Goal: Task Accomplishment & Management: Use online tool/utility

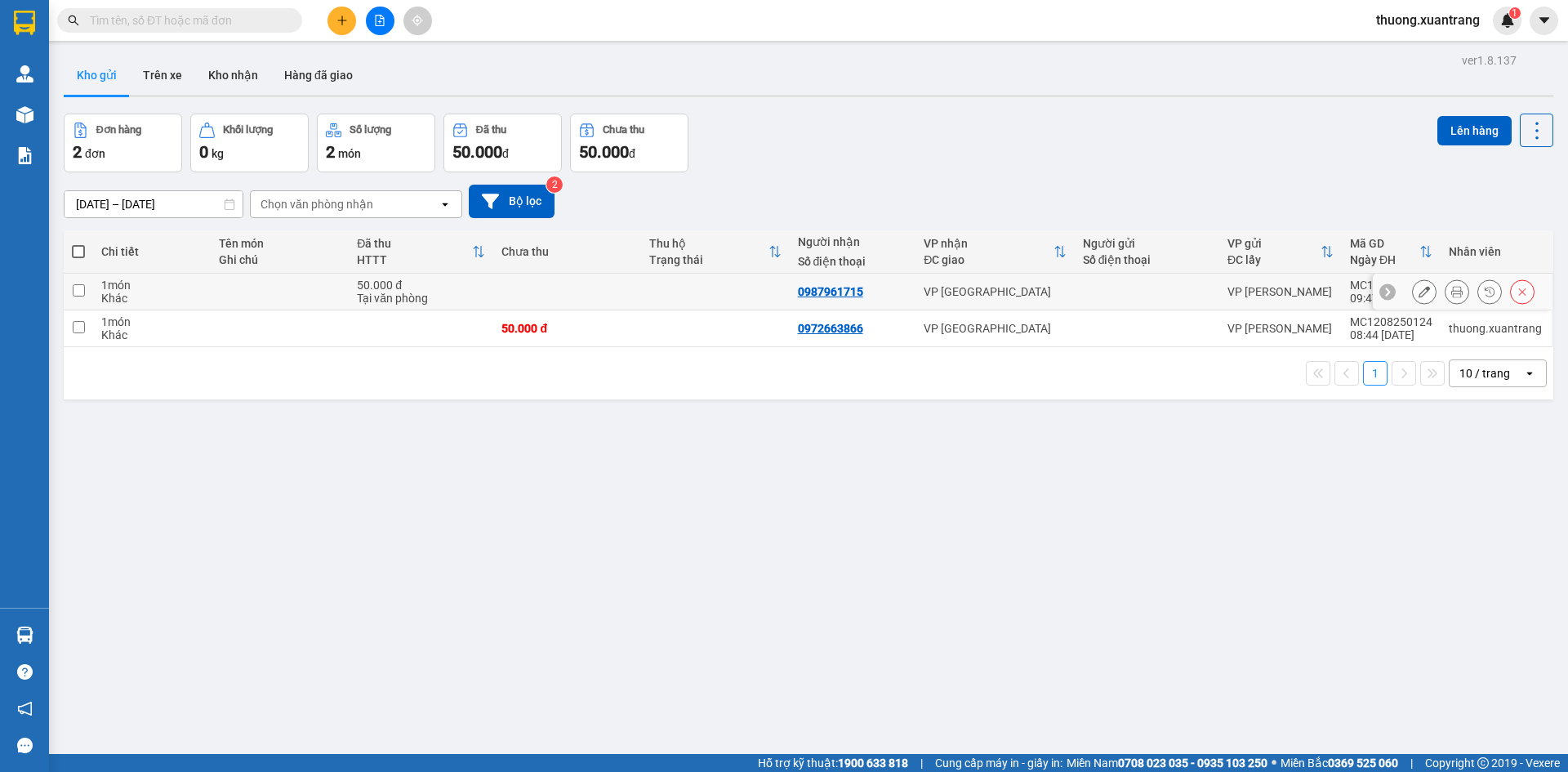
click at [1445, 298] on button at bounding box center [1457, 291] width 23 height 29
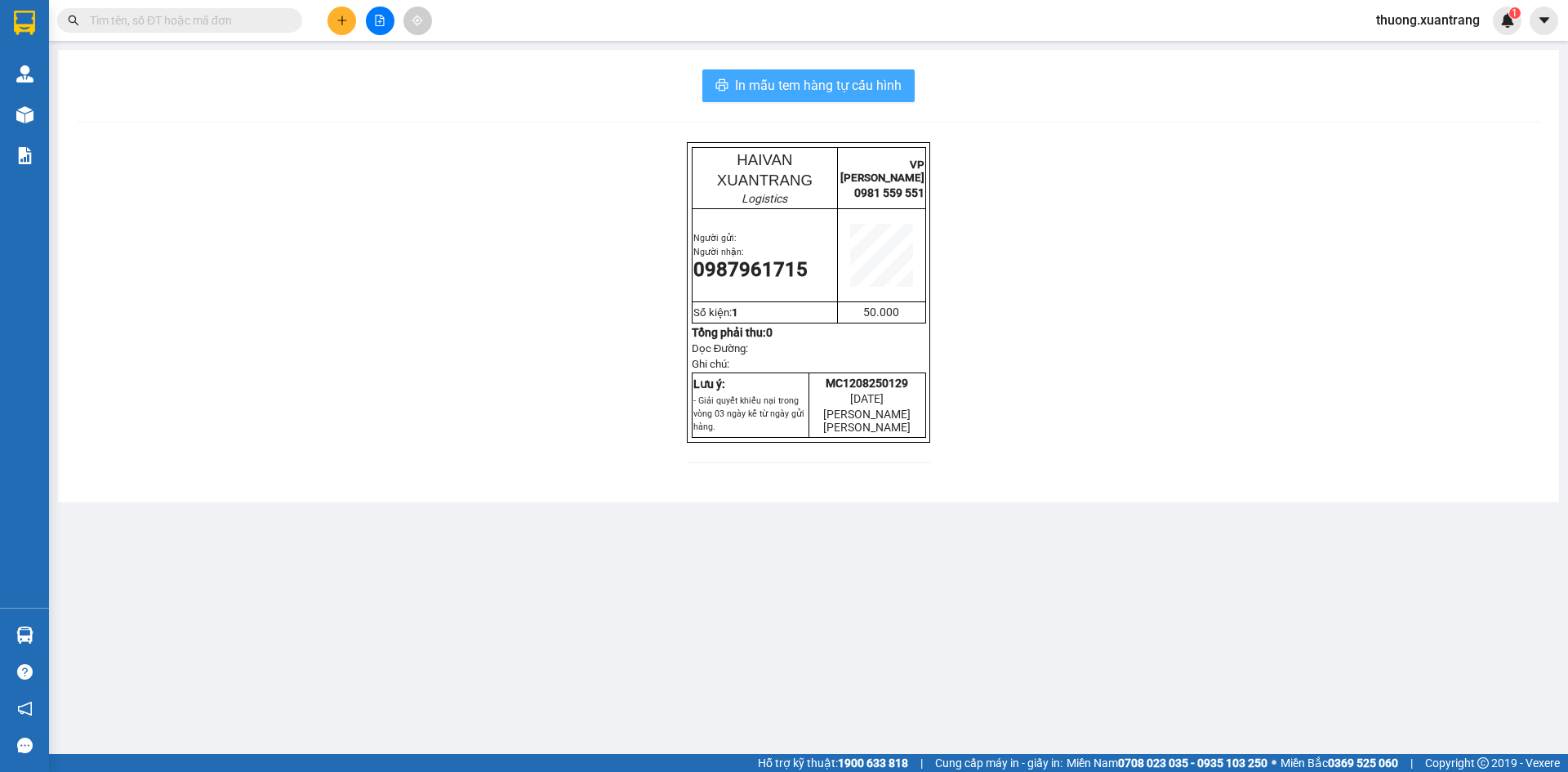
click at [867, 88] on span "In mẫu tem hàng tự cấu hình" at bounding box center [819, 84] width 167 height 20
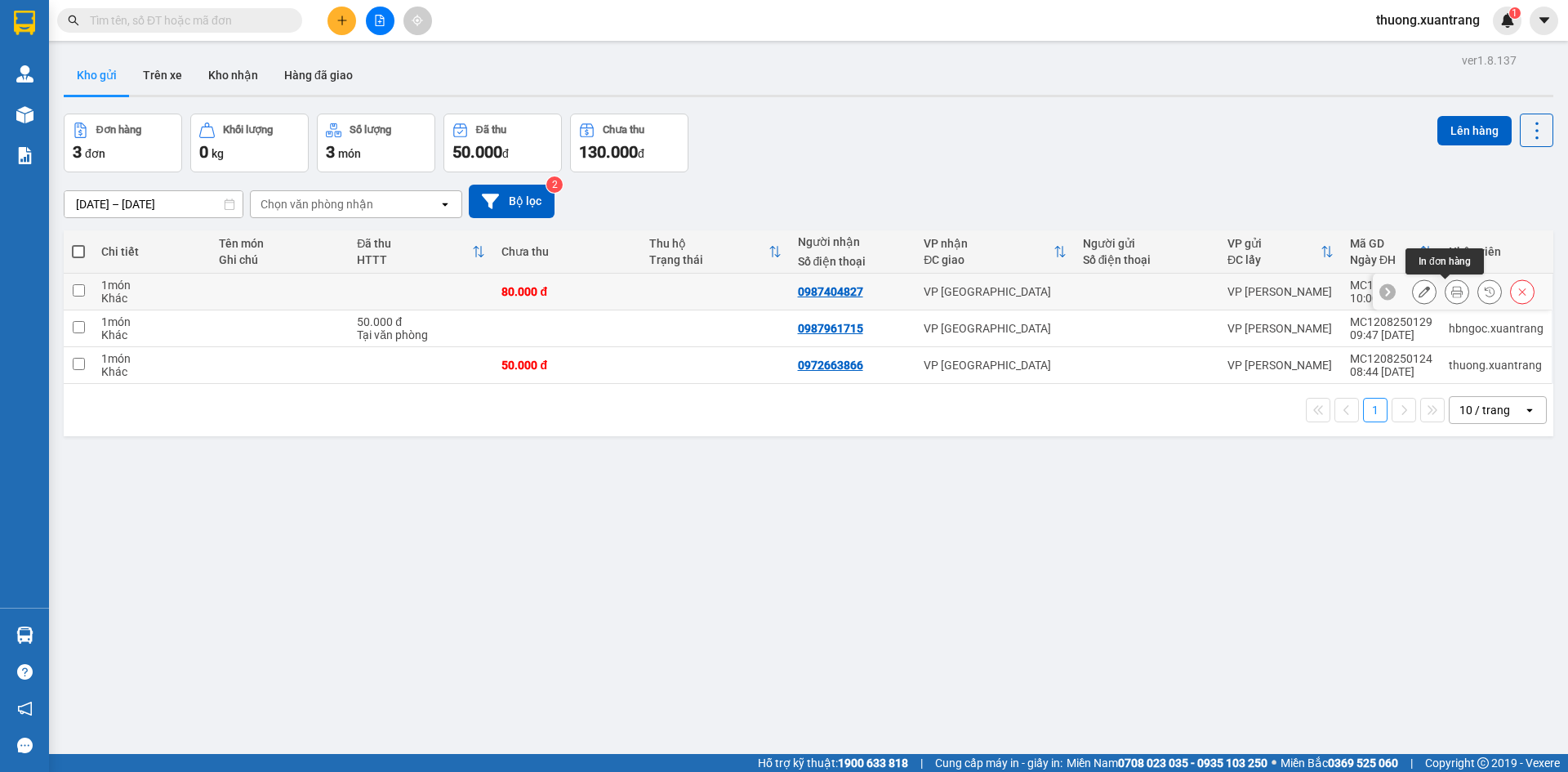
click at [1452, 292] on icon at bounding box center [1457, 291] width 11 height 11
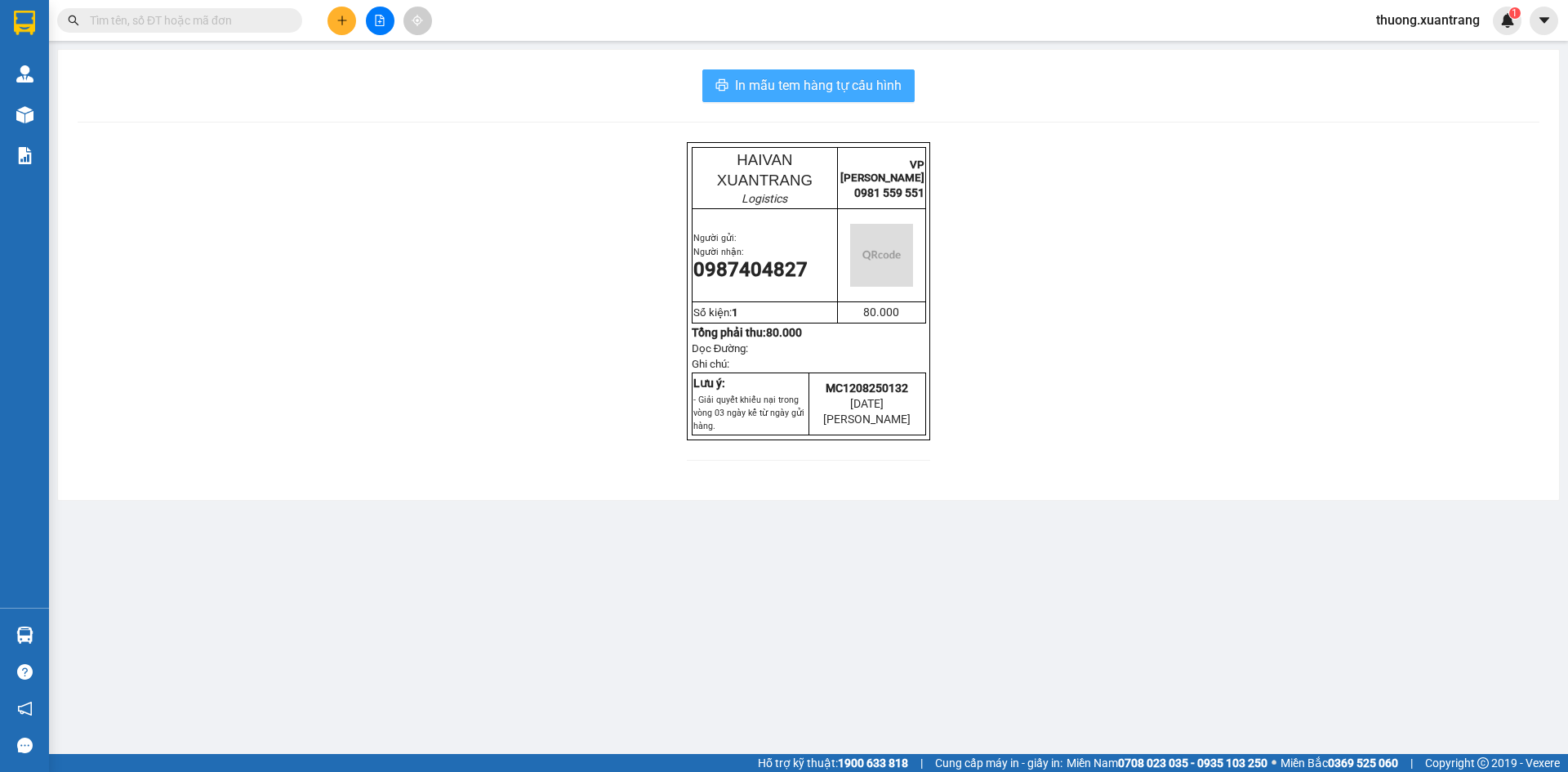
click at [827, 86] on span "In mẫu tem hàng tự cấu hình" at bounding box center [819, 84] width 167 height 20
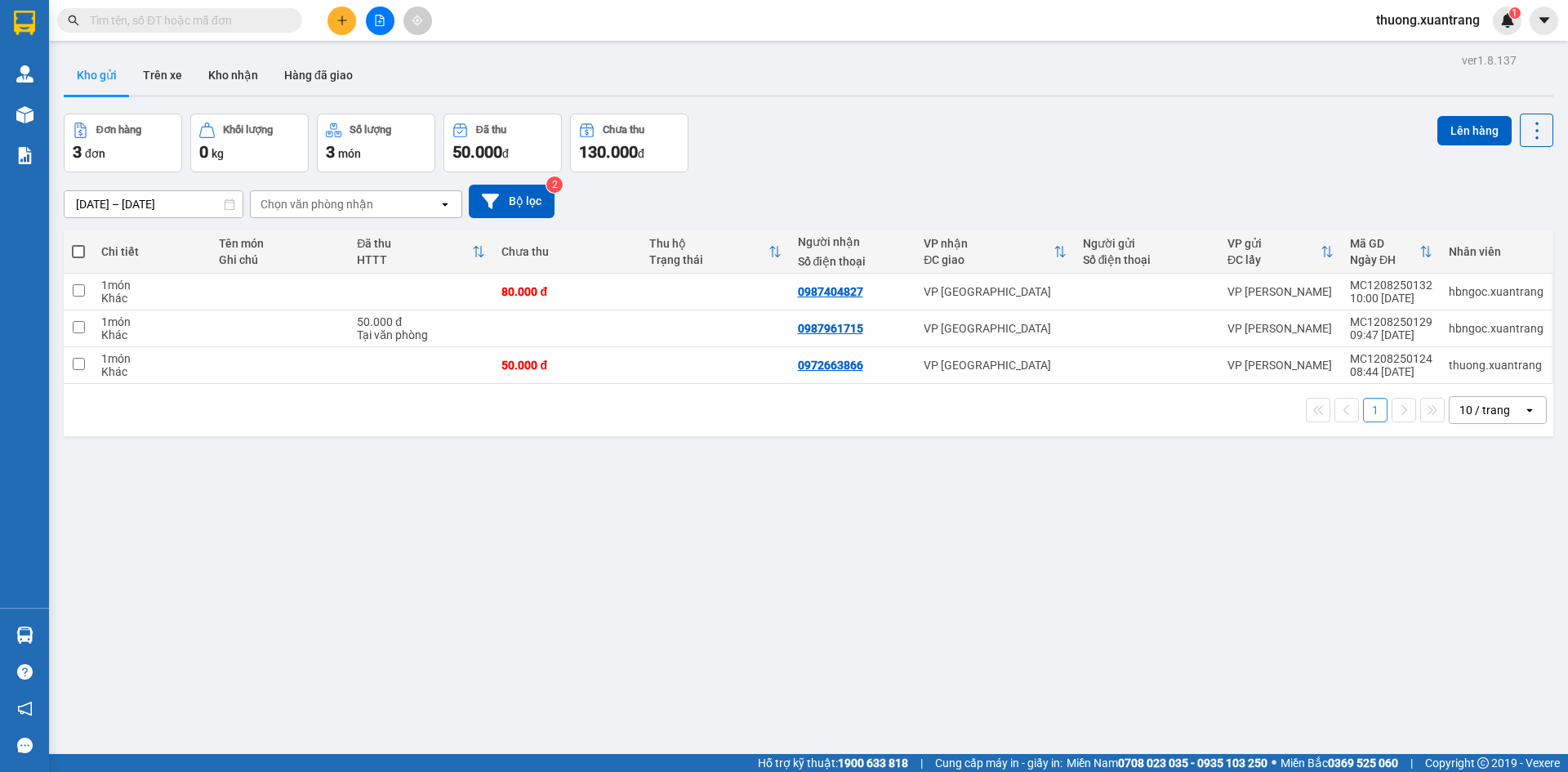
click at [261, 25] on input "text" at bounding box center [186, 20] width 193 height 18
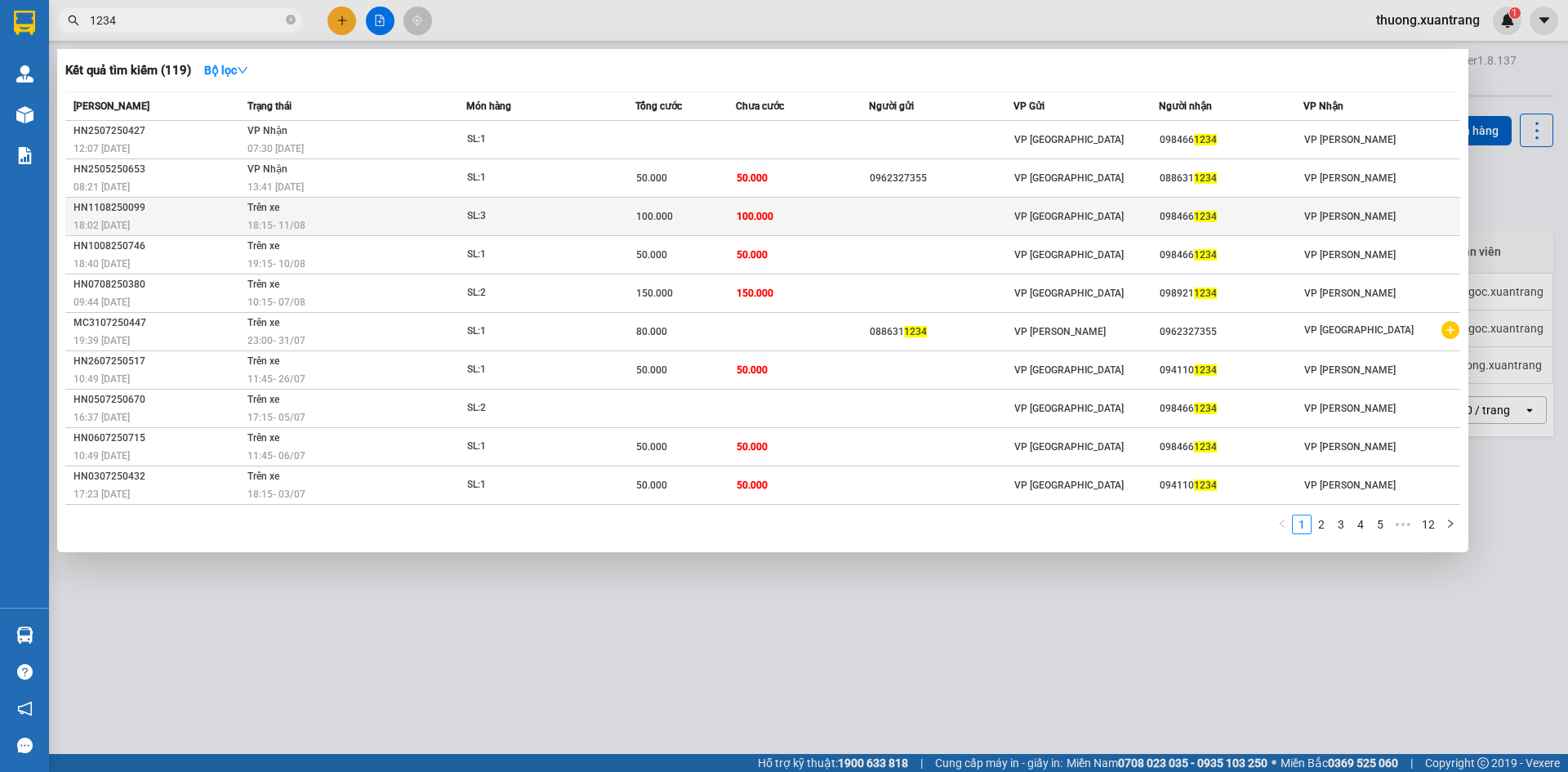
type input "1234"
click at [433, 216] on div "18:15 - 11/08" at bounding box center [356, 225] width 218 height 18
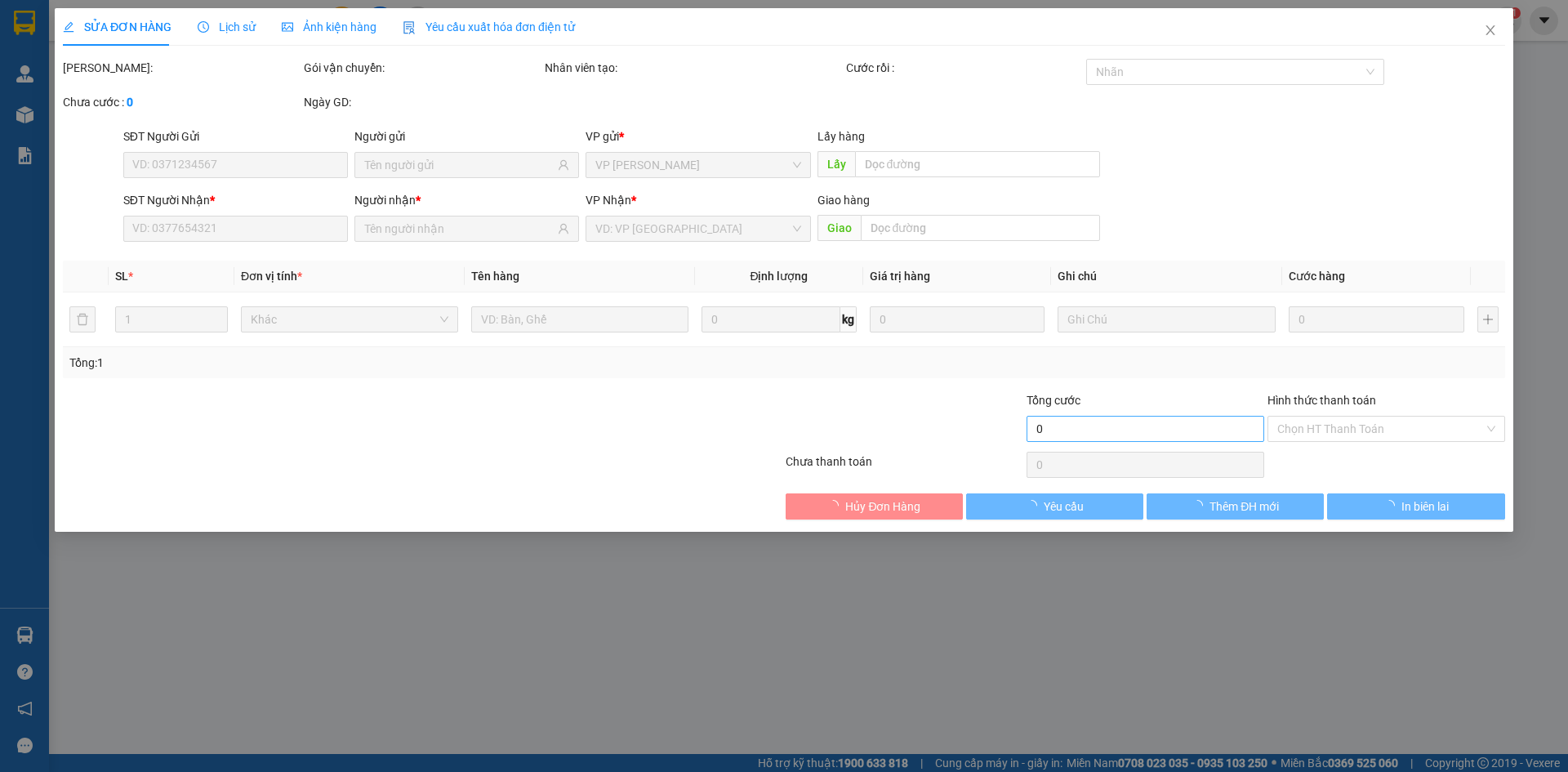
type input "0984661234"
type input "100.000"
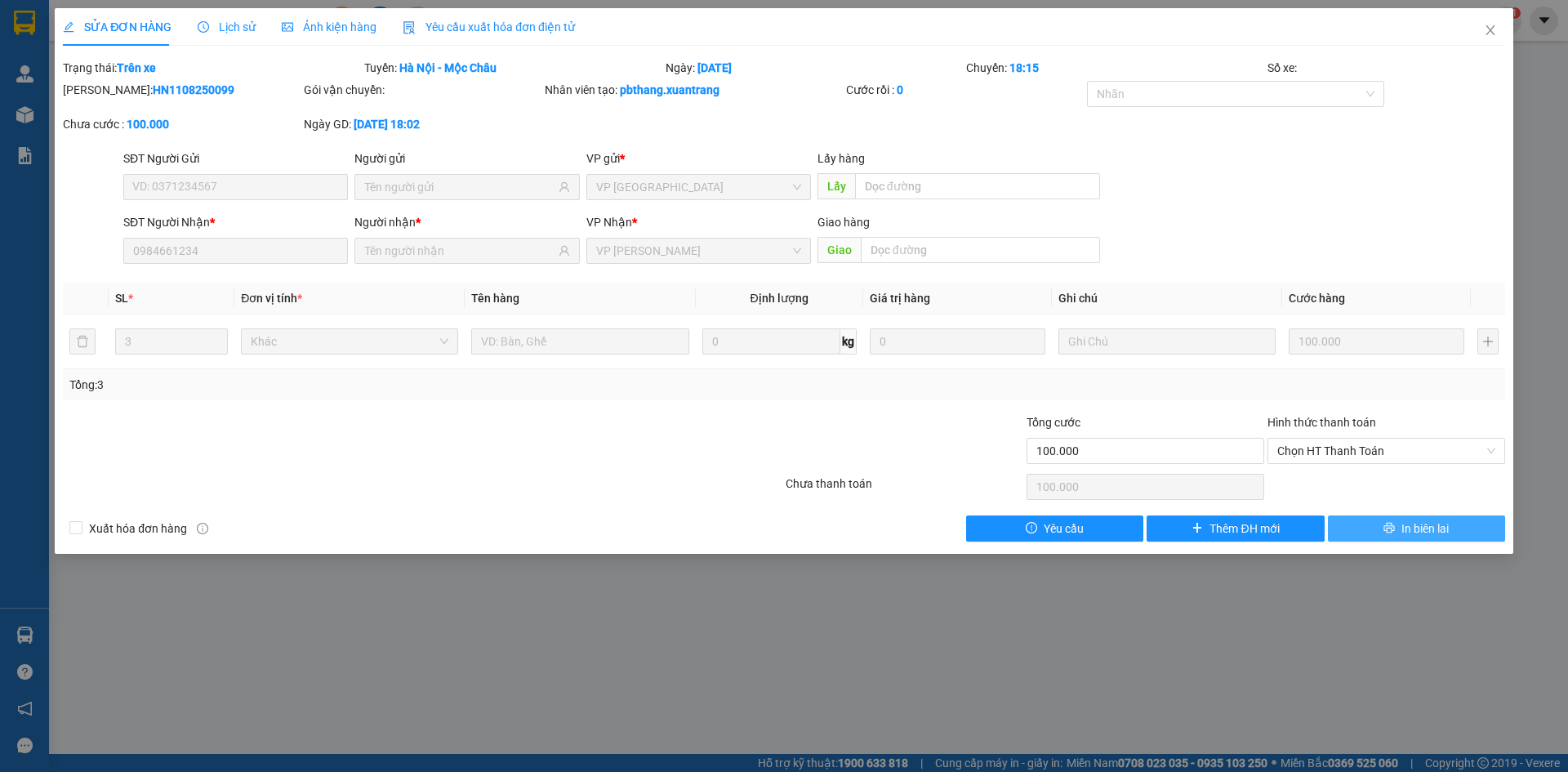
click at [1419, 523] on span "In biên lai" at bounding box center [1425, 529] width 47 height 18
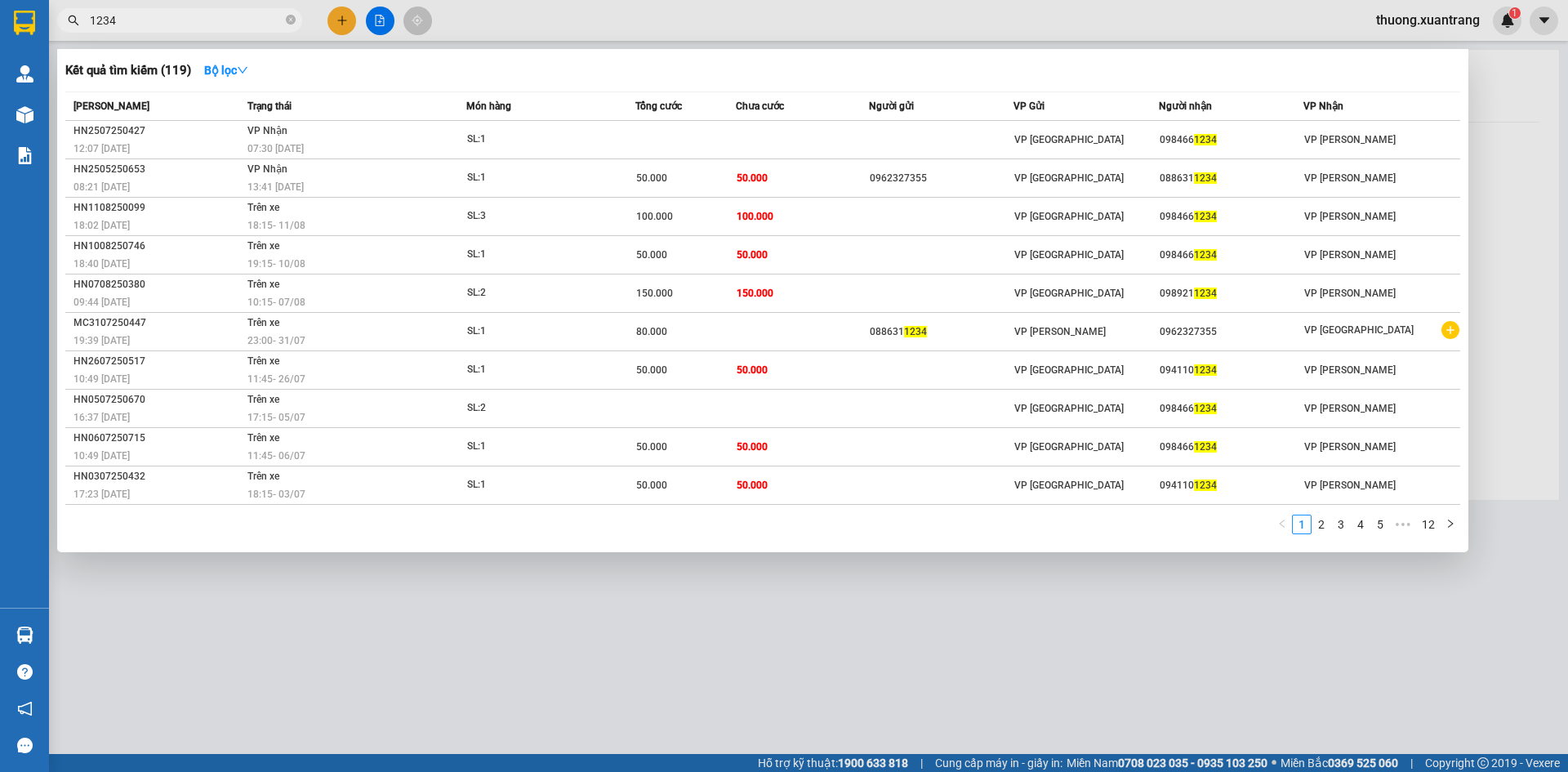
drag, startPoint x: 120, startPoint y: 10, endPoint x: 140, endPoint y: 15, distance: 20.6
click at [140, 15] on span "1234" at bounding box center [180, 20] width 245 height 24
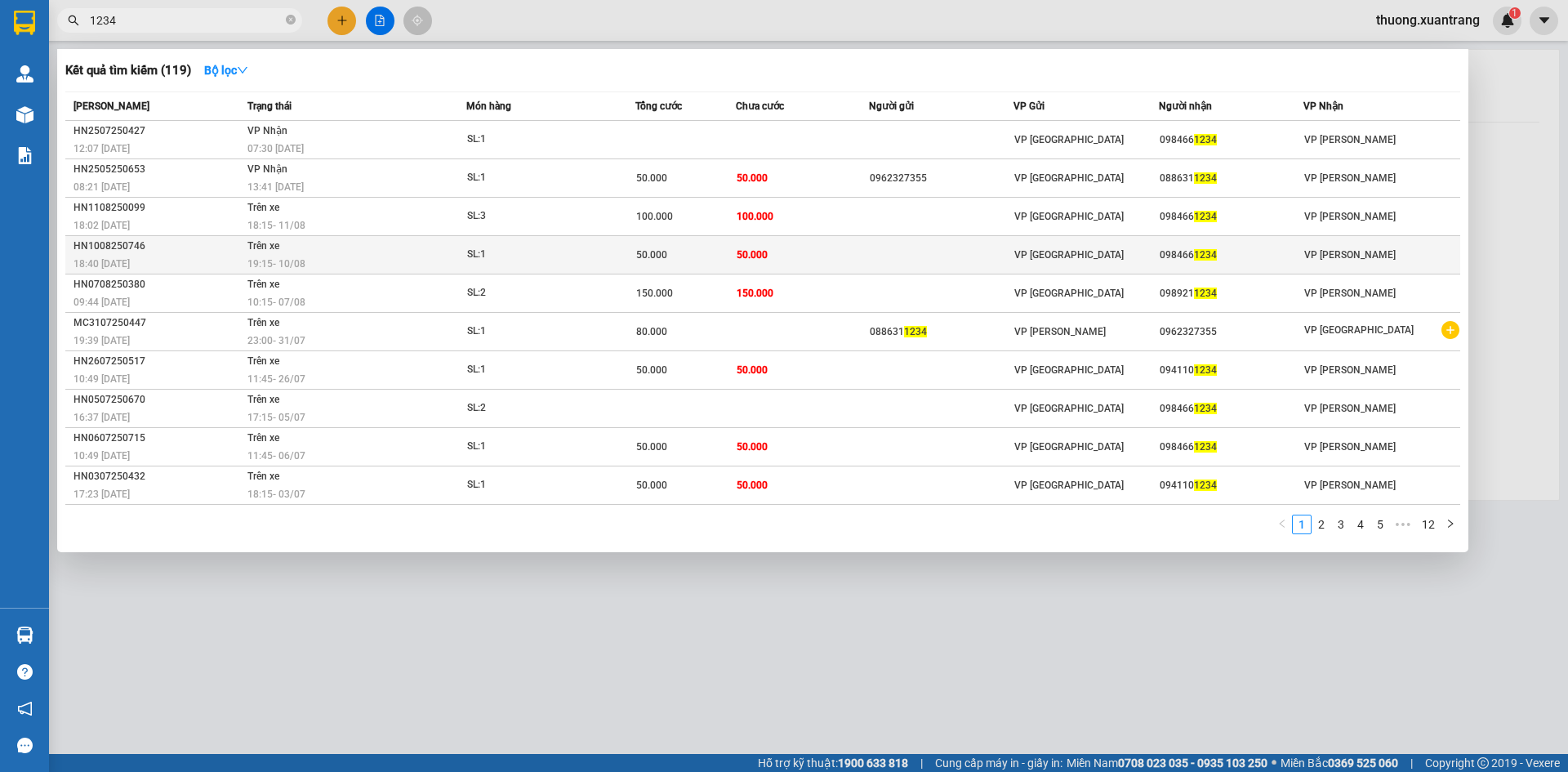
click at [535, 252] on div "SL: 1" at bounding box center [528, 255] width 123 height 18
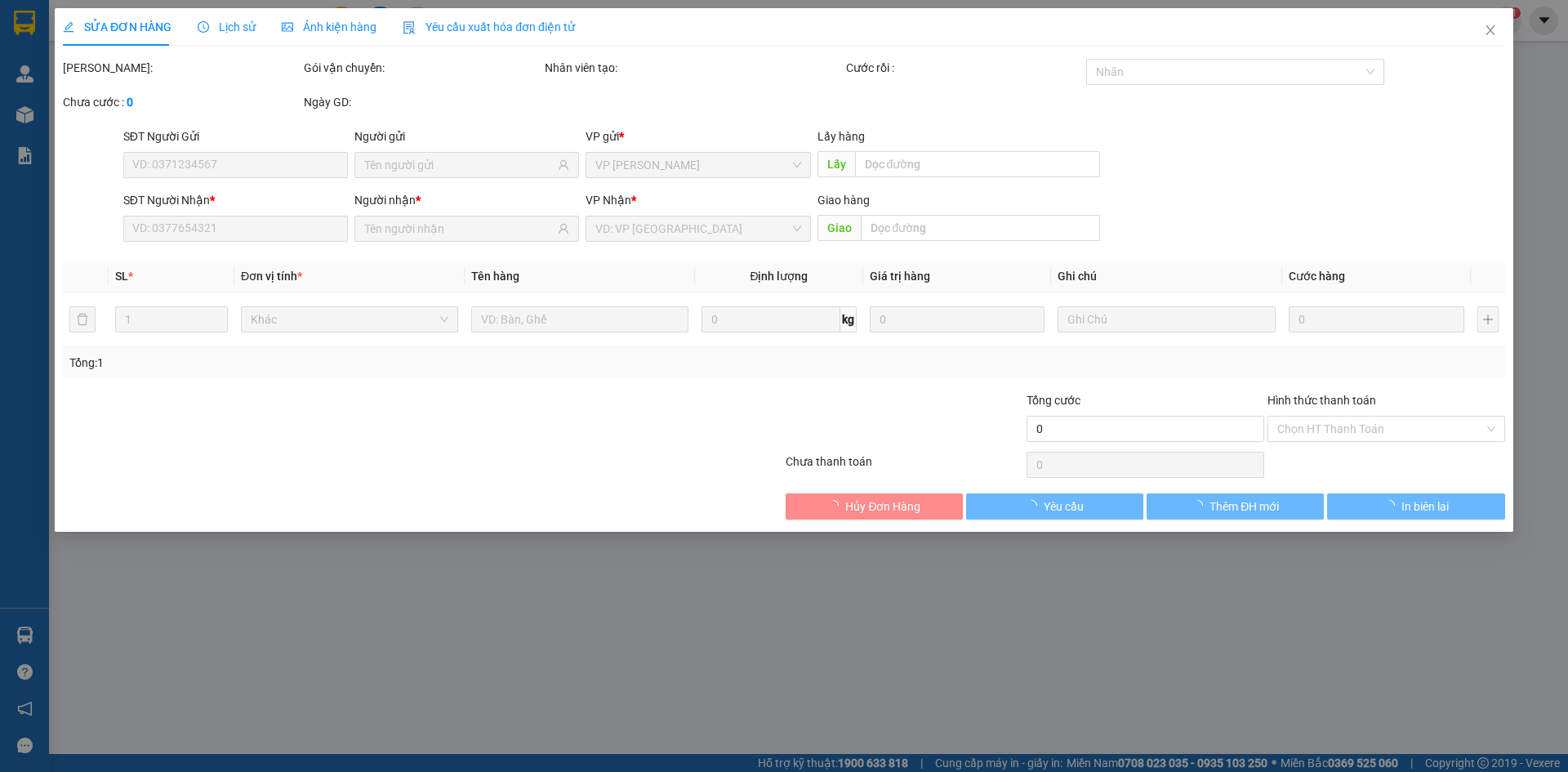
type input "0984661234"
type input "50.000"
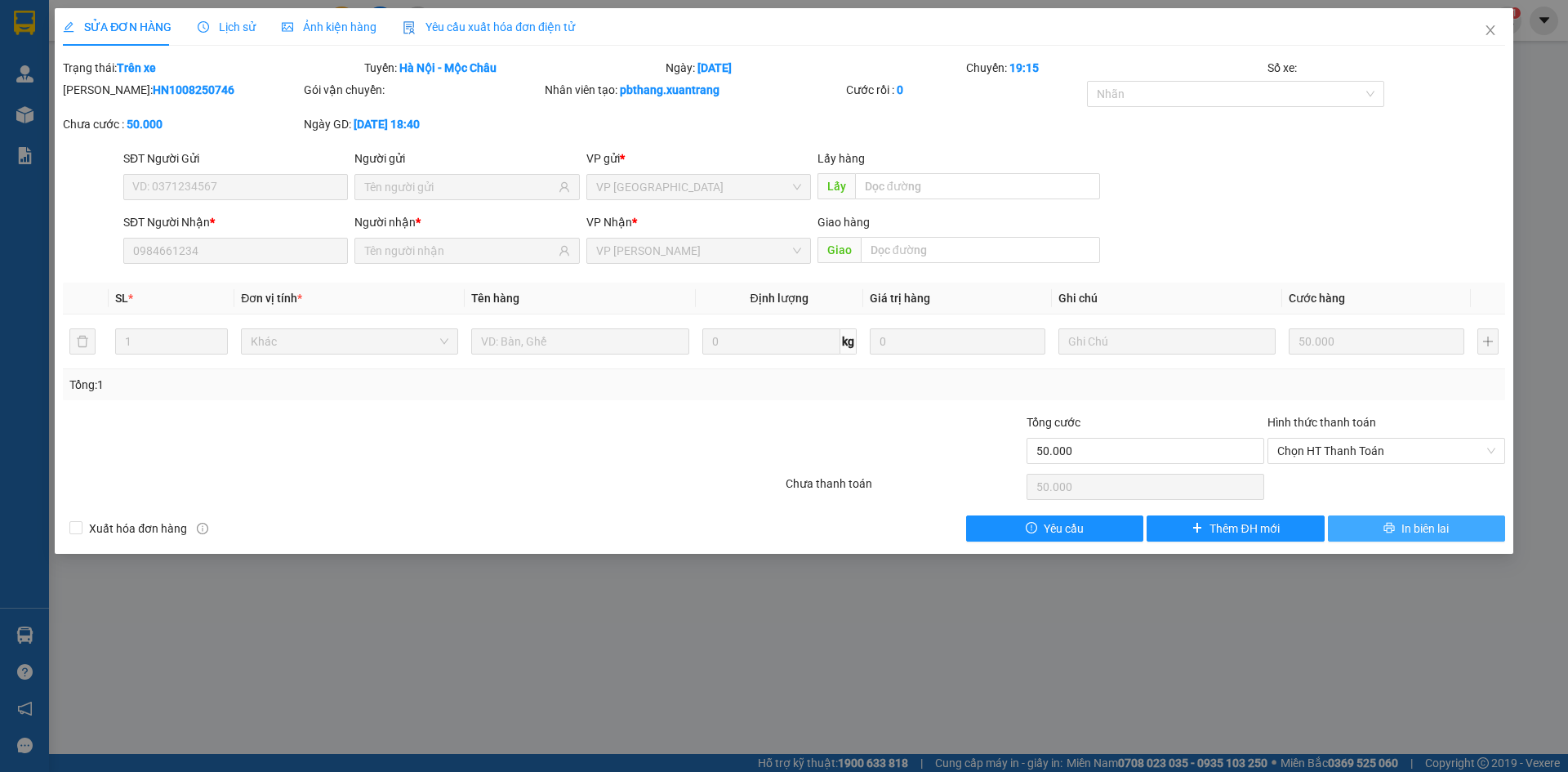
click at [1398, 527] on button "In biên lai" at bounding box center [1417, 529] width 177 height 26
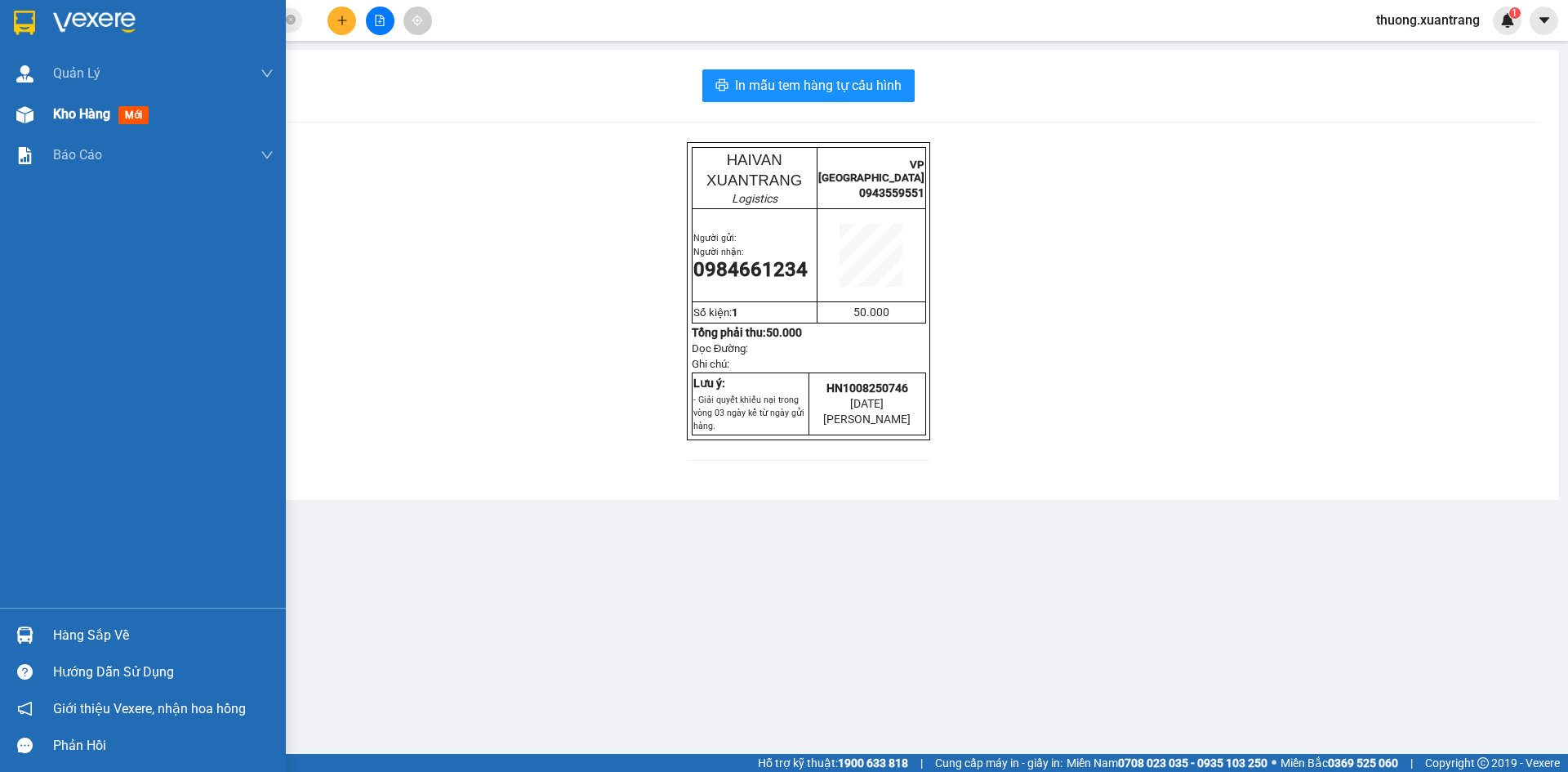
click at [35, 131] on div "Kho hàng mới" at bounding box center [143, 114] width 286 height 41
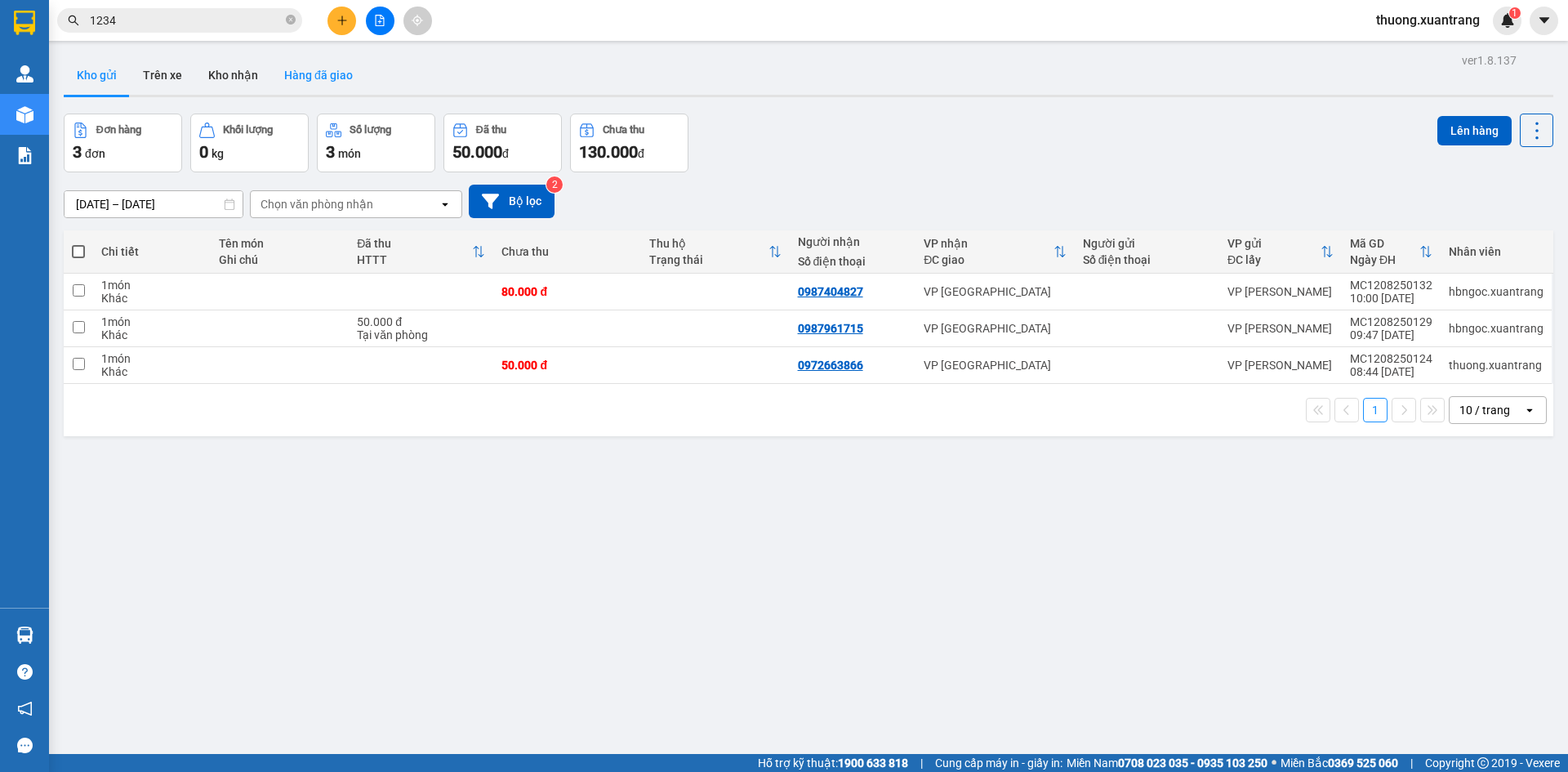
click at [322, 86] on button "Hàng đã giao" at bounding box center [318, 75] width 95 height 39
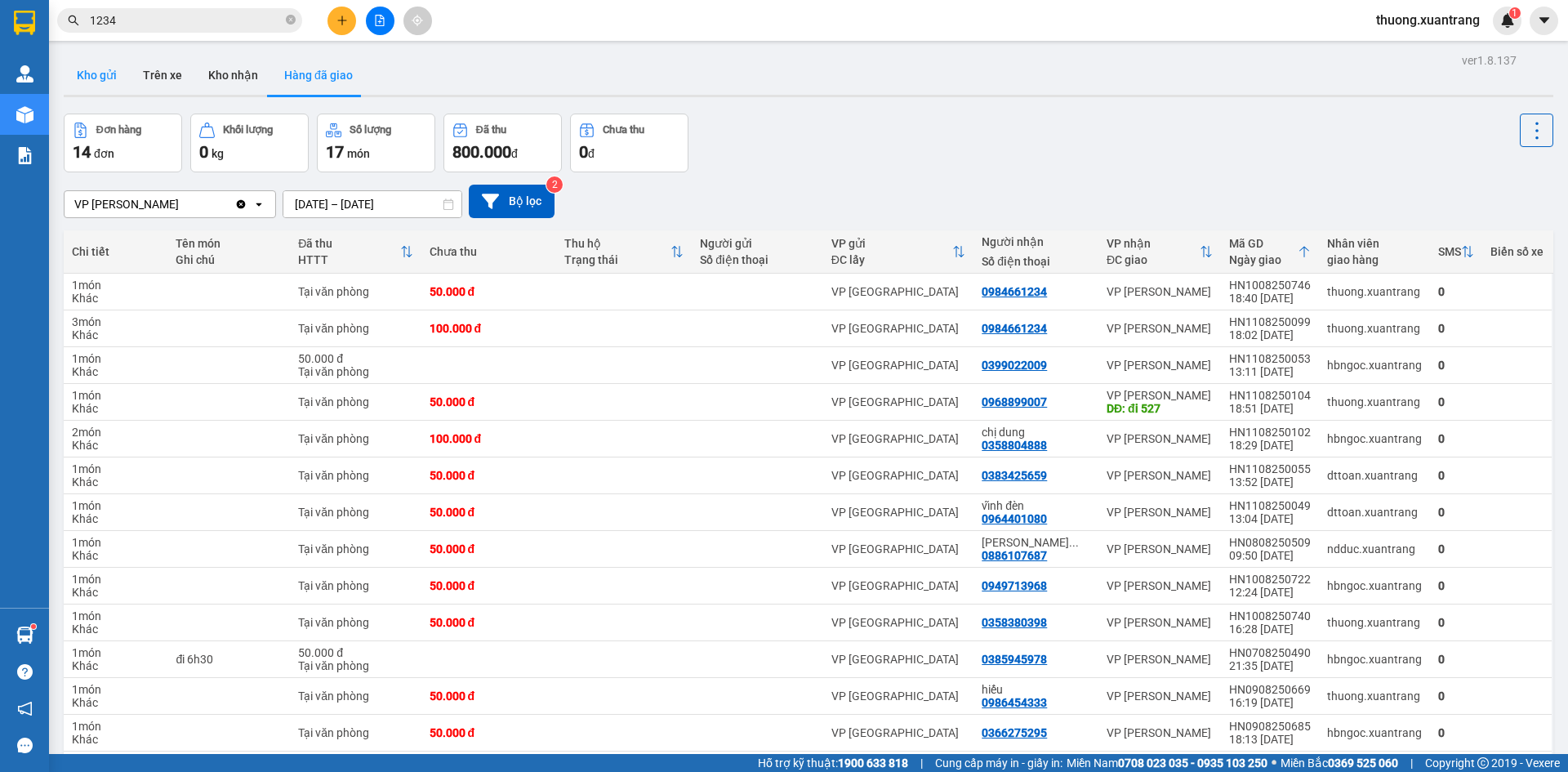
click at [105, 71] on button "Kho gửi" at bounding box center [96, 75] width 66 height 39
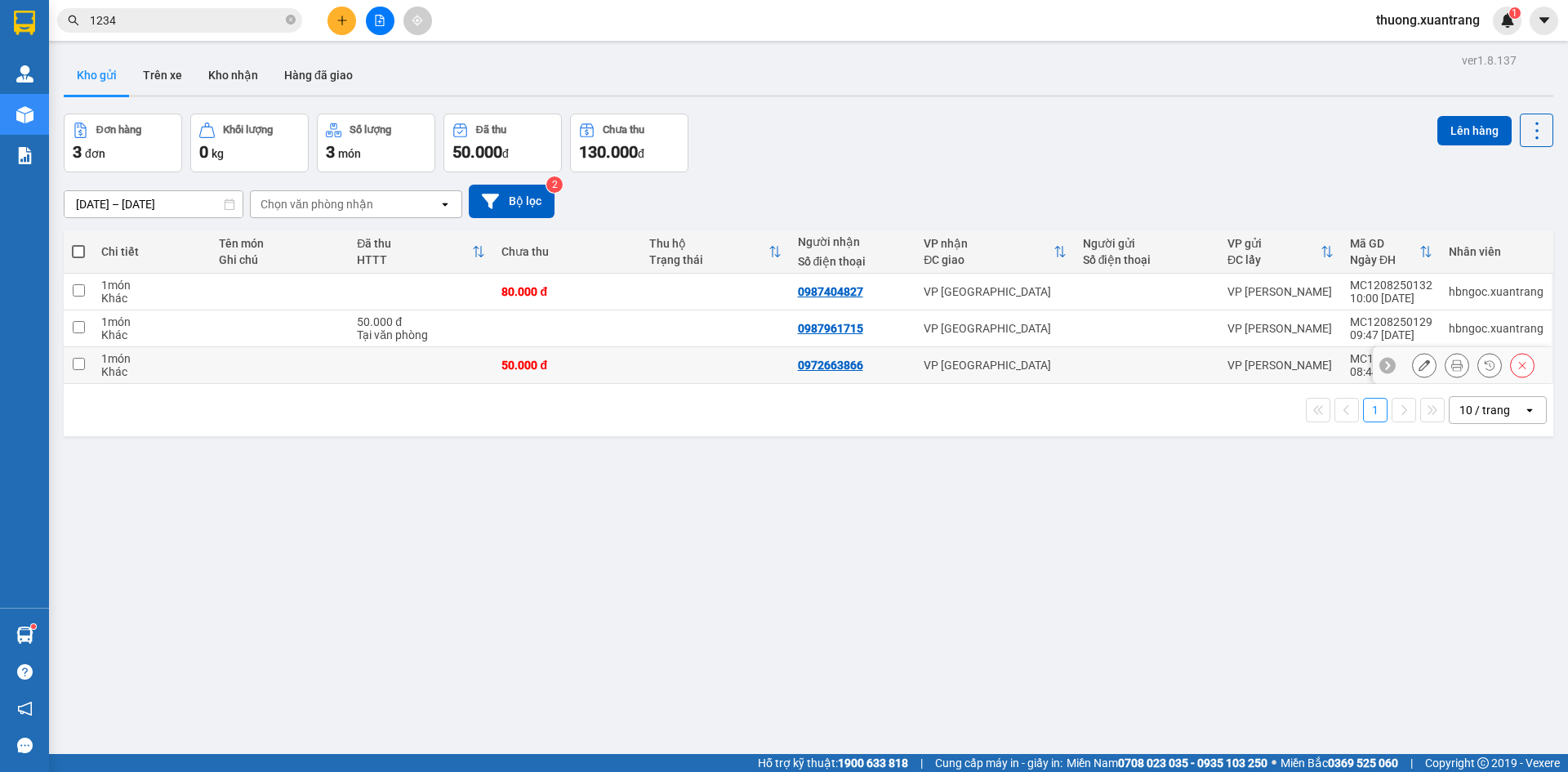
click at [1413, 358] on button at bounding box center [1425, 365] width 23 height 29
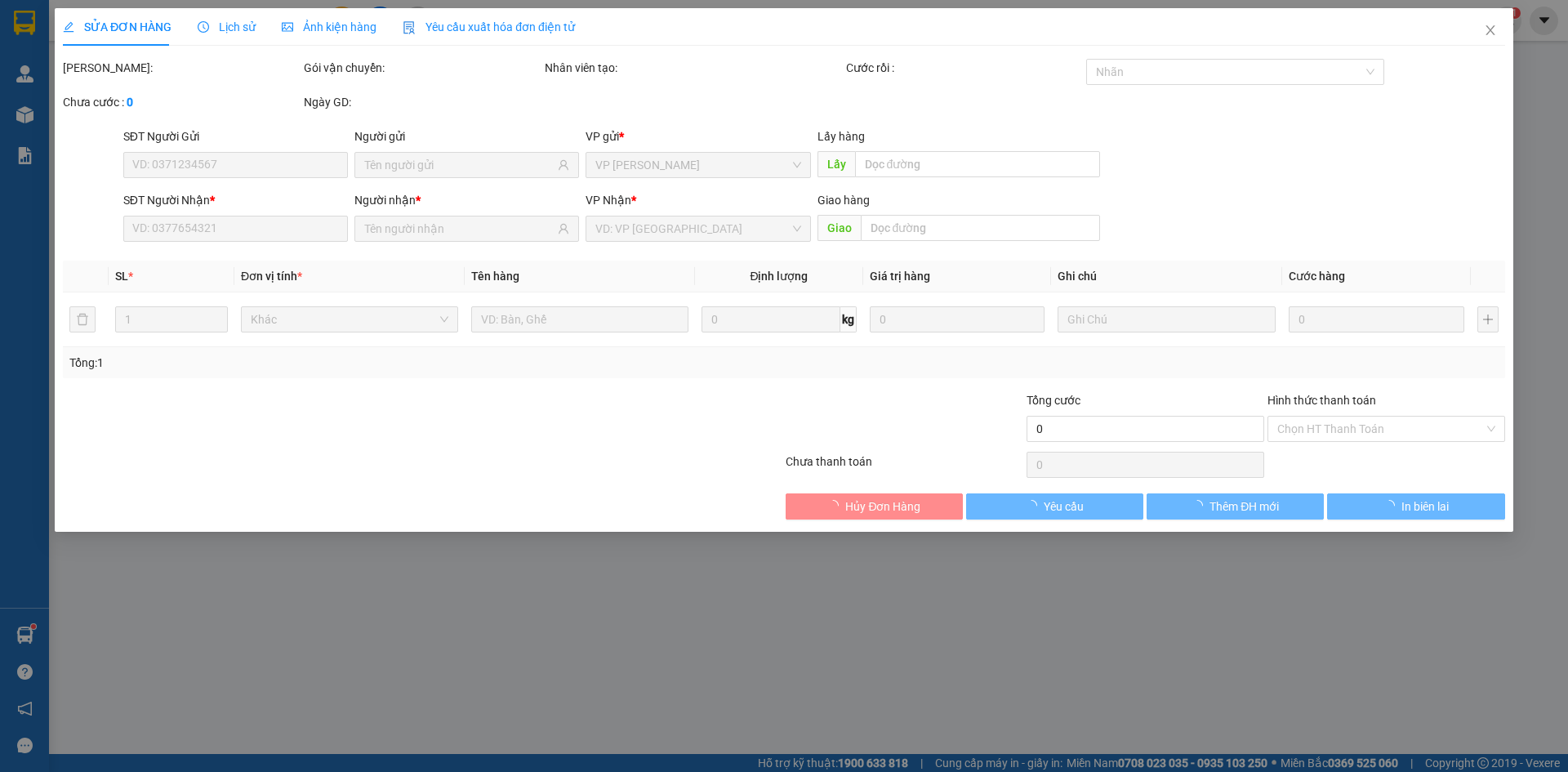
type input "0972663866"
type input "50.000"
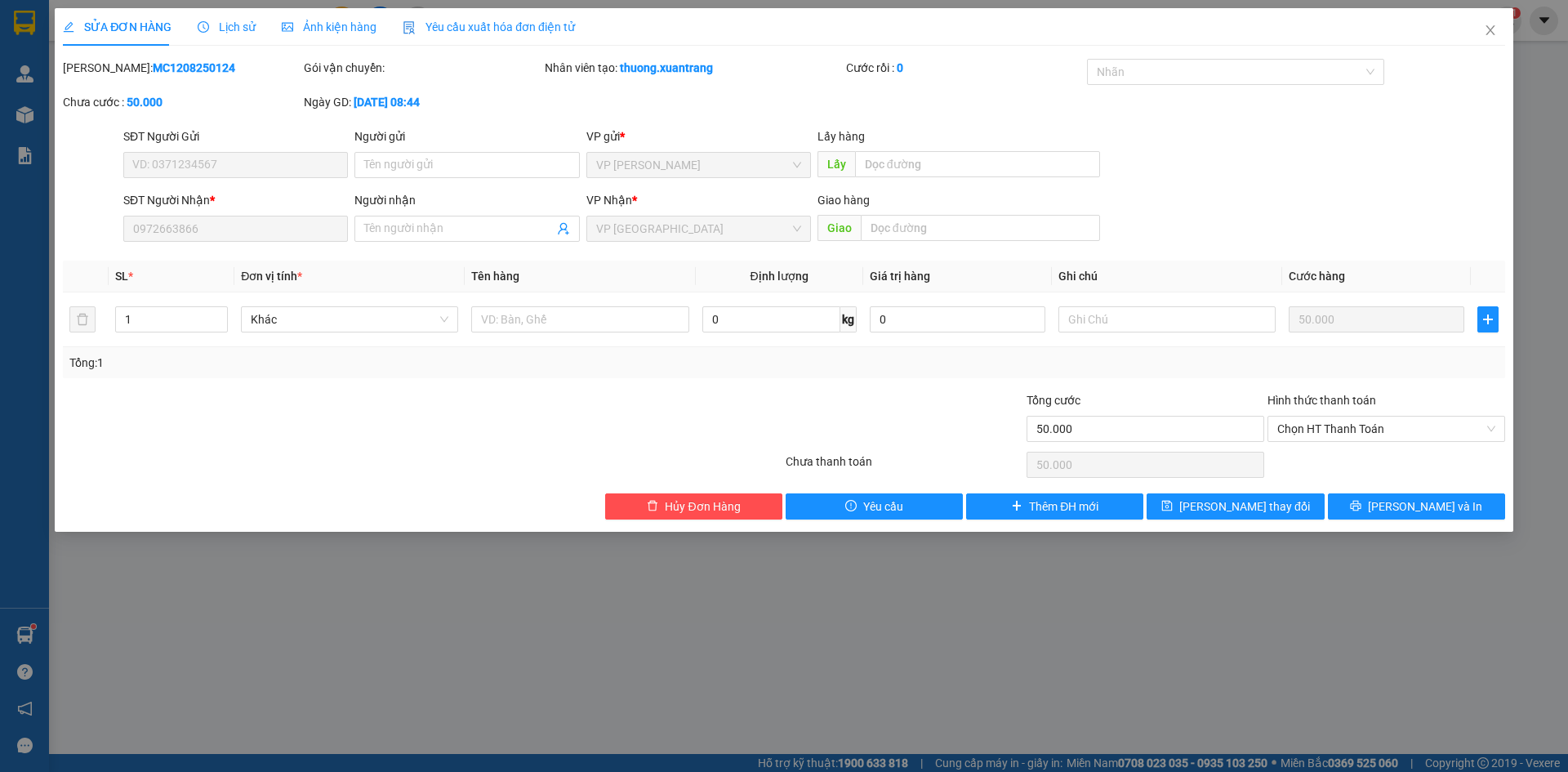
click at [329, 20] on span "Ảnh kiện hàng" at bounding box center [329, 26] width 95 height 13
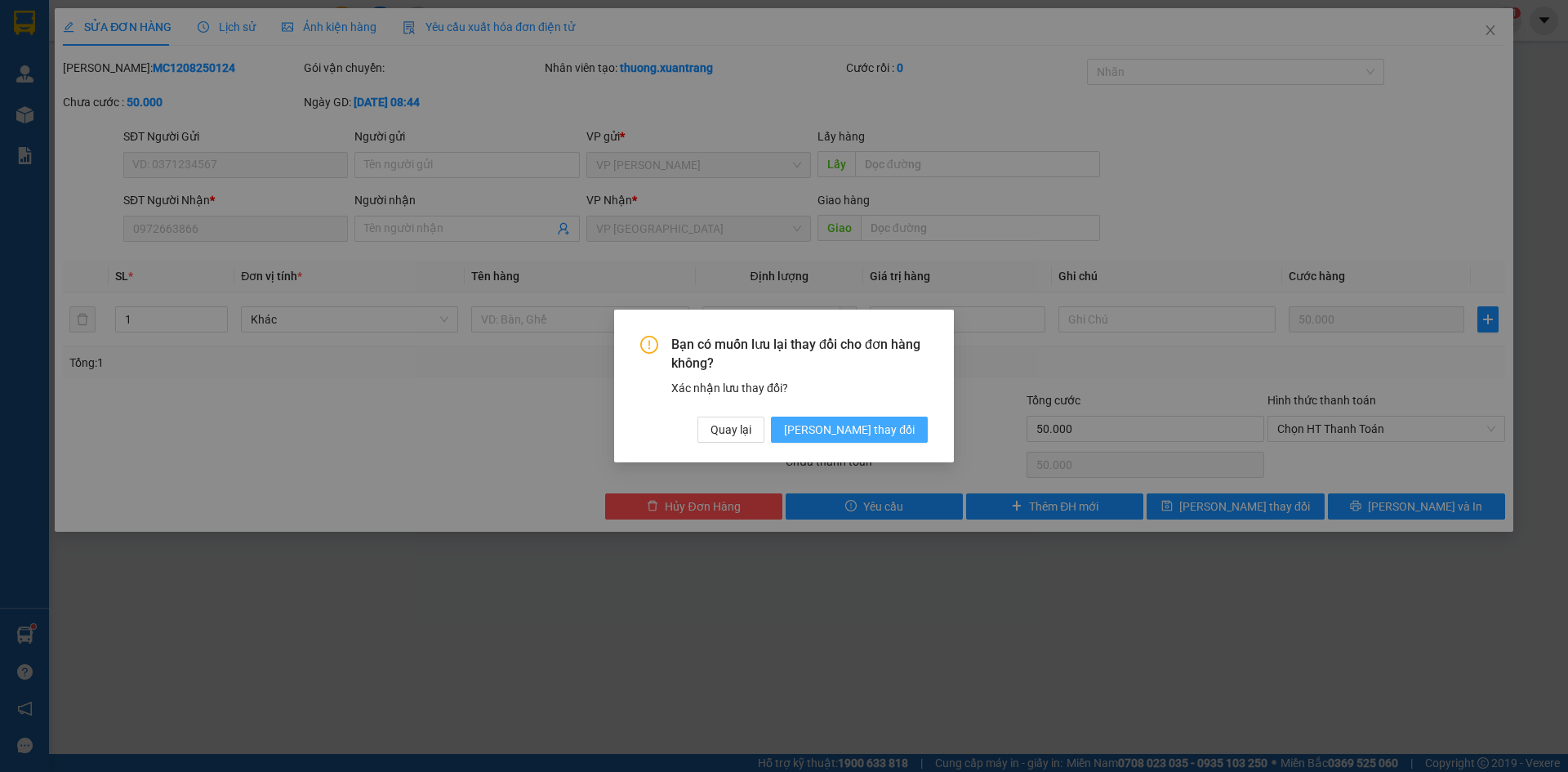
click at [894, 429] on span "Lưu thay đổi" at bounding box center [849, 429] width 130 height 18
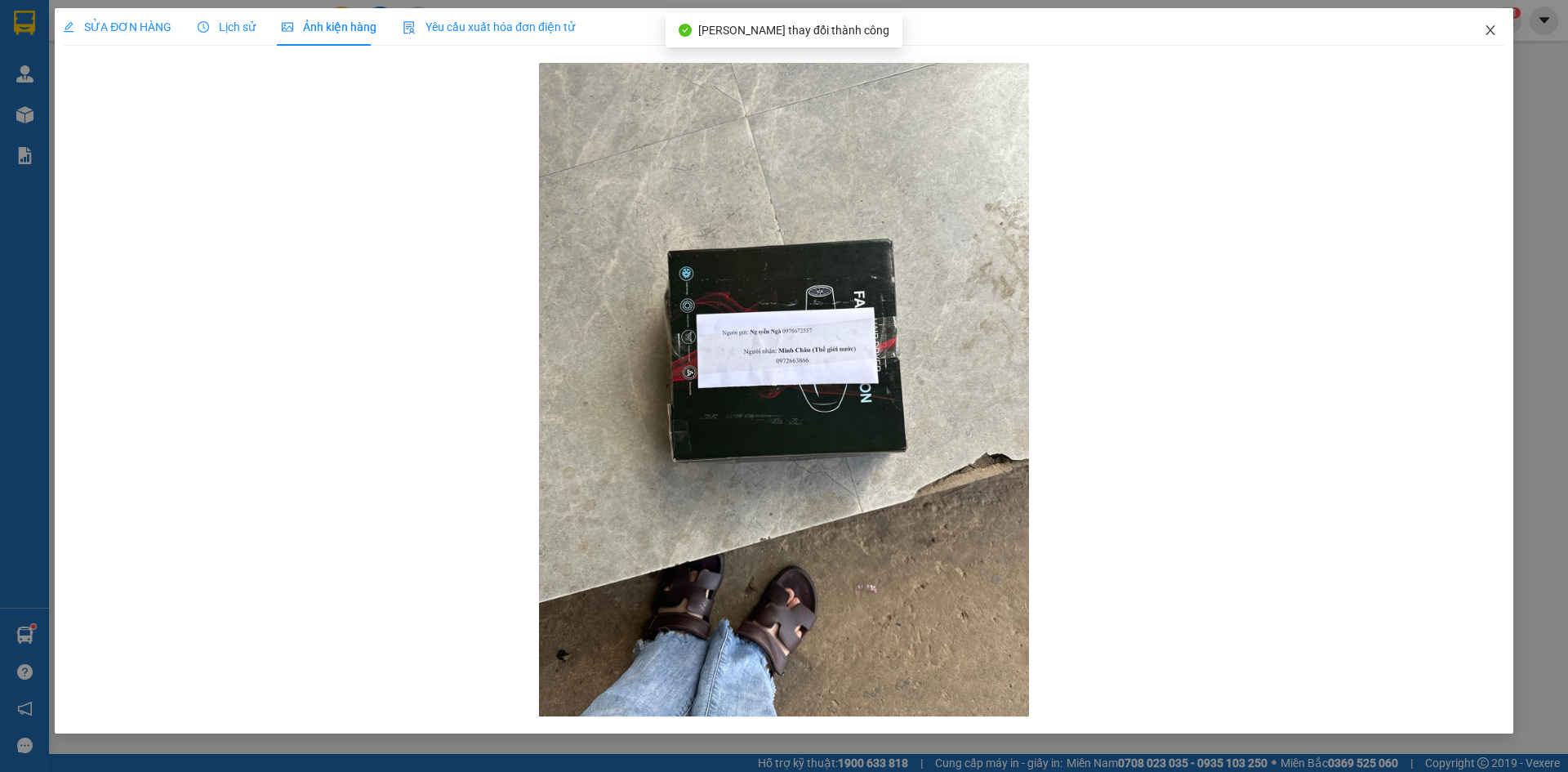
click at [1505, 30] on span "Close" at bounding box center [1491, 30] width 46 height 46
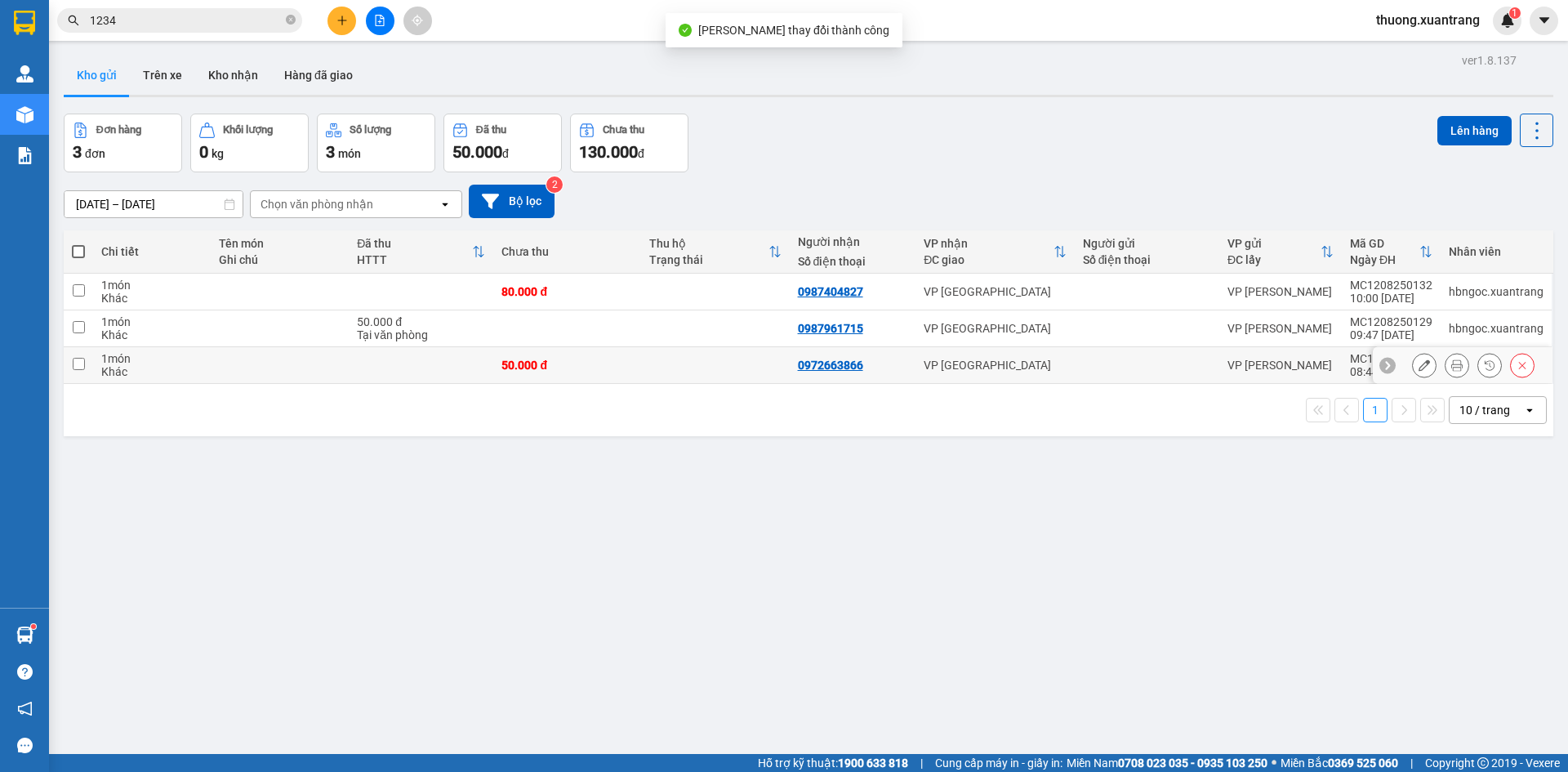
click at [659, 387] on div "1 10 / trang open" at bounding box center [808, 410] width 1490 height 52
click at [658, 369] on td at bounding box center [715, 365] width 148 height 37
checkbox input "true"
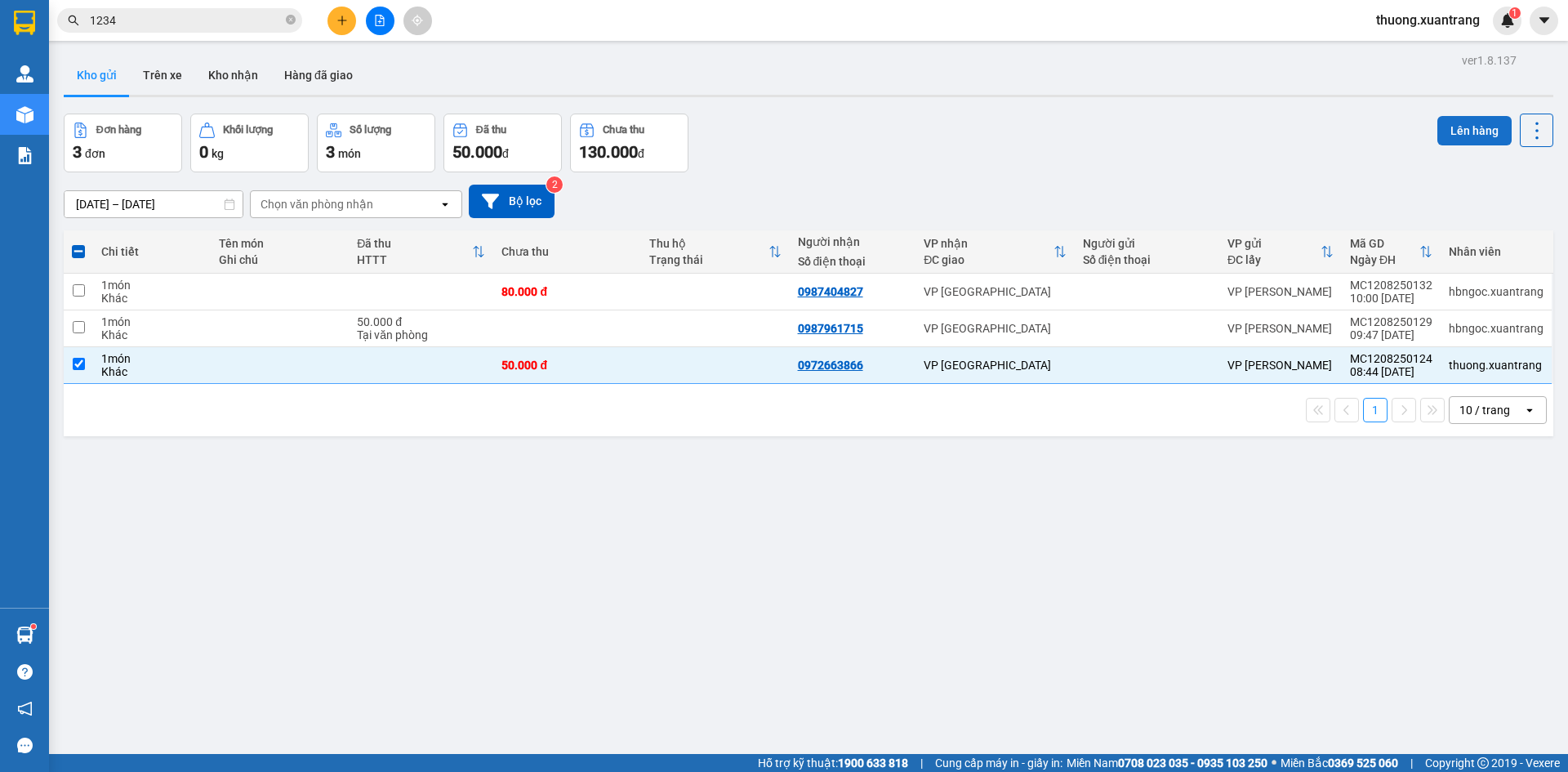
click at [1447, 123] on button "Lên hàng" at bounding box center [1475, 130] width 75 height 30
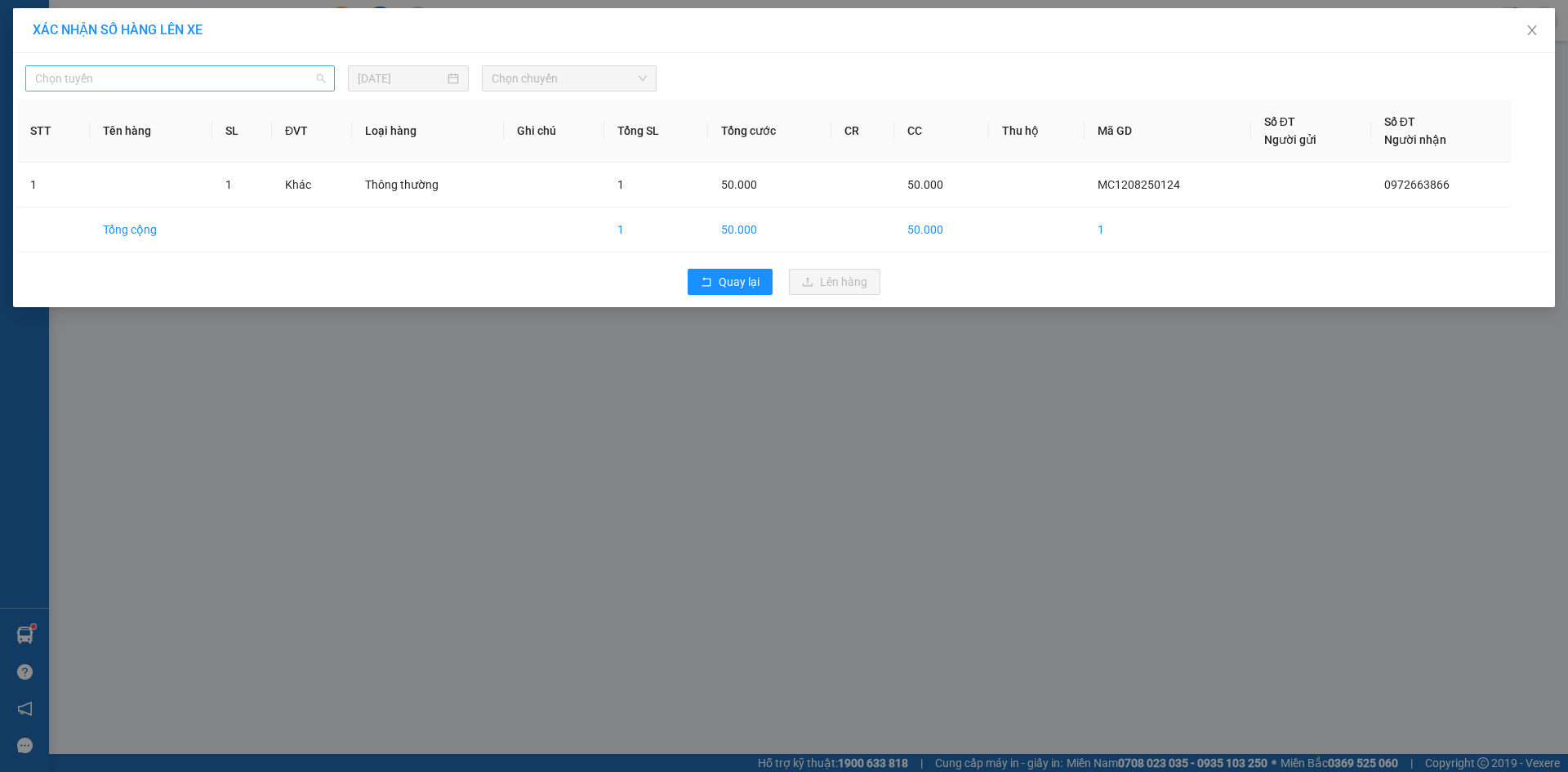
click at [246, 85] on span "Chọn tuyến" at bounding box center [180, 78] width 290 height 24
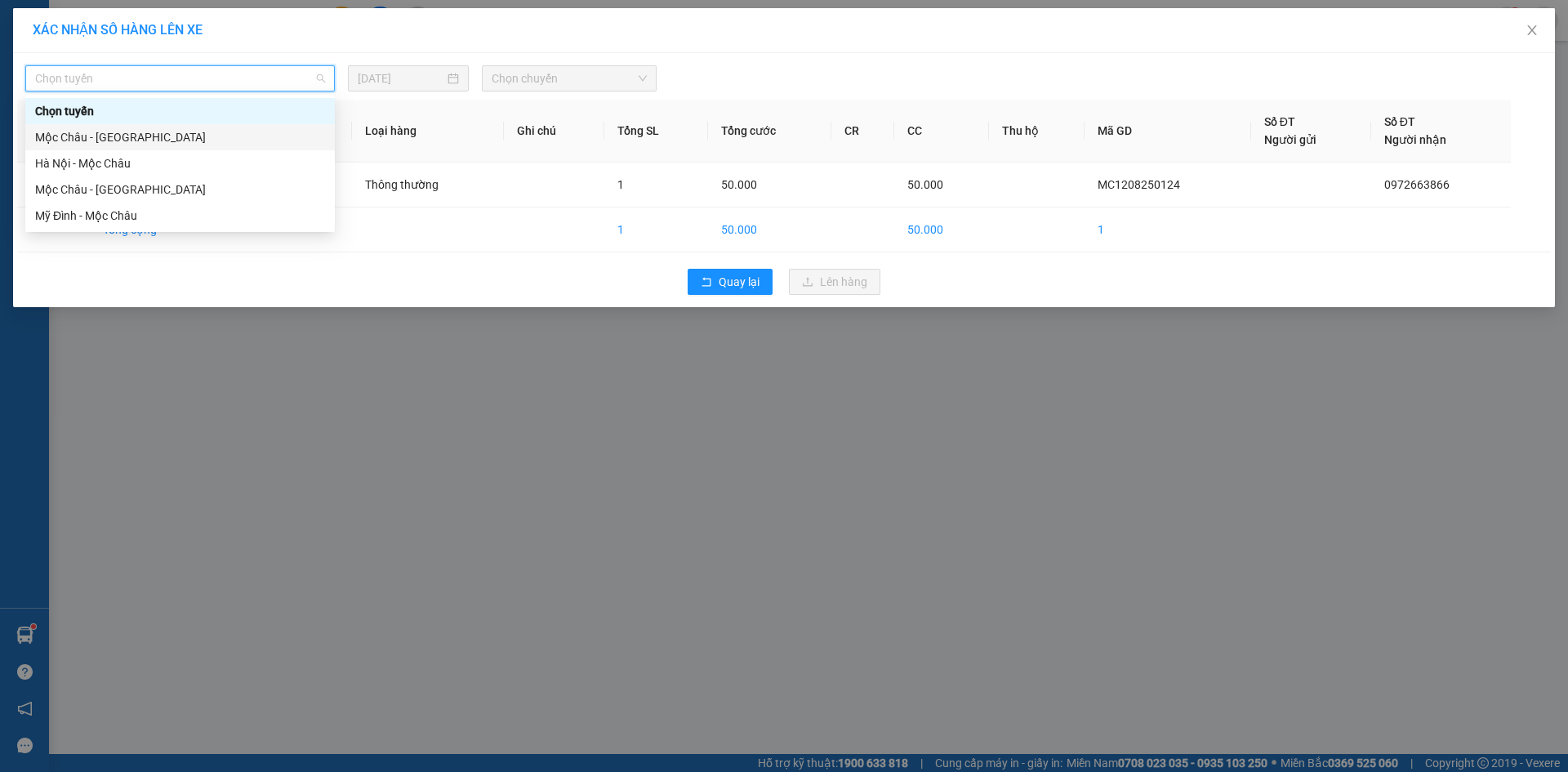
click at [236, 138] on div "Mộc [PERSON_NAME][GEOGRAPHIC_DATA]" at bounding box center [180, 137] width 290 height 18
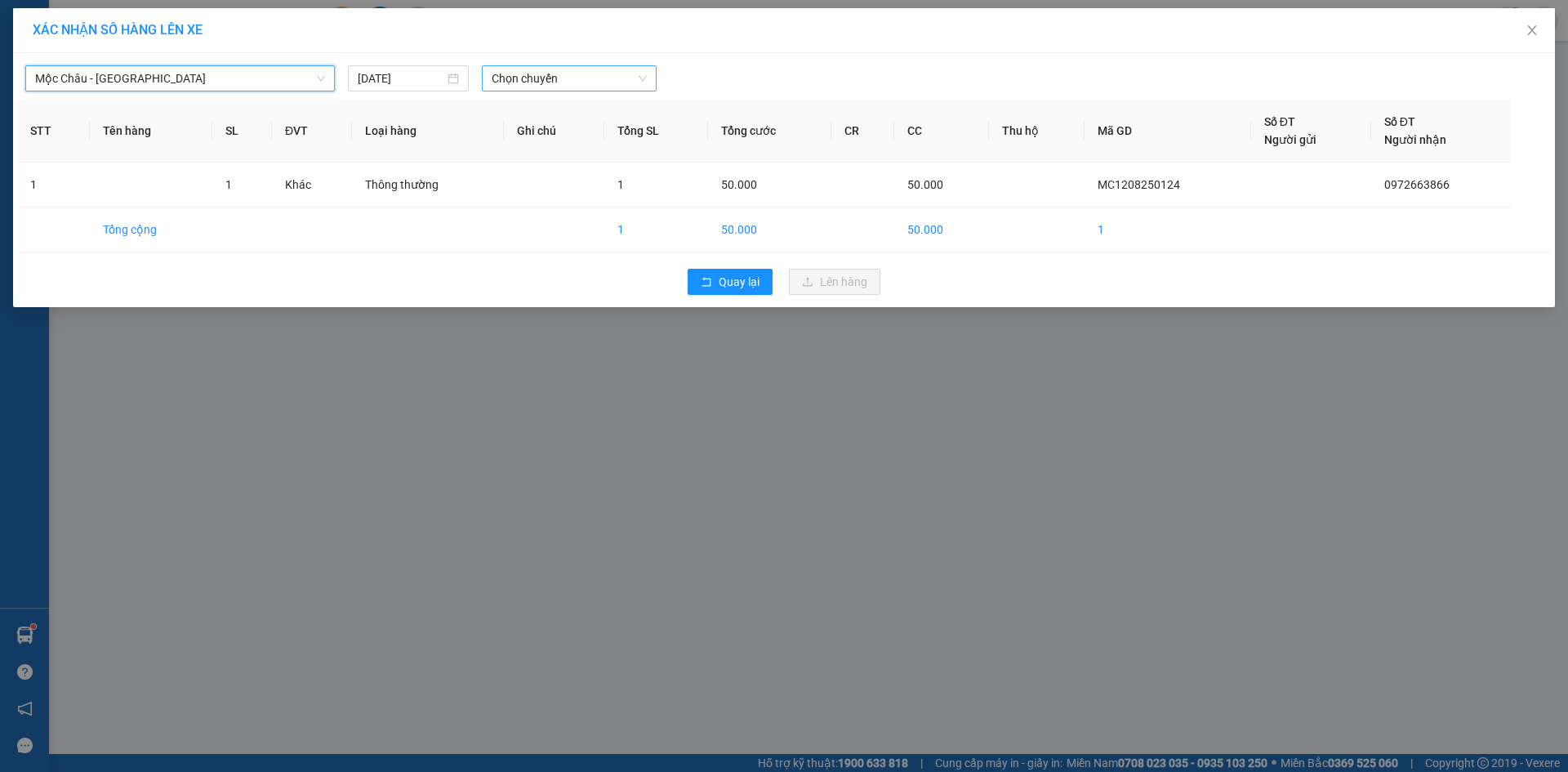
click at [555, 75] on span "Chọn chuyến" at bounding box center [569, 78] width 156 height 24
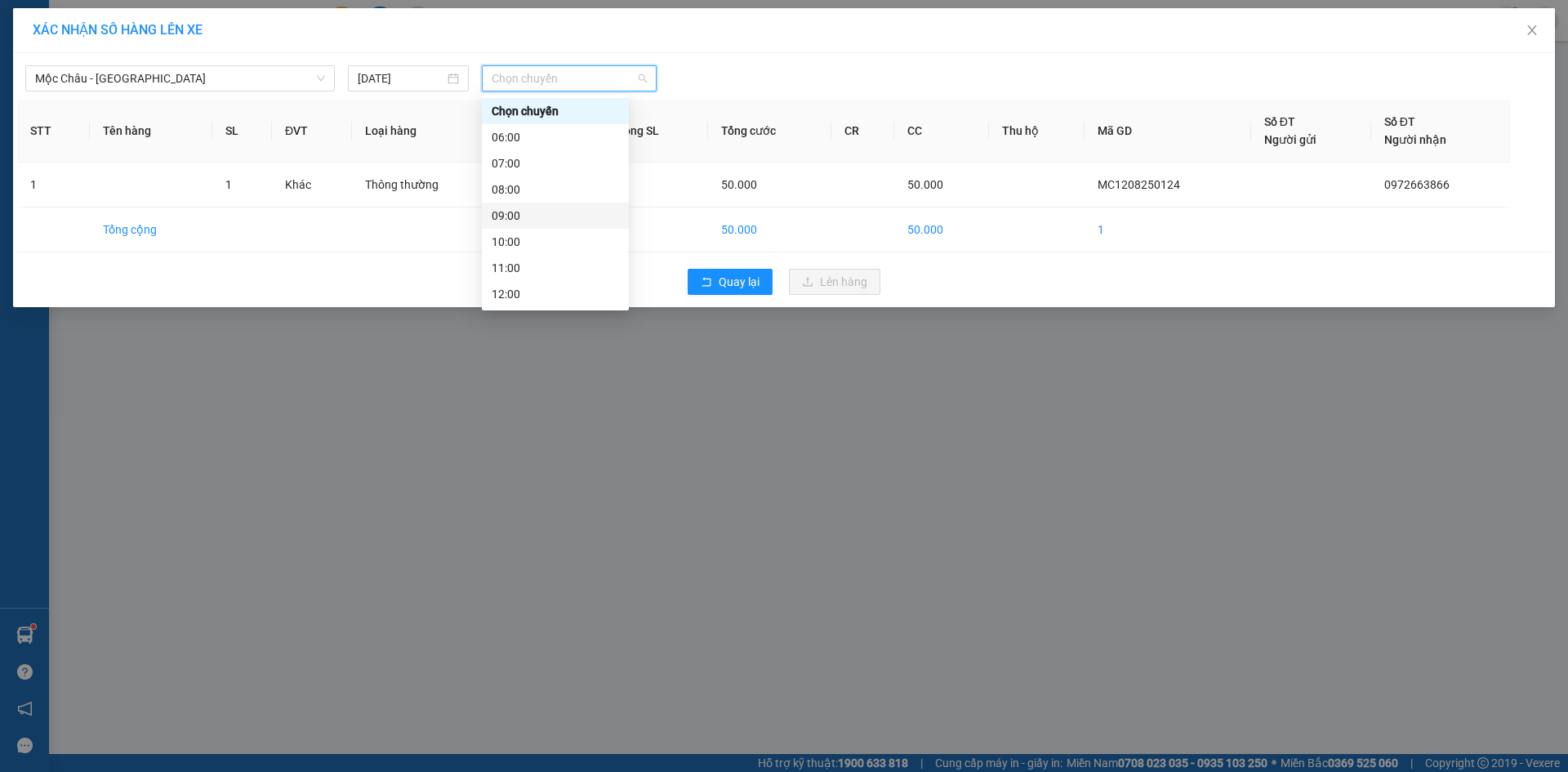
click at [545, 243] on div "10:00" at bounding box center [555, 242] width 128 height 18
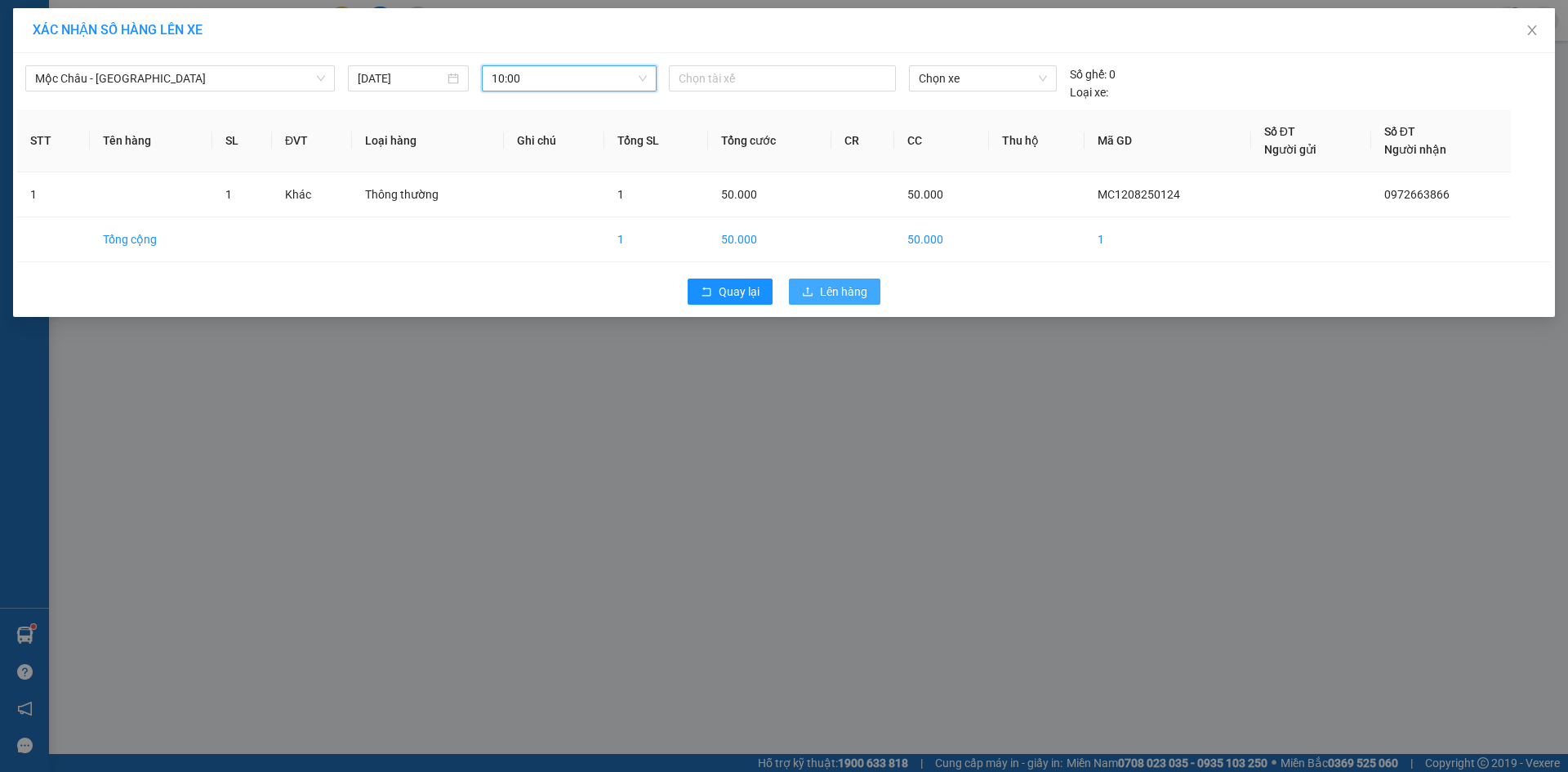
click at [795, 291] on button "Lên hàng" at bounding box center [834, 291] width 91 height 26
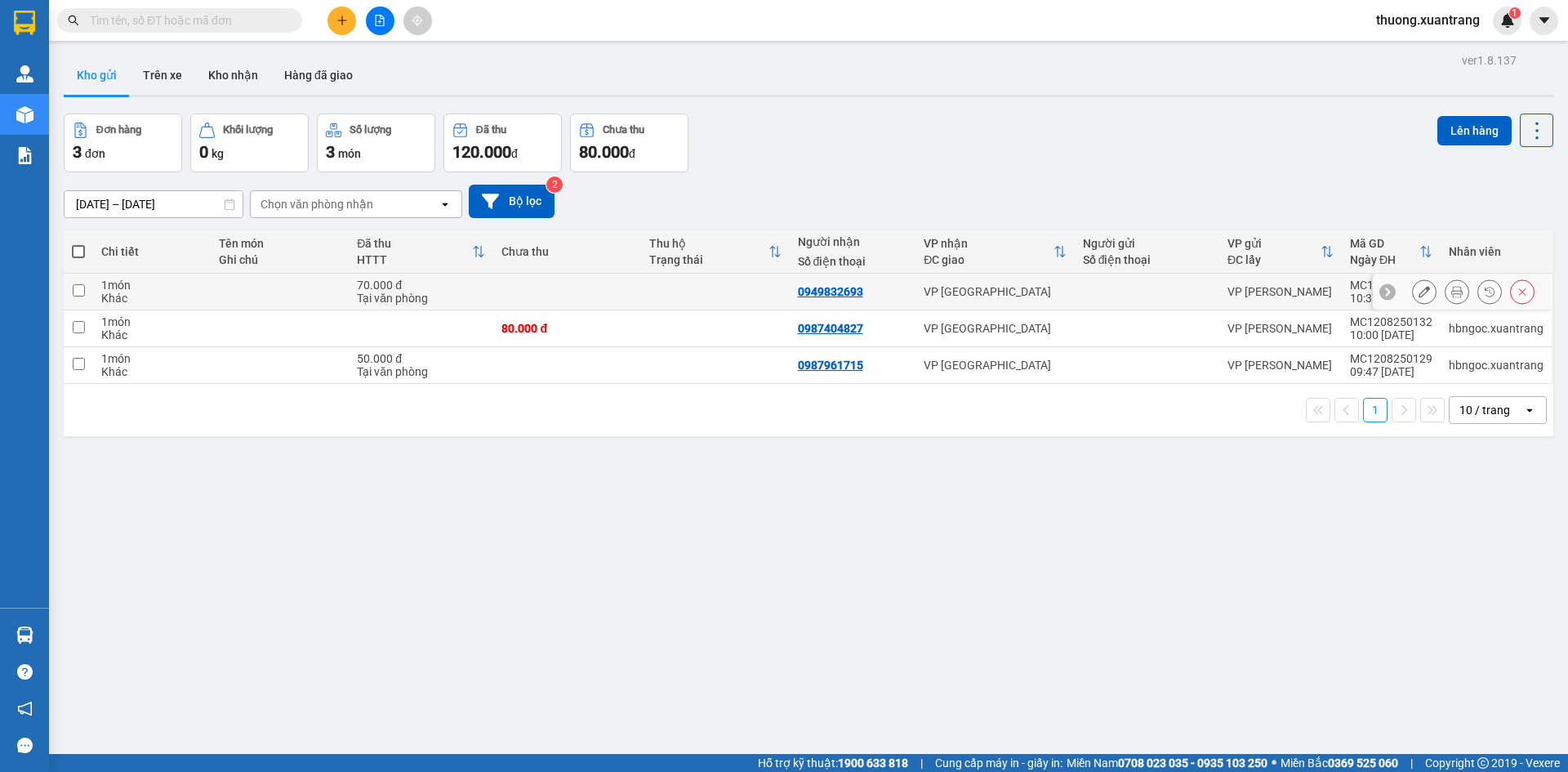
click at [1445, 294] on button at bounding box center [1457, 291] width 23 height 29
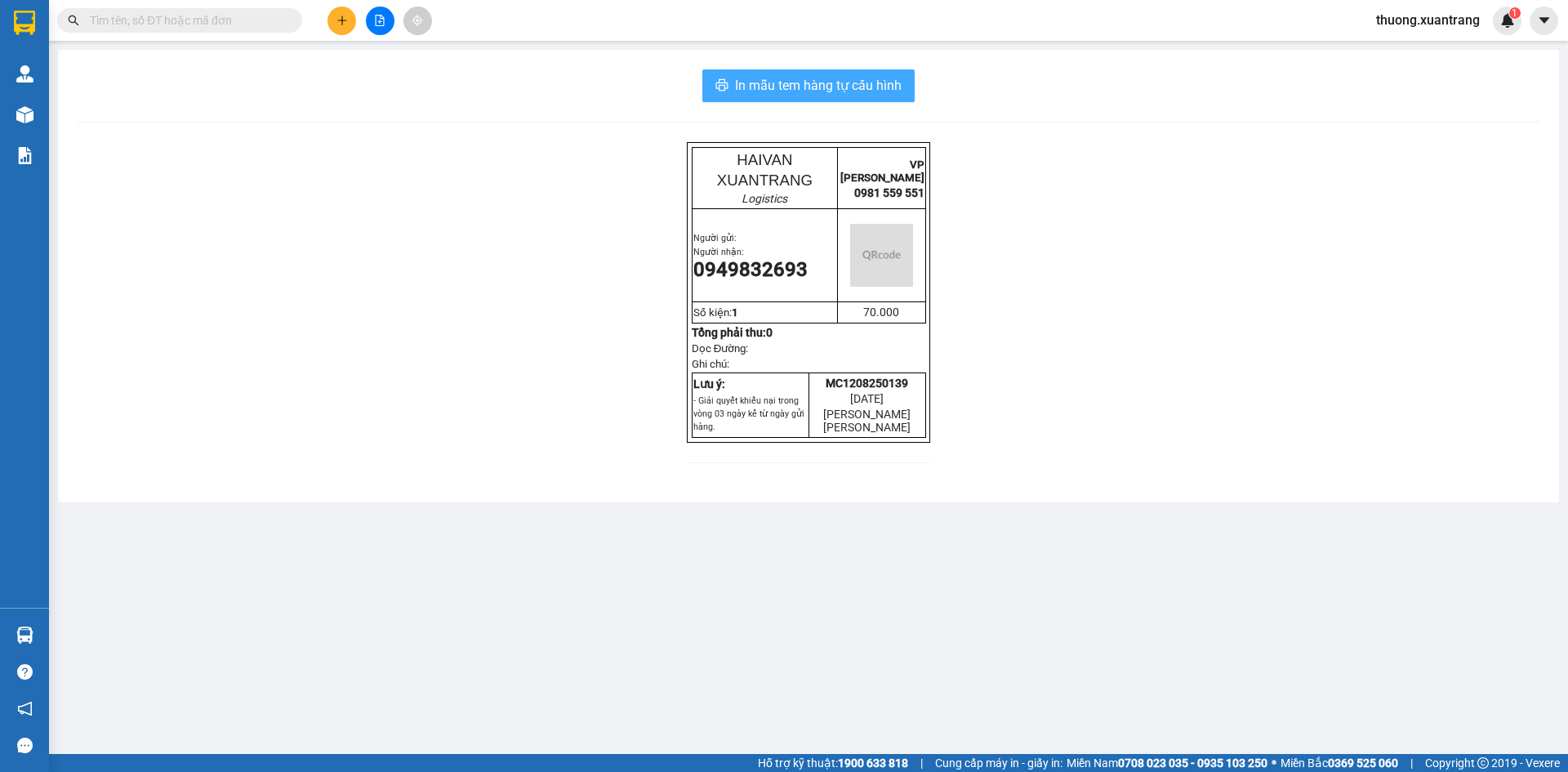
click at [876, 93] on span "In mẫu tem hàng tự cấu hình" at bounding box center [819, 84] width 167 height 20
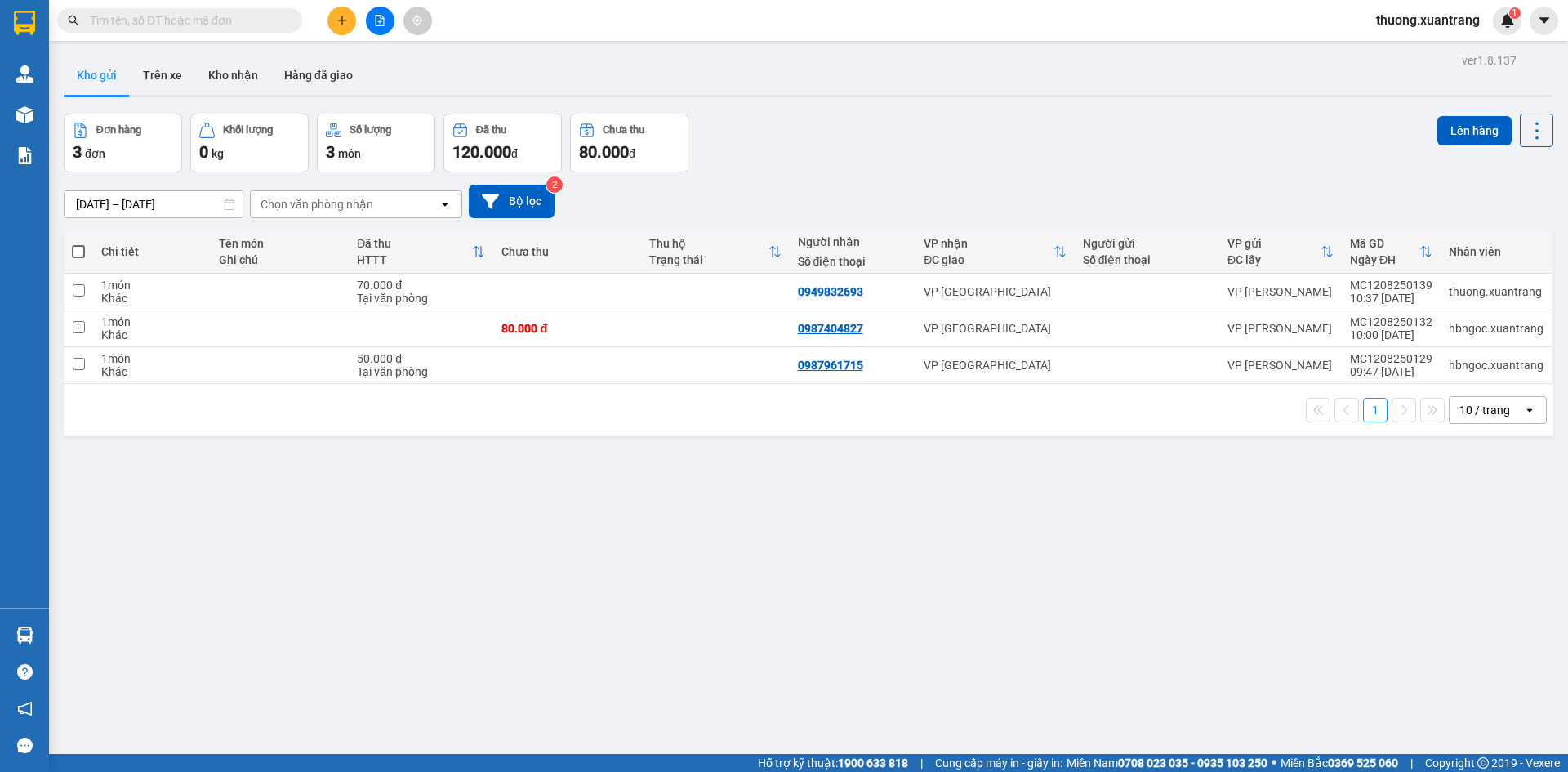
click at [382, 23] on icon "file-add" at bounding box center [379, 20] width 11 height 11
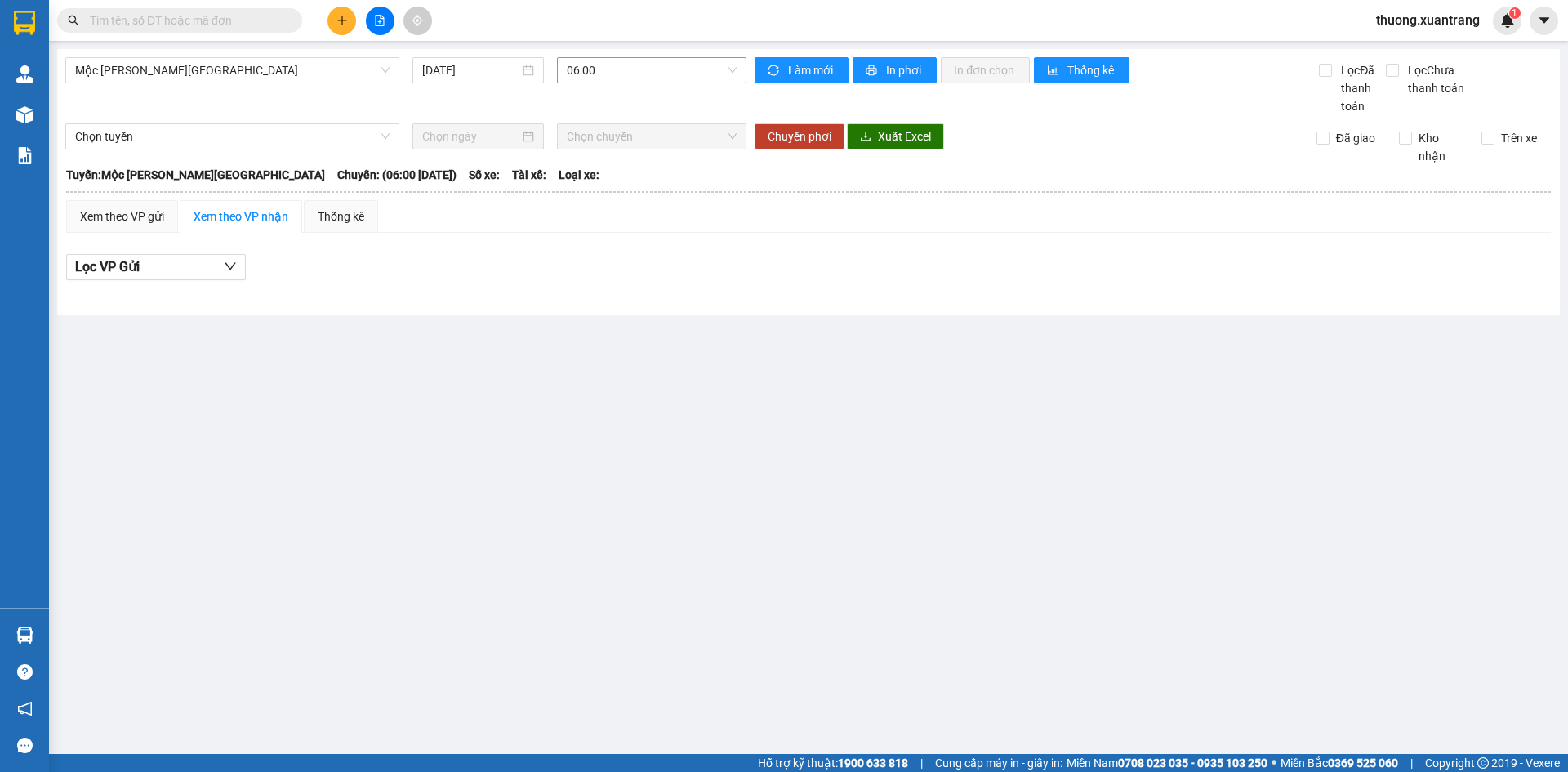
click at [650, 66] on span "06:00" at bounding box center [651, 70] width 169 height 24
click at [625, 229] on div "10:00" at bounding box center [630, 233] width 128 height 18
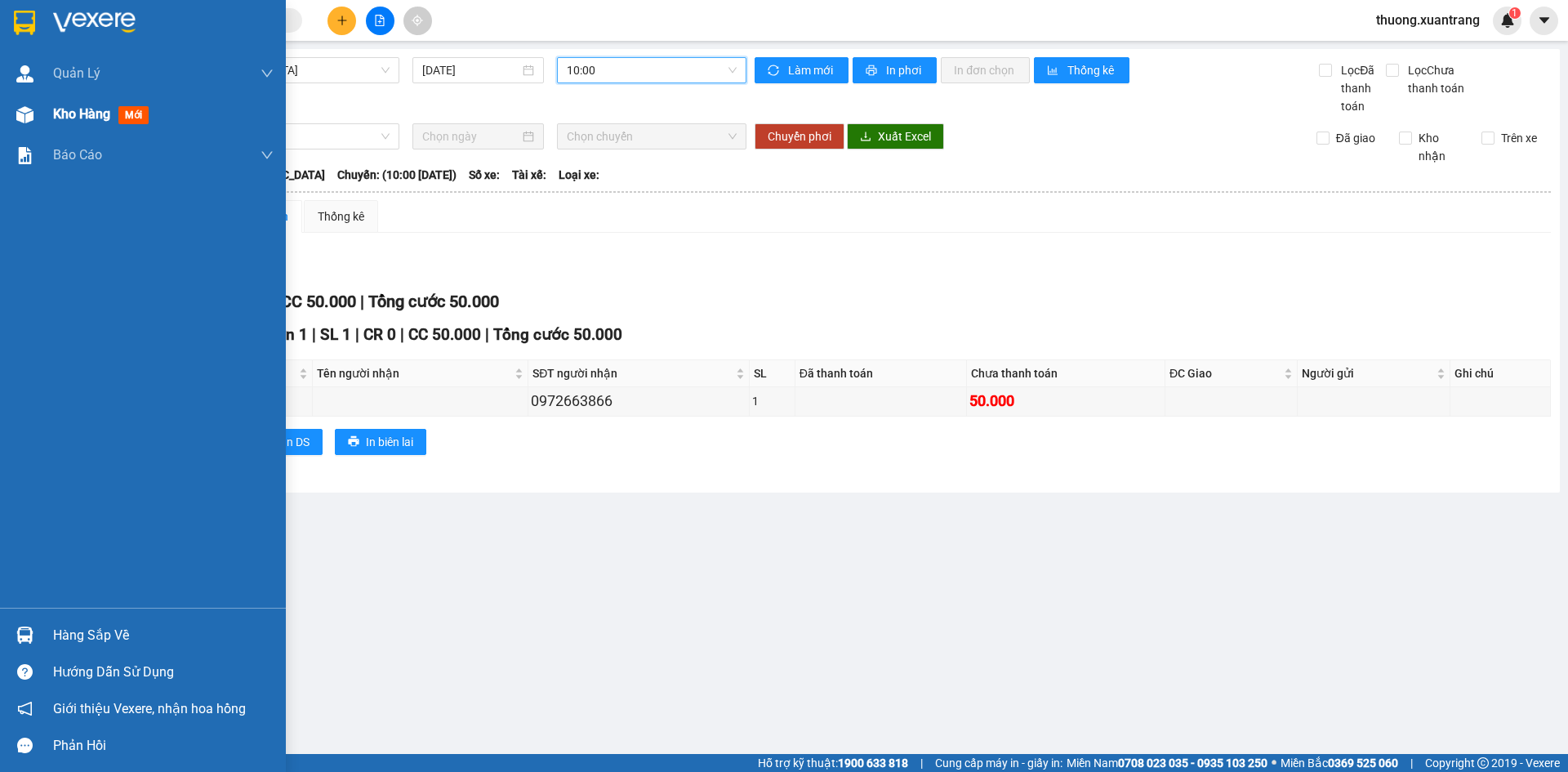
click at [53, 117] on span "Kho hàng" at bounding box center [82, 114] width 57 height 16
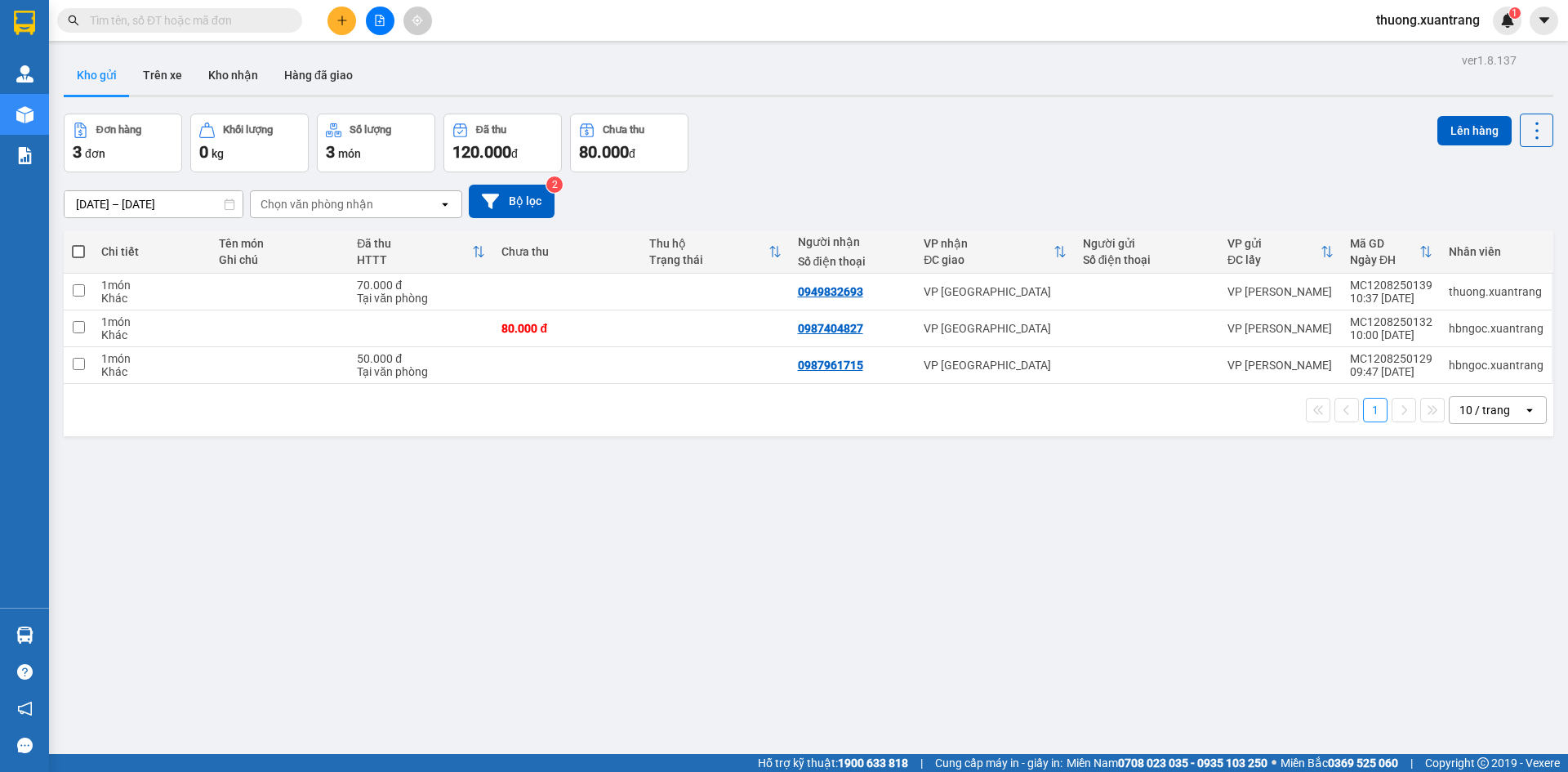
click at [70, 239] on th at bounding box center [78, 252] width 30 height 43
click at [89, 251] on th at bounding box center [78, 252] width 30 height 43
click at [76, 250] on span at bounding box center [78, 251] width 13 height 13
click at [78, 243] on input "checkbox" at bounding box center [78, 243] width 0 height 0
checkbox input "true"
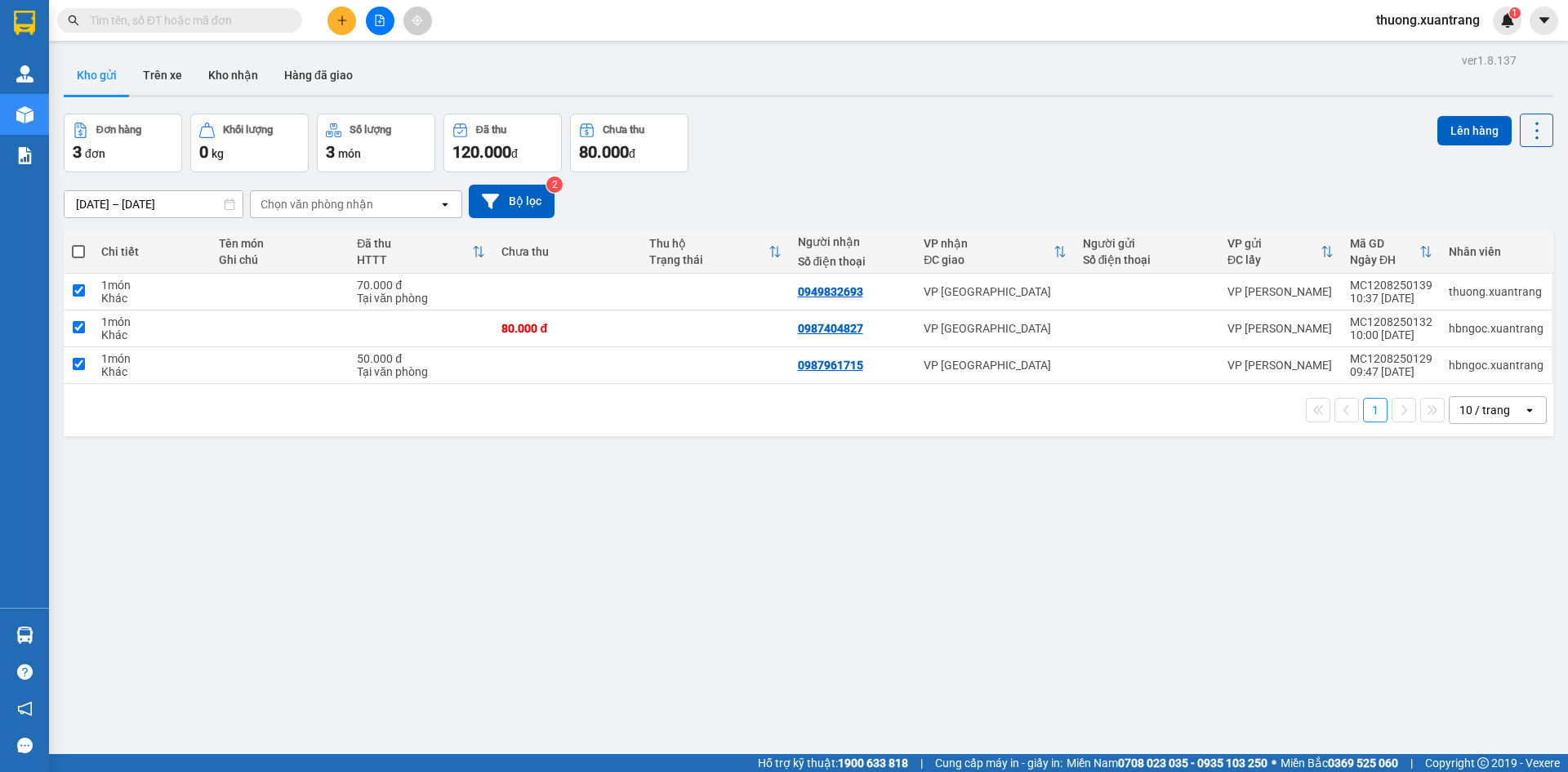
checkbox input "true"
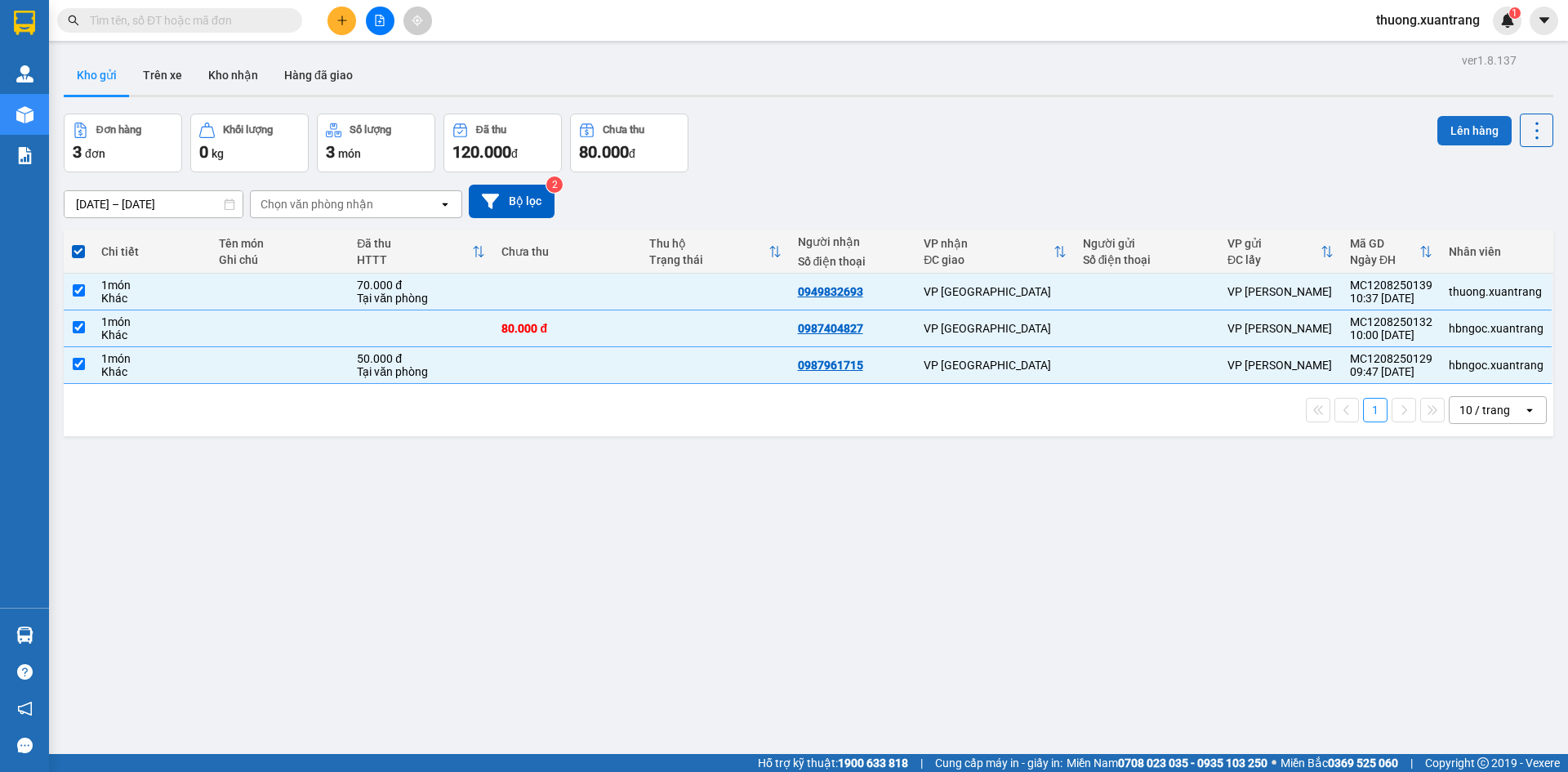
click at [1452, 127] on button "Lên hàng" at bounding box center [1475, 130] width 75 height 30
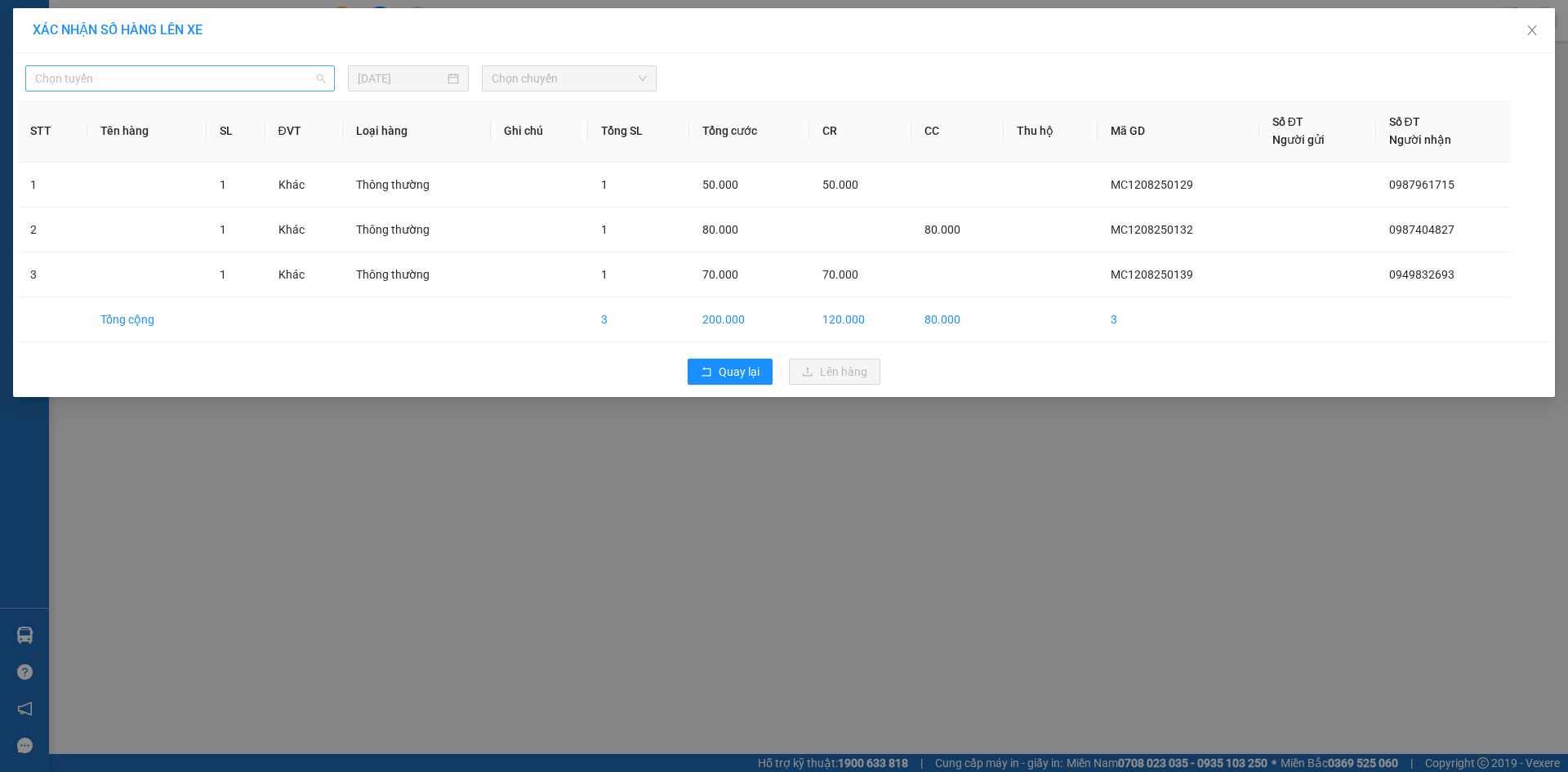
click at [170, 78] on span "Chọn tuyến" at bounding box center [180, 78] width 290 height 24
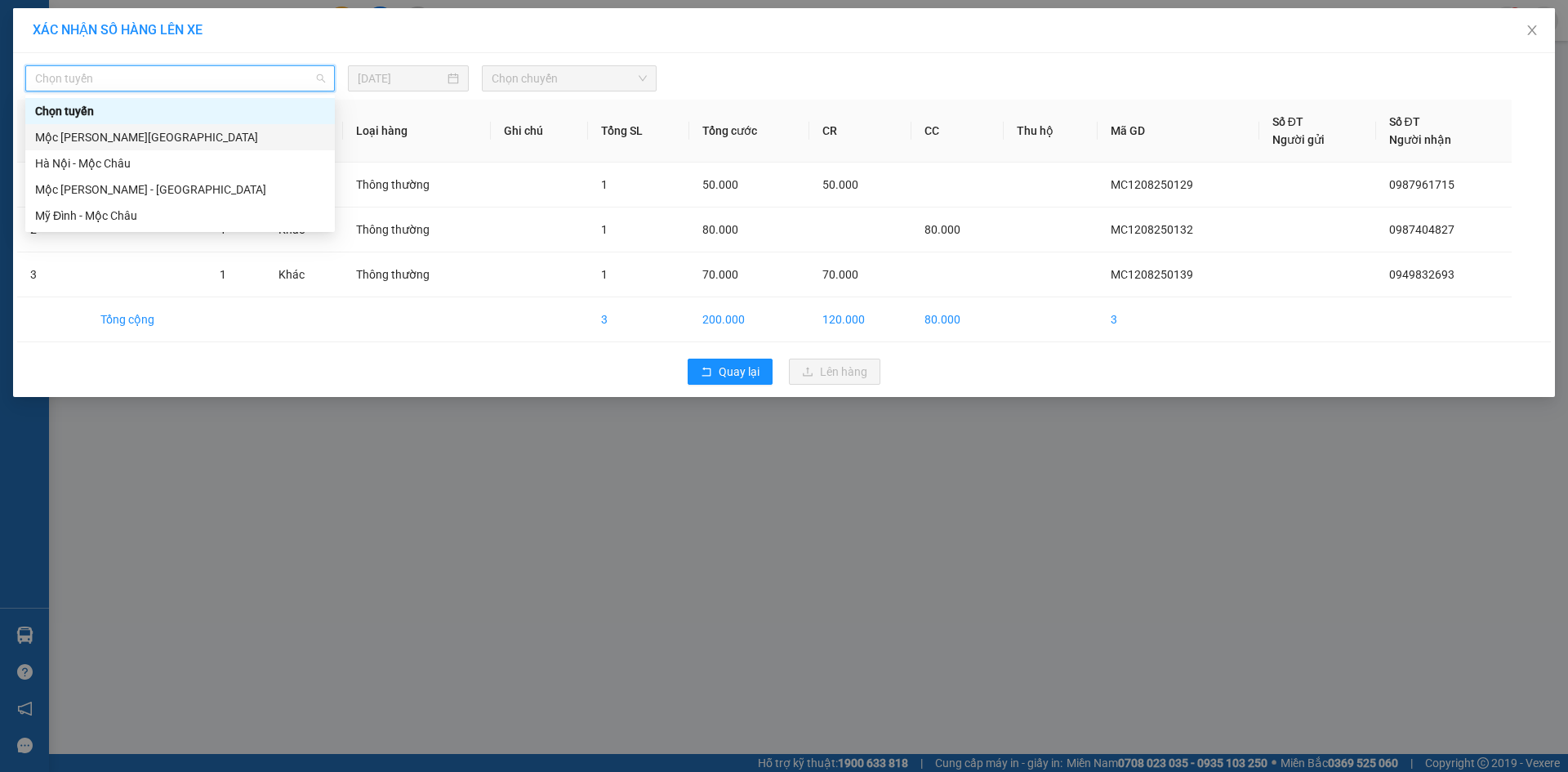
click at [156, 133] on div "Mộc [PERSON_NAME][GEOGRAPHIC_DATA]" at bounding box center [180, 137] width 290 height 18
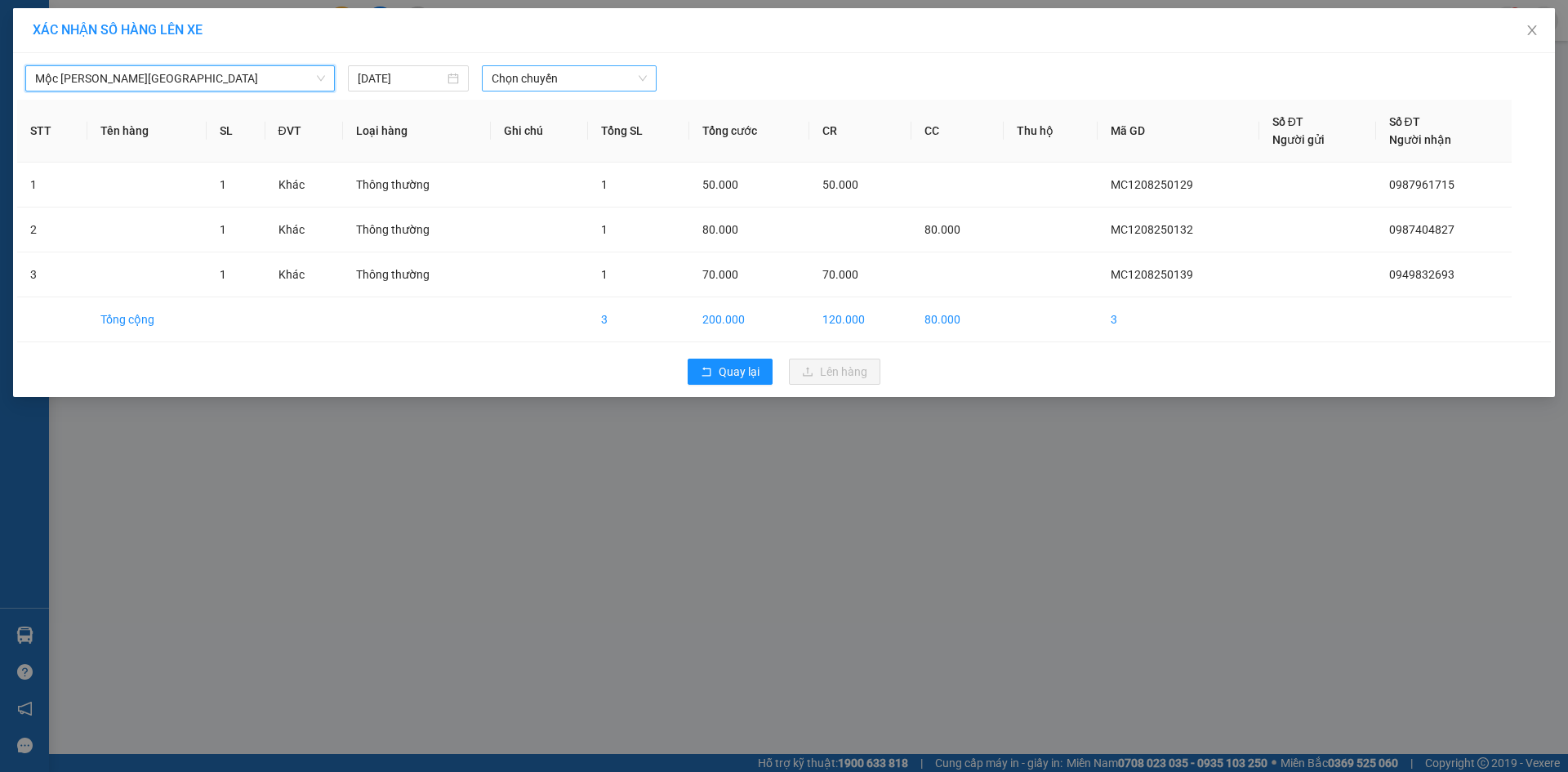
click at [520, 88] on span "Chọn chuyến" at bounding box center [569, 78] width 156 height 24
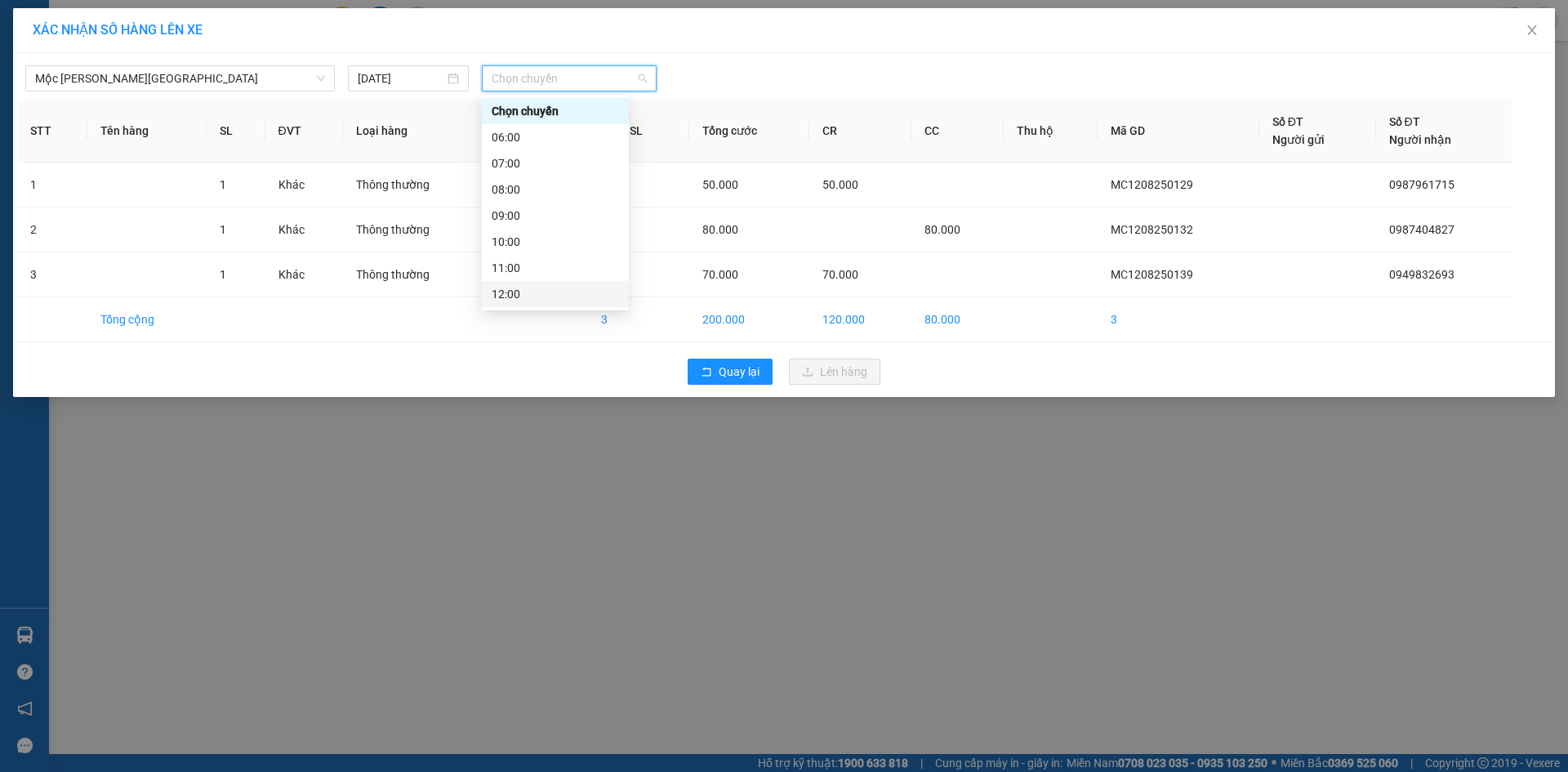
click at [526, 298] on div "12:00" at bounding box center [555, 294] width 128 height 18
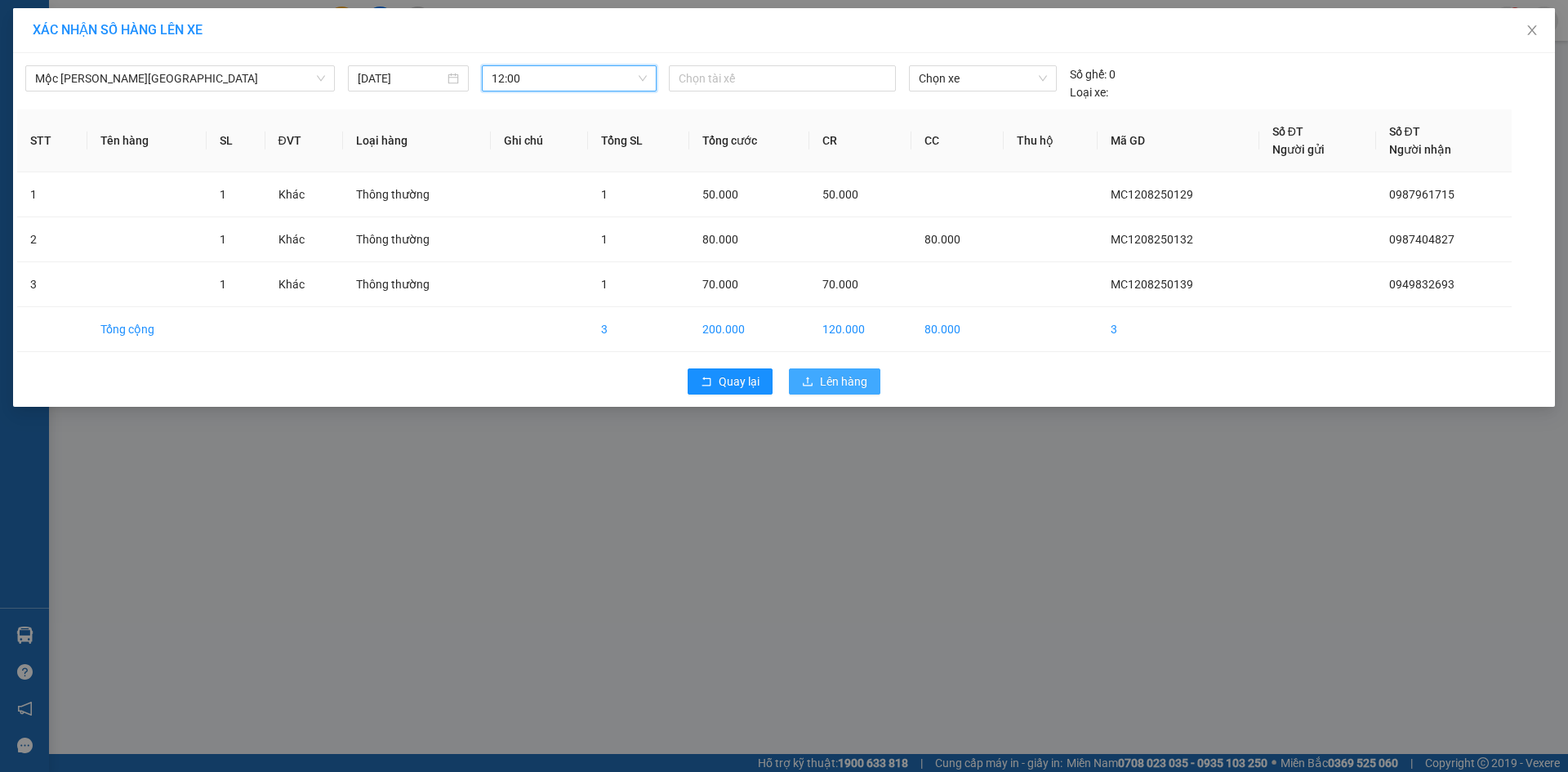
click at [849, 385] on span "Lên hàng" at bounding box center [843, 381] width 47 height 18
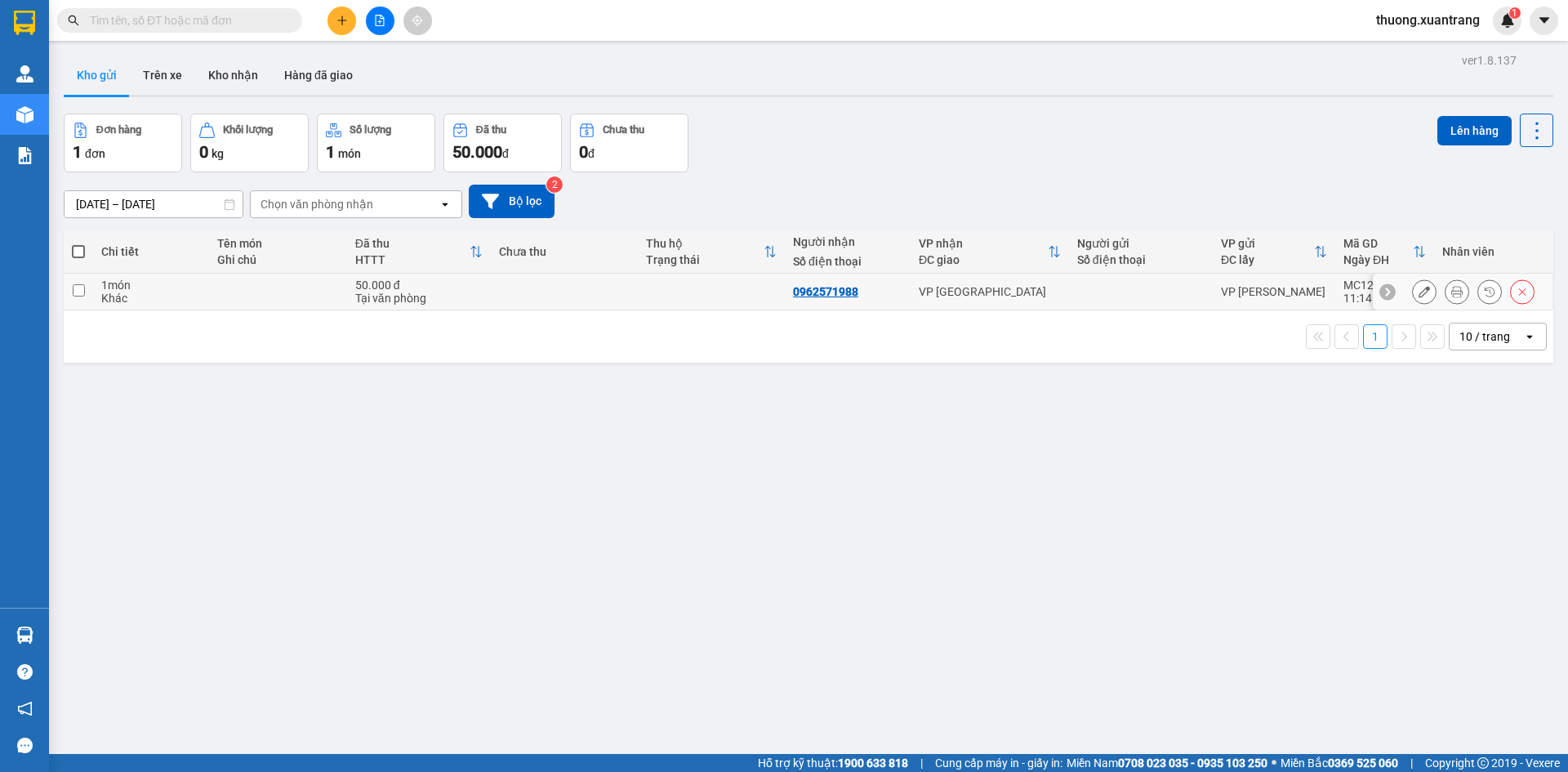
click at [1452, 289] on button at bounding box center [1457, 291] width 23 height 29
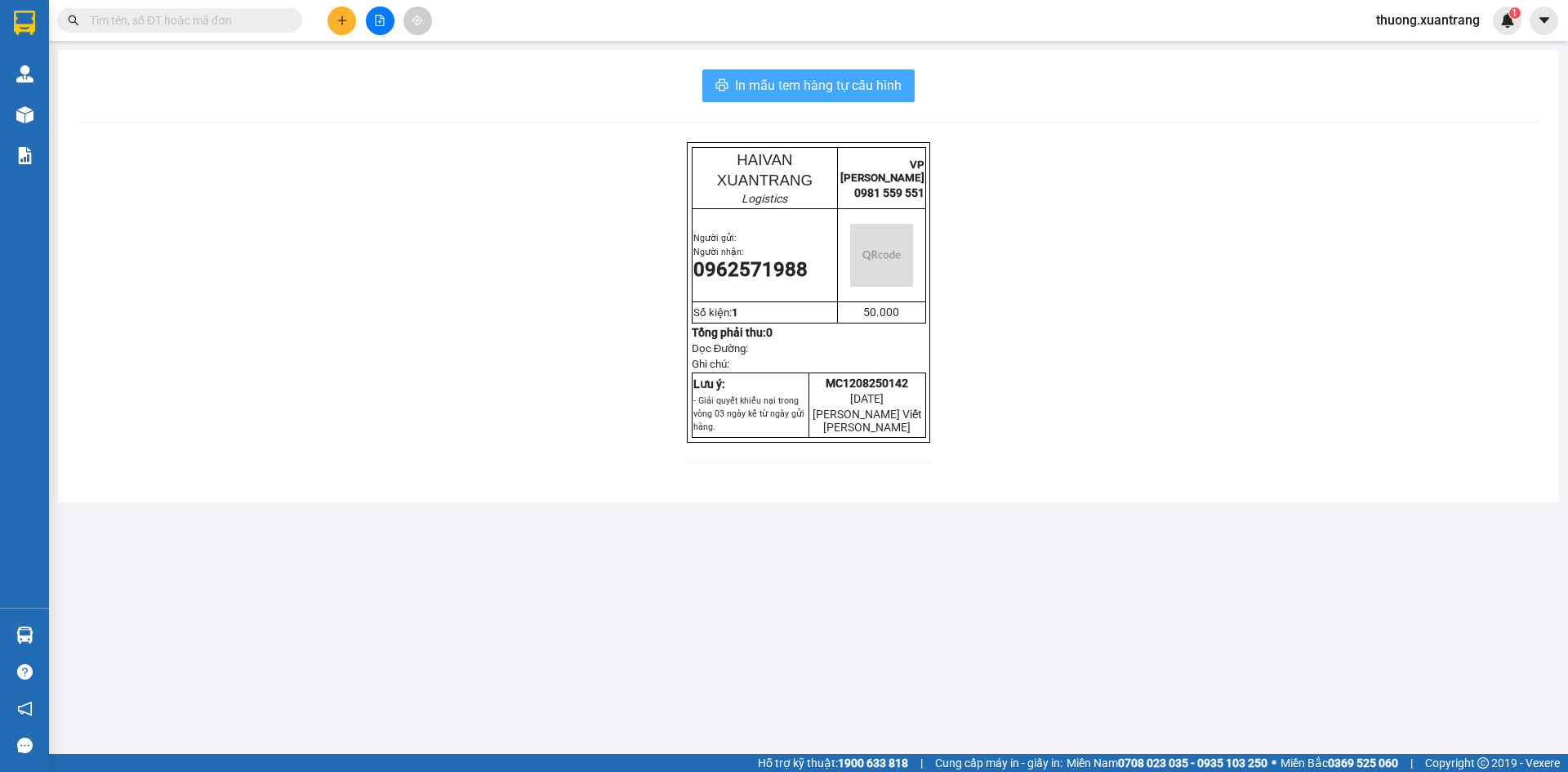
click at [838, 82] on span "In mẫu tem hàng tự cấu hình" at bounding box center [819, 84] width 167 height 20
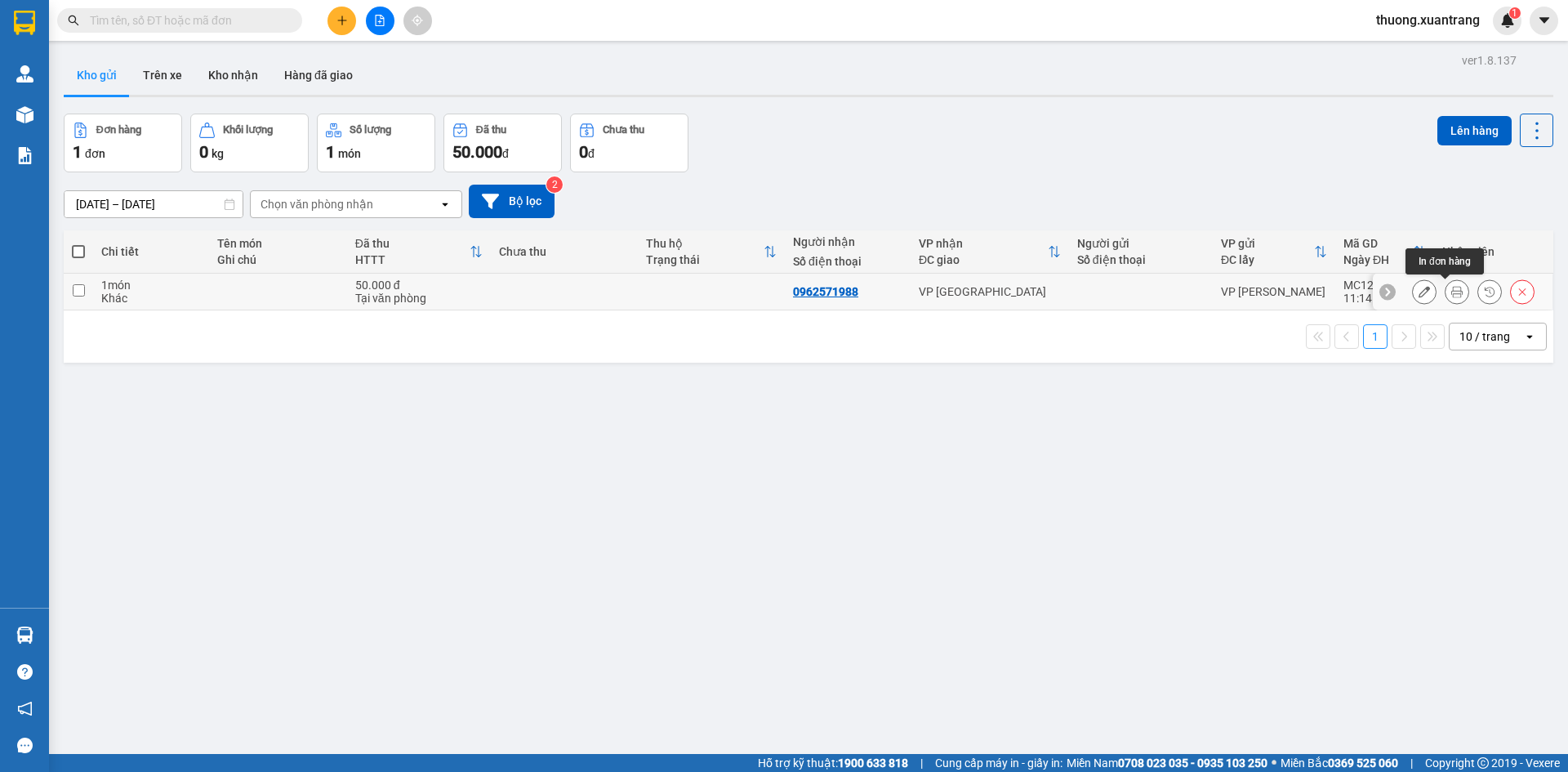
click at [1452, 291] on icon at bounding box center [1457, 291] width 11 height 11
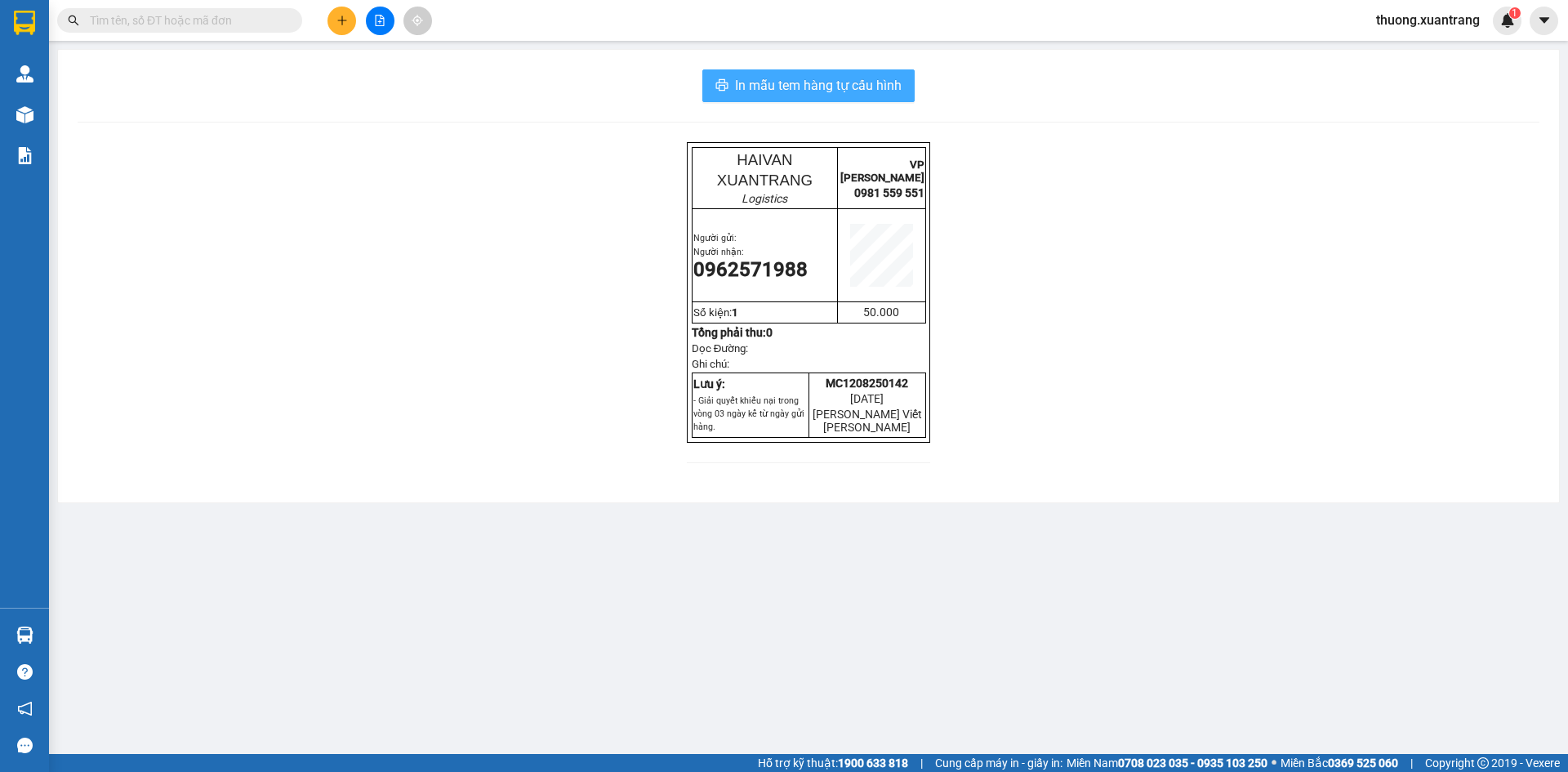
click at [823, 91] on span "In mẫu tem hàng tự cấu hình" at bounding box center [819, 84] width 167 height 20
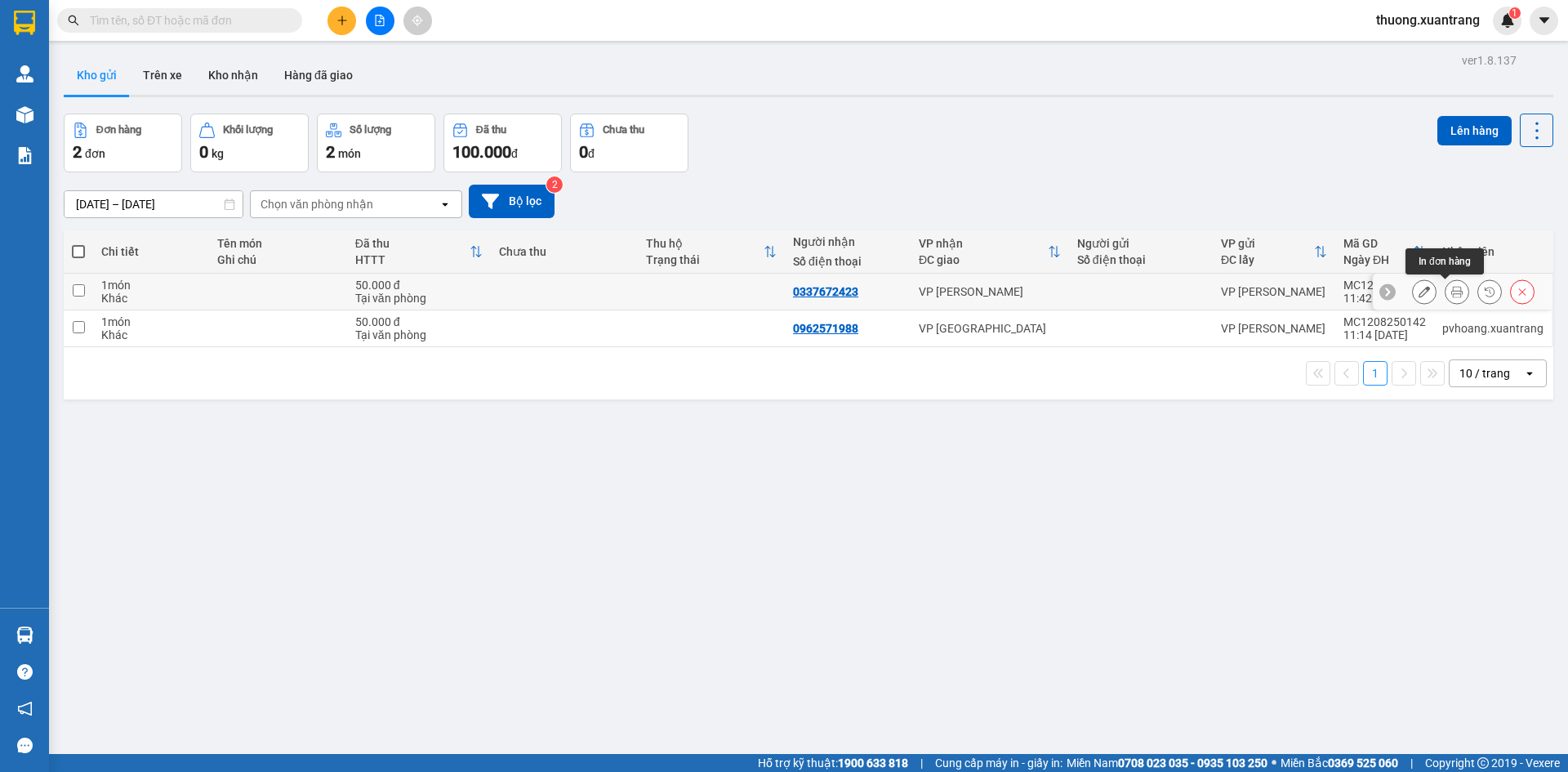
click at [1452, 292] on icon at bounding box center [1457, 291] width 11 height 11
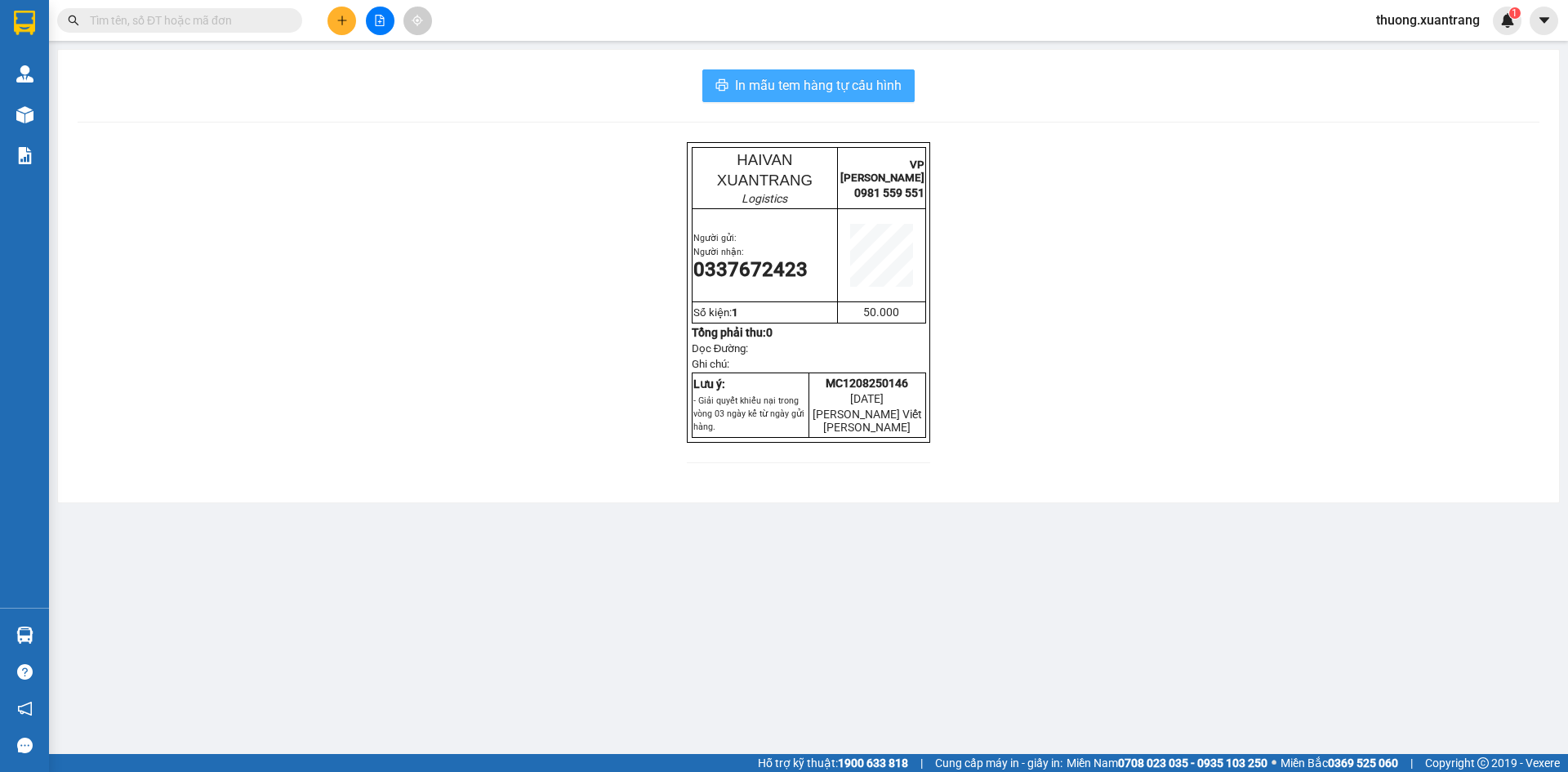
click at [831, 87] on span "In mẫu tem hàng tự cấu hình" at bounding box center [819, 84] width 167 height 20
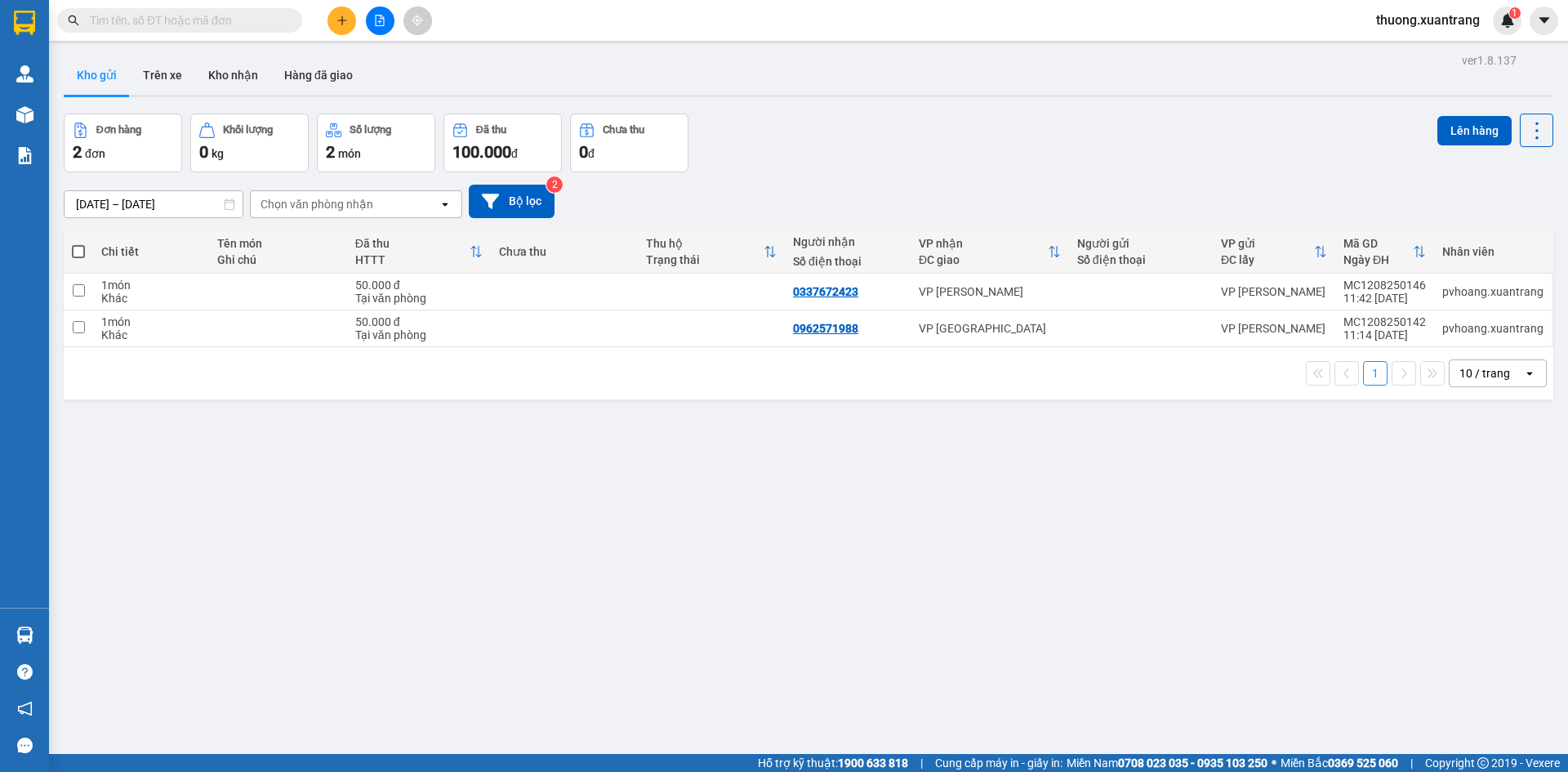
click at [266, 26] on input "text" at bounding box center [186, 20] width 193 height 18
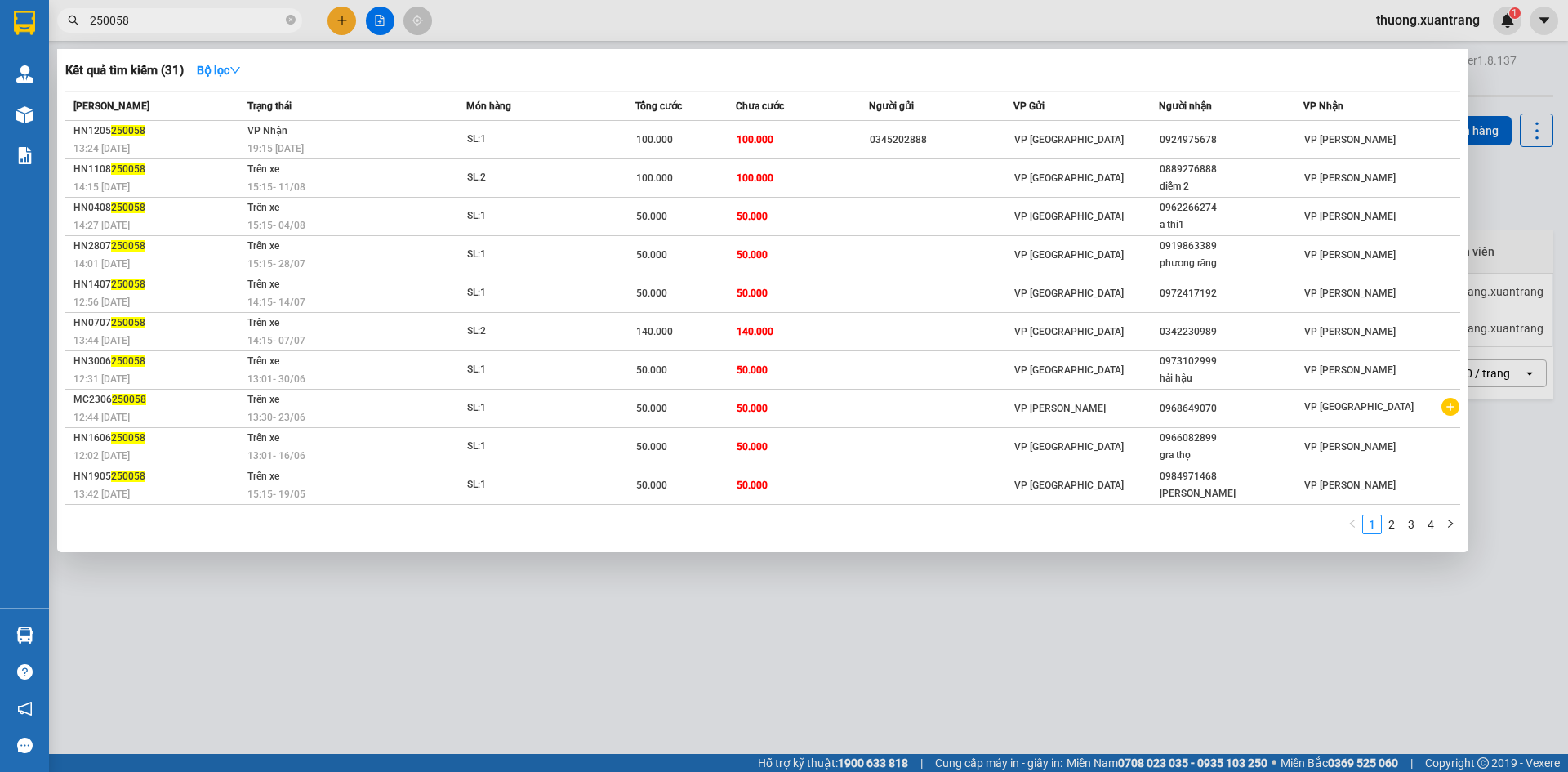
click at [92, 23] on input "250058" at bounding box center [186, 20] width 193 height 18
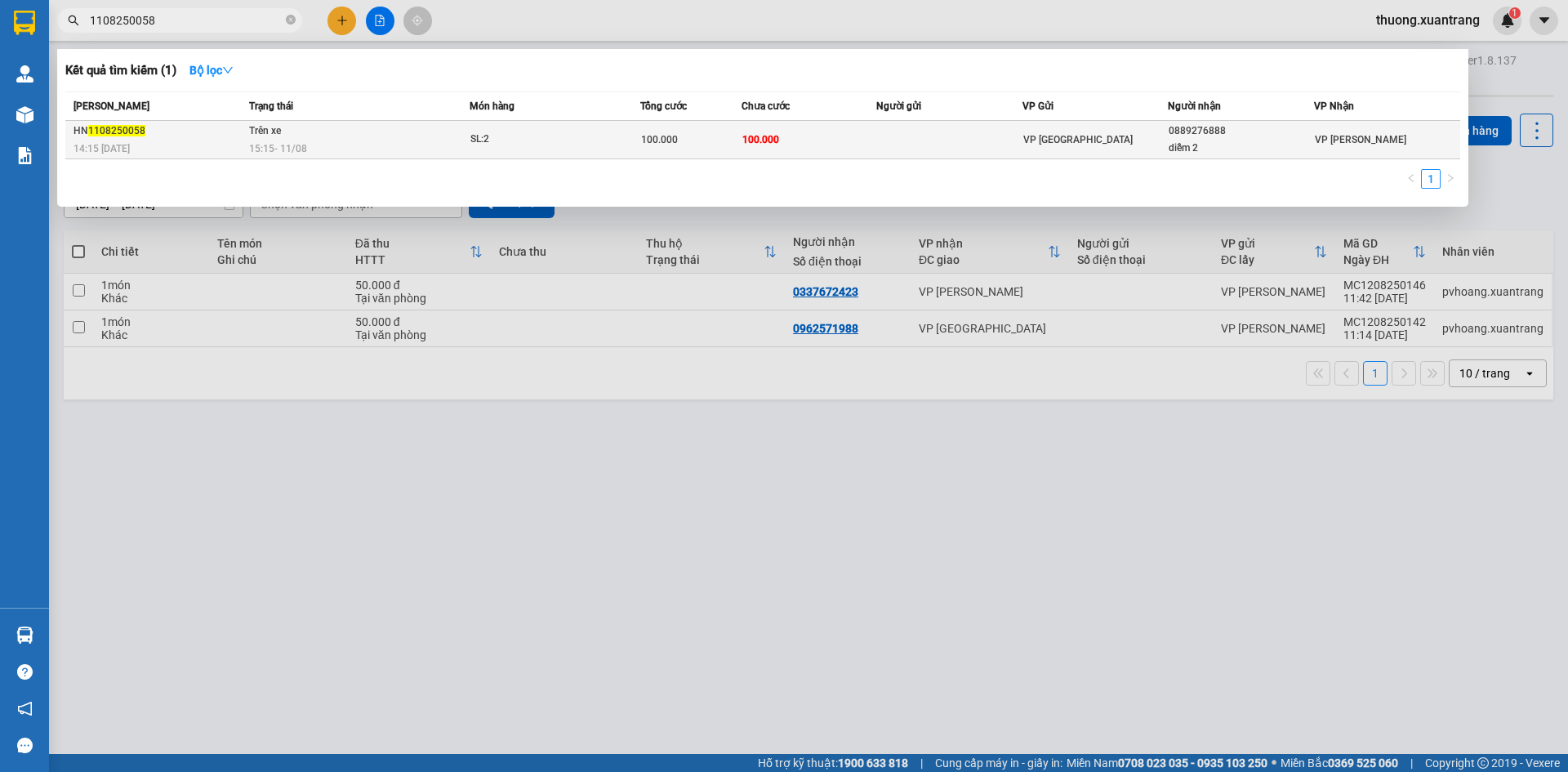
type input "1108250058"
click at [402, 150] on div "15:15 [DATE]" at bounding box center [359, 149] width 220 height 18
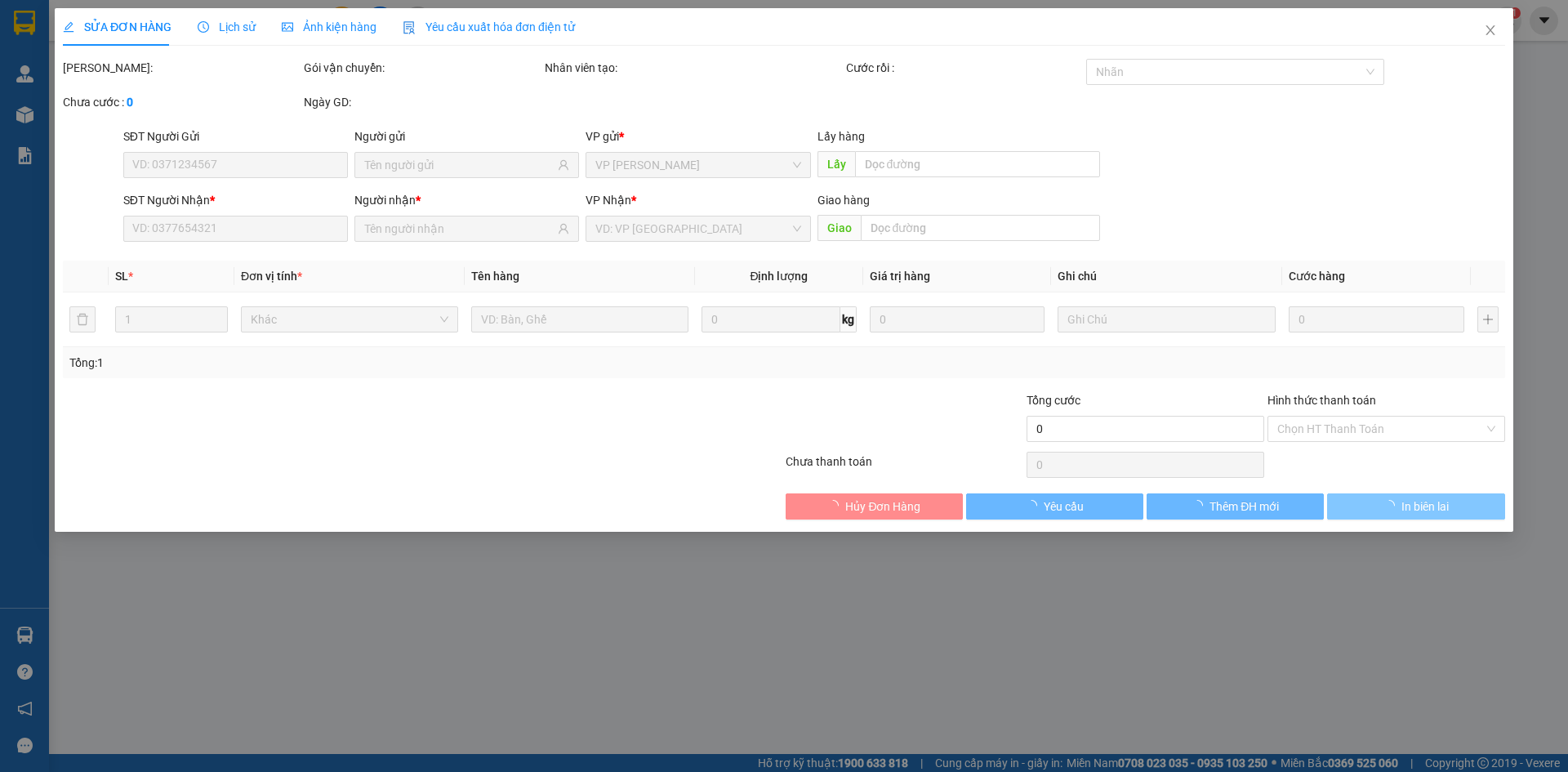
type input "0889276888"
type input "diễm 2"
type input "100.000"
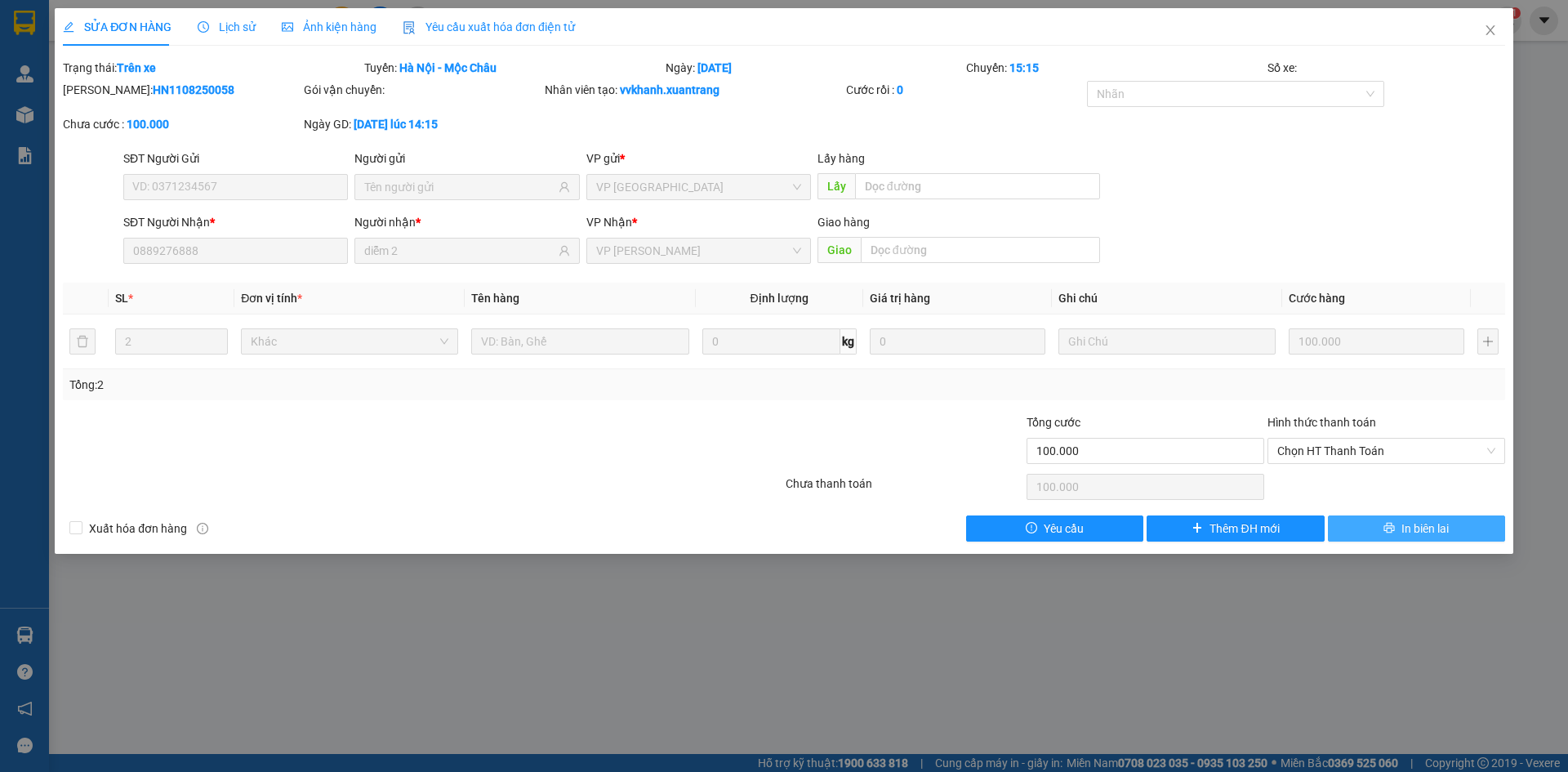
click at [1435, 524] on span "In biên lai" at bounding box center [1425, 529] width 47 height 18
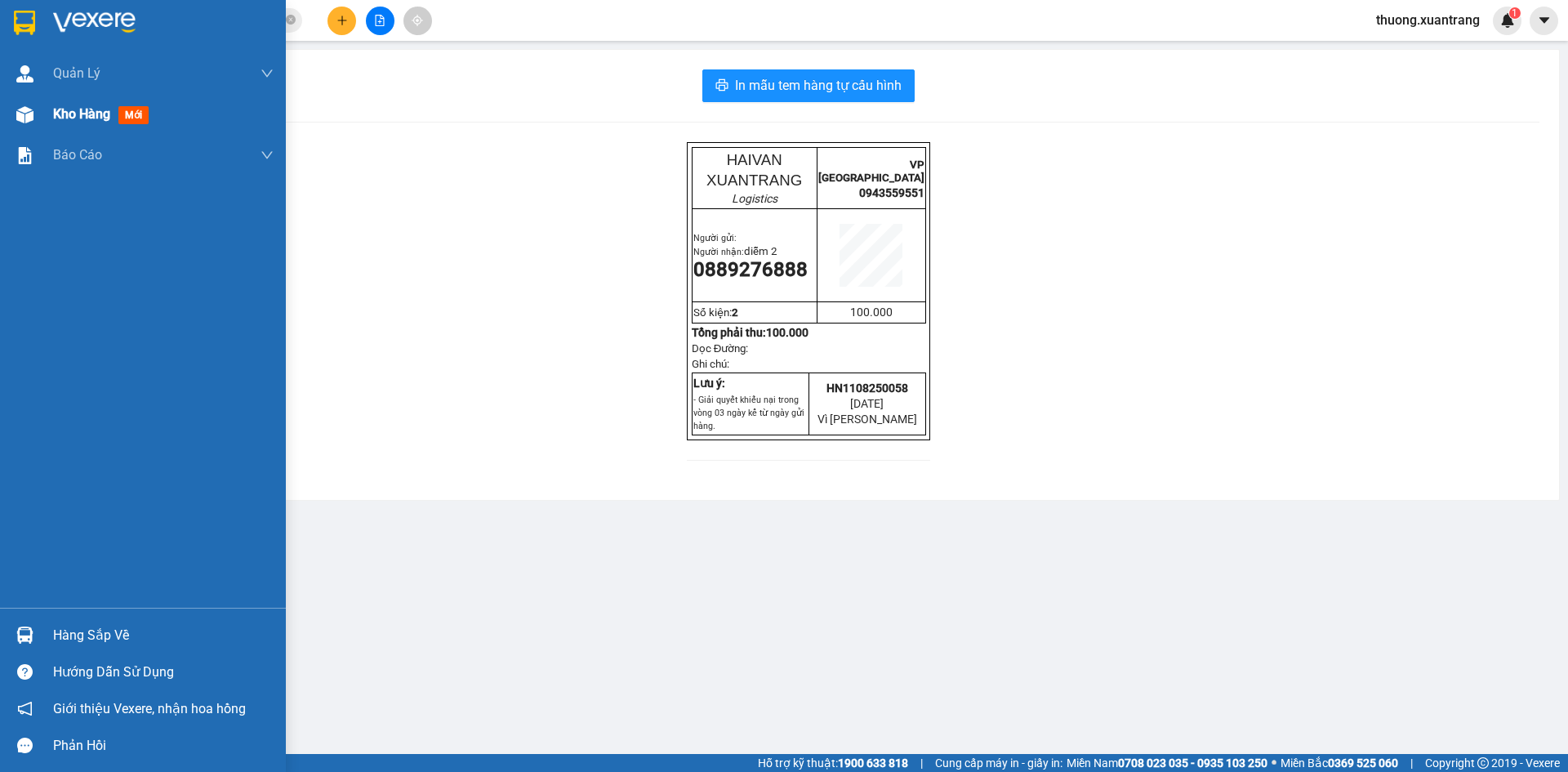
click at [28, 117] on img at bounding box center [25, 115] width 17 height 17
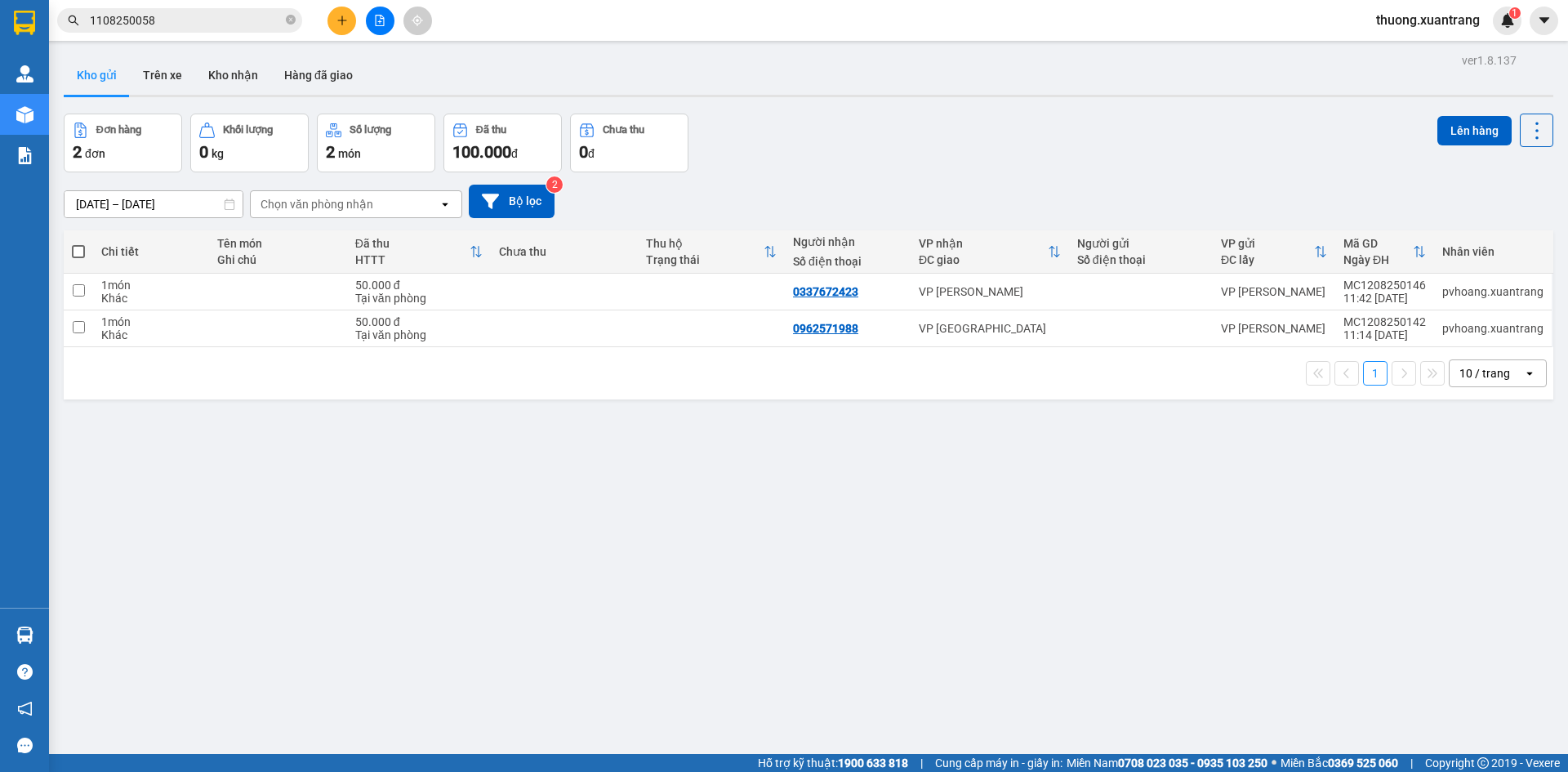
click at [86, 250] on th at bounding box center [78, 252] width 30 height 43
click at [76, 250] on span at bounding box center [78, 251] width 13 height 13
click at [78, 243] on input "checkbox" at bounding box center [78, 243] width 0 height 0
checkbox input "true"
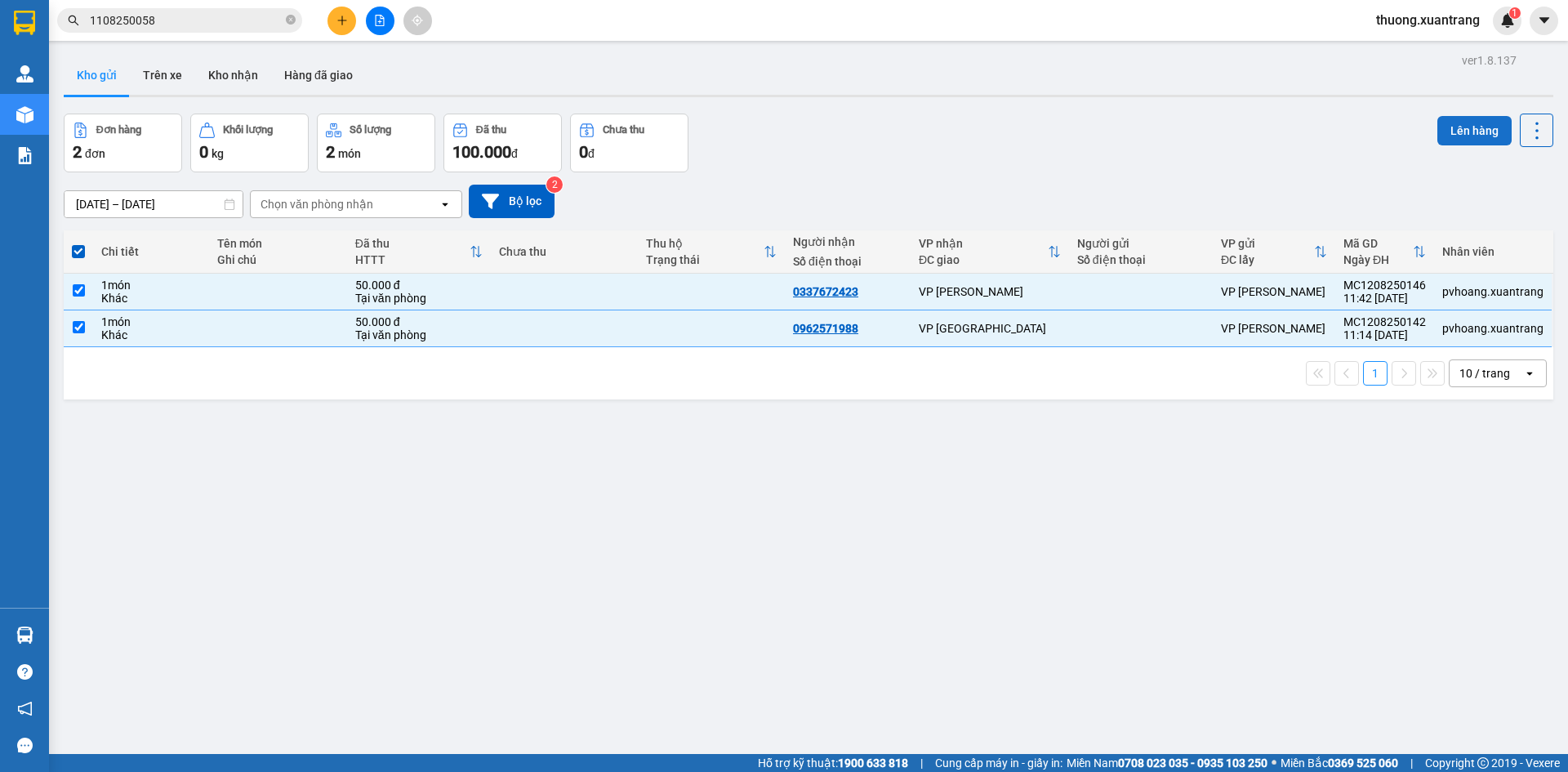
click at [1479, 126] on button "Lên hàng" at bounding box center [1475, 130] width 75 height 30
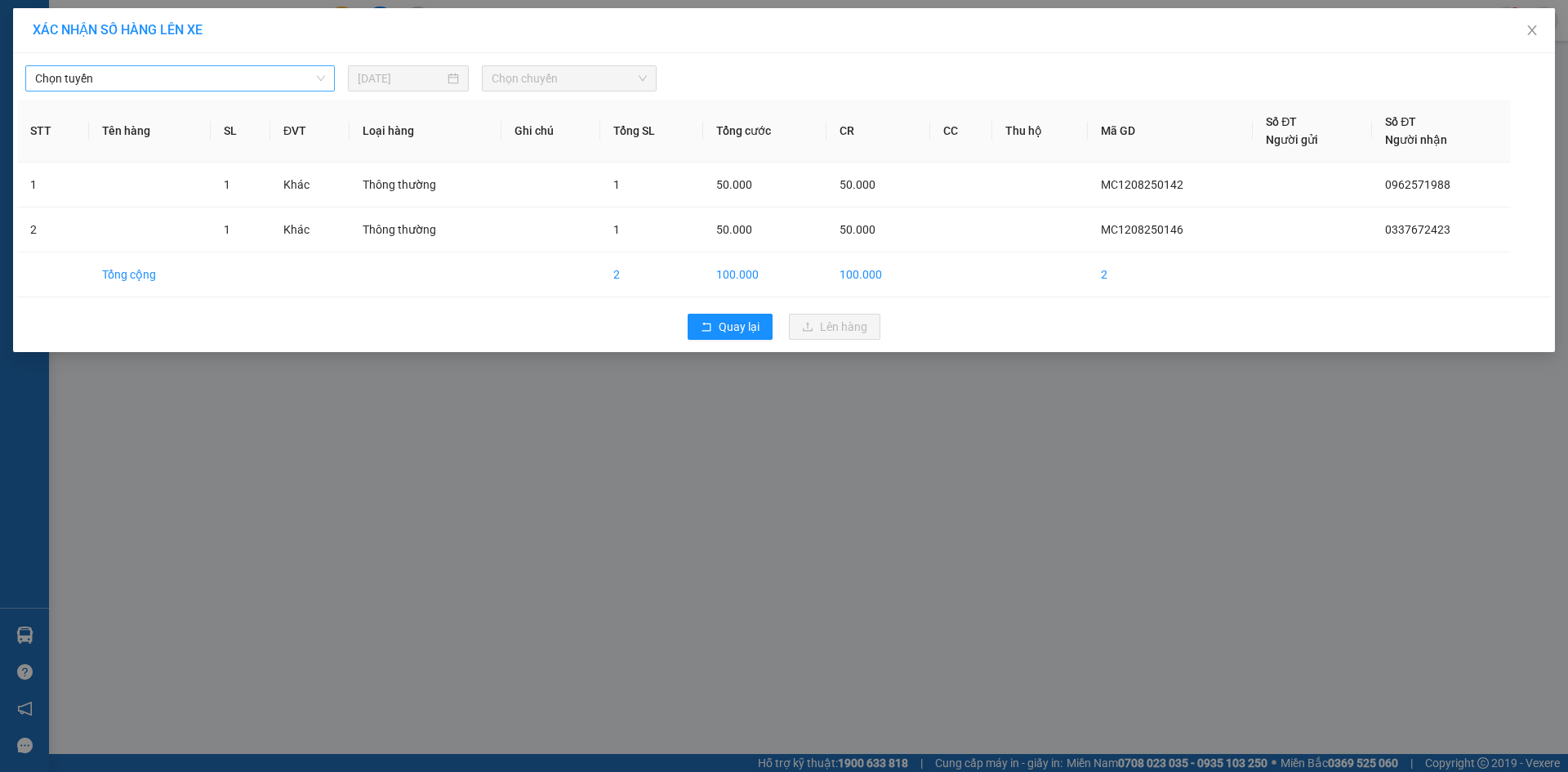
click at [186, 83] on span "Chọn tuyến" at bounding box center [180, 78] width 290 height 24
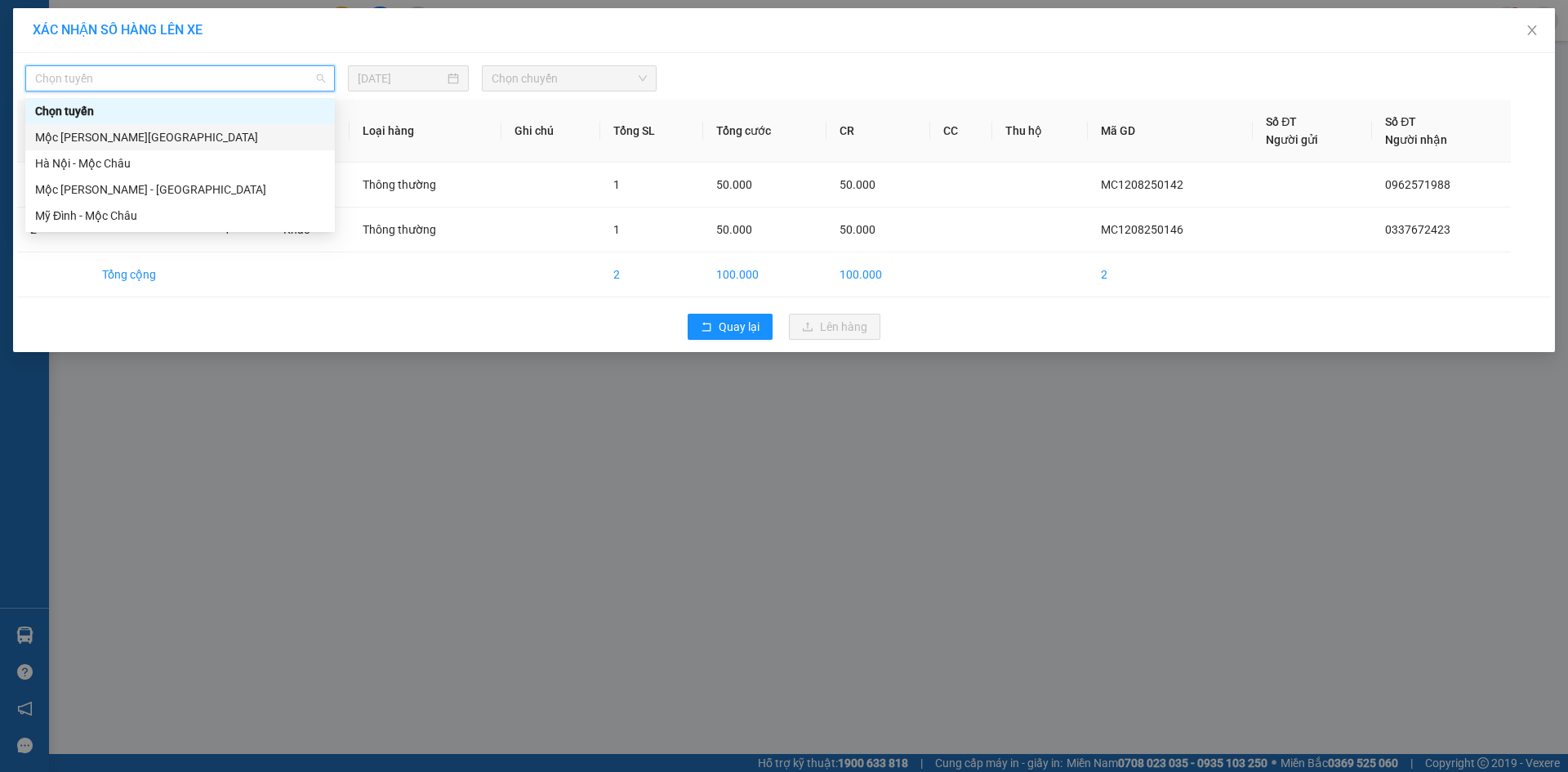
click at [130, 132] on div "Mộc [PERSON_NAME][GEOGRAPHIC_DATA]" at bounding box center [180, 137] width 290 height 18
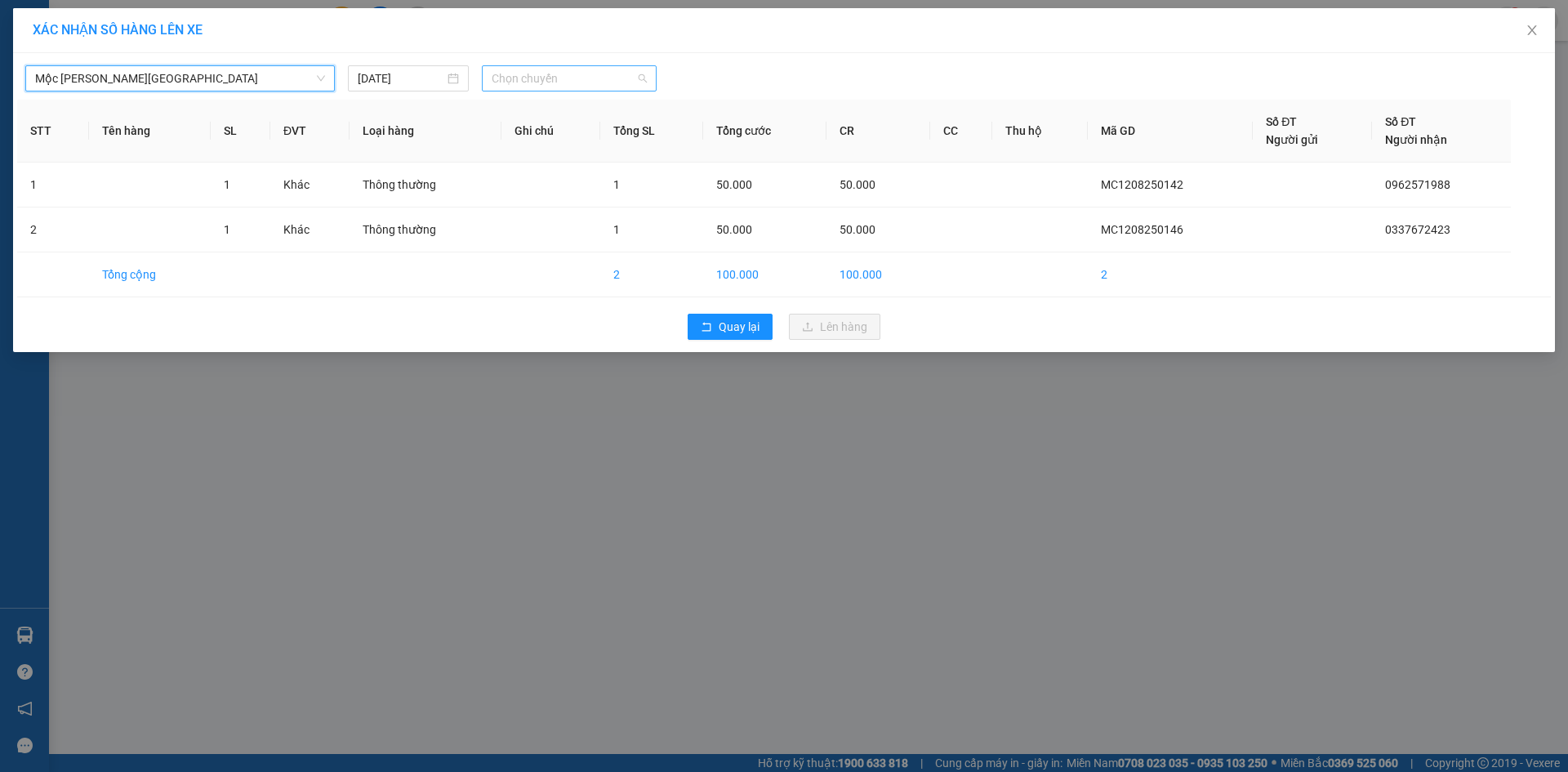
click at [590, 74] on span "Chọn chuyến" at bounding box center [569, 78] width 156 height 24
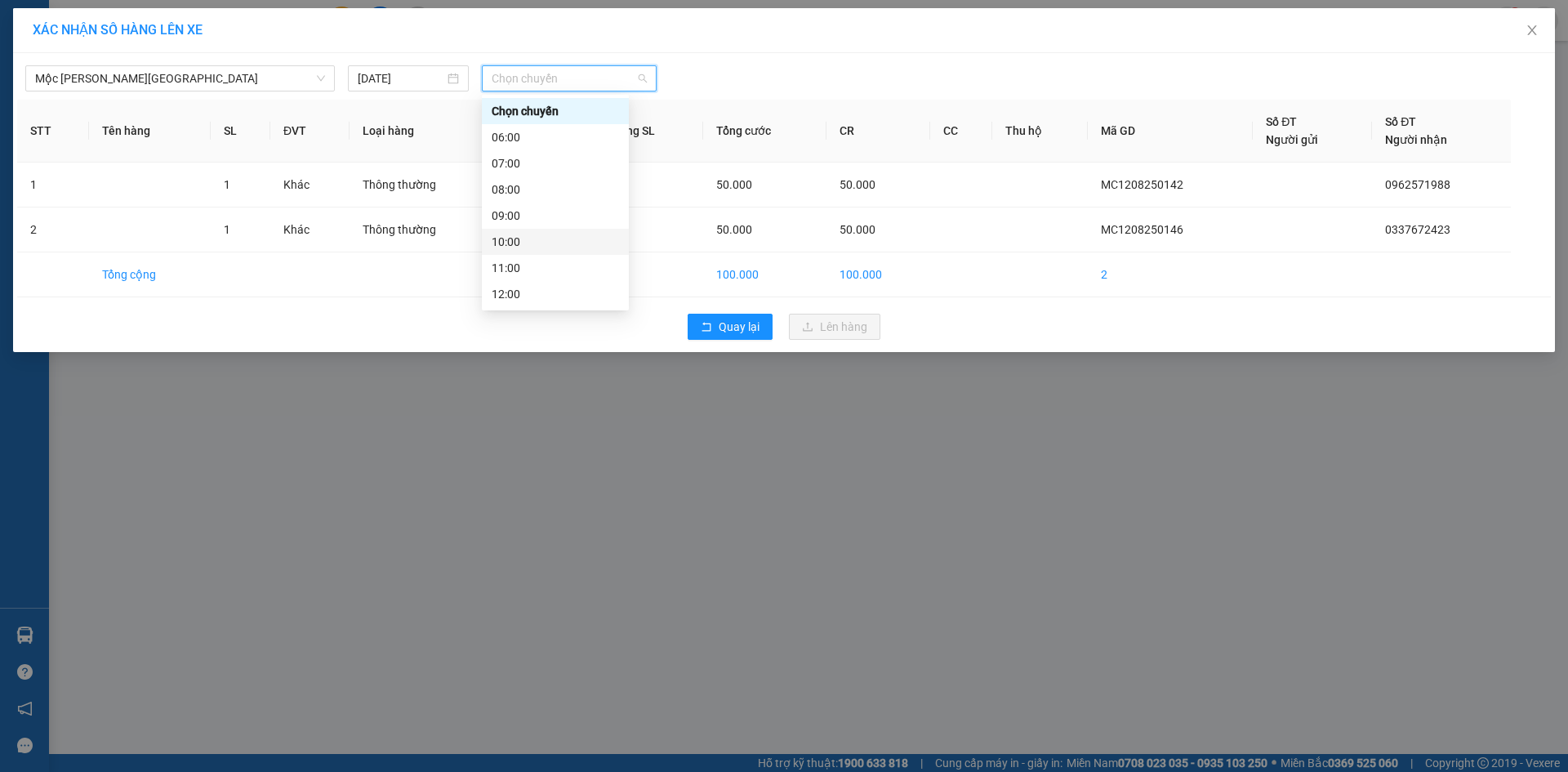
scroll to position [82, 0]
click at [575, 83] on span "Chọn chuyến" at bounding box center [569, 78] width 156 height 24
click at [541, 237] on div "13:00" at bounding box center [555, 238] width 128 height 18
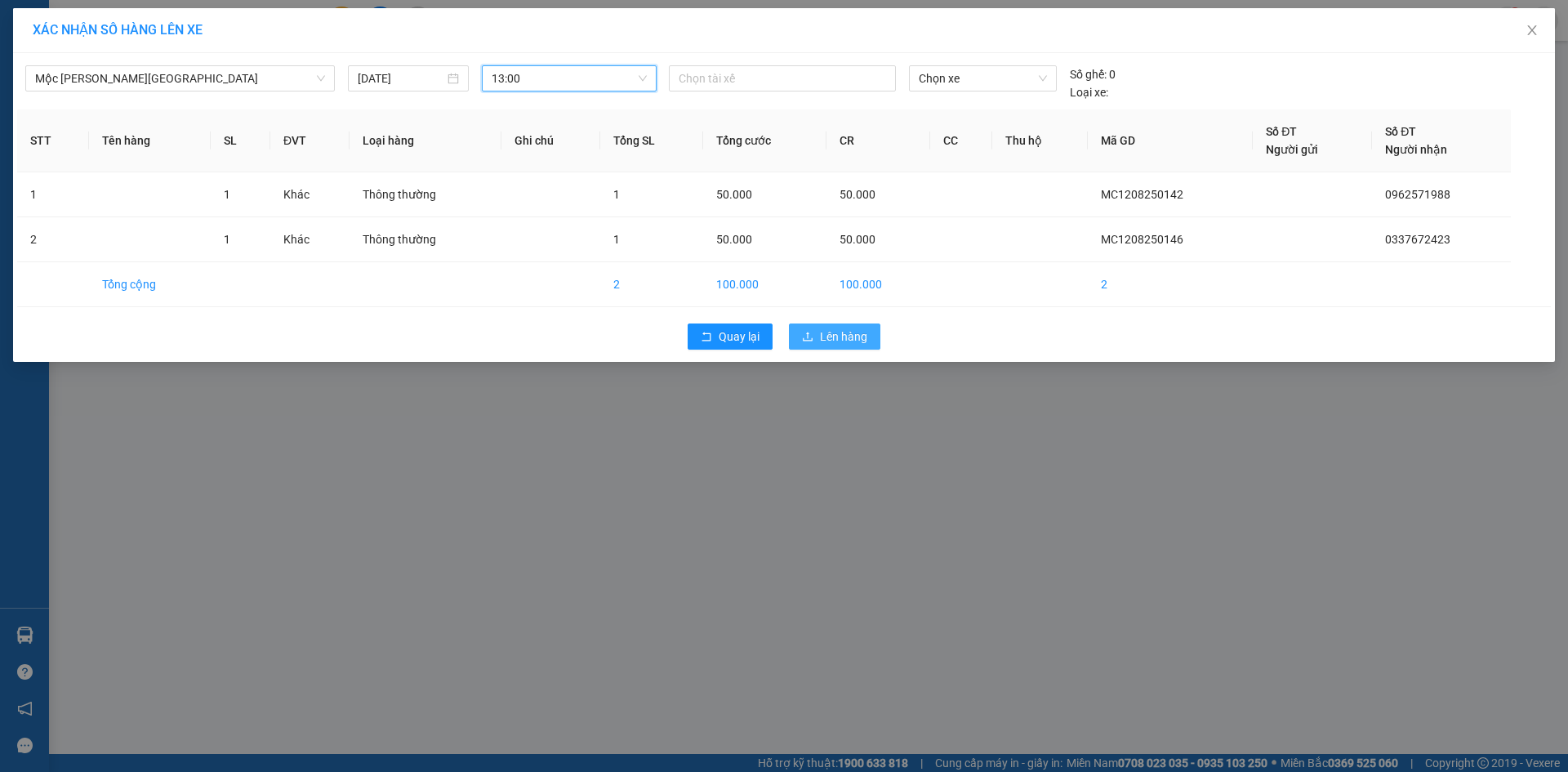
click at [821, 331] on span "Lên hàng" at bounding box center [843, 336] width 47 height 18
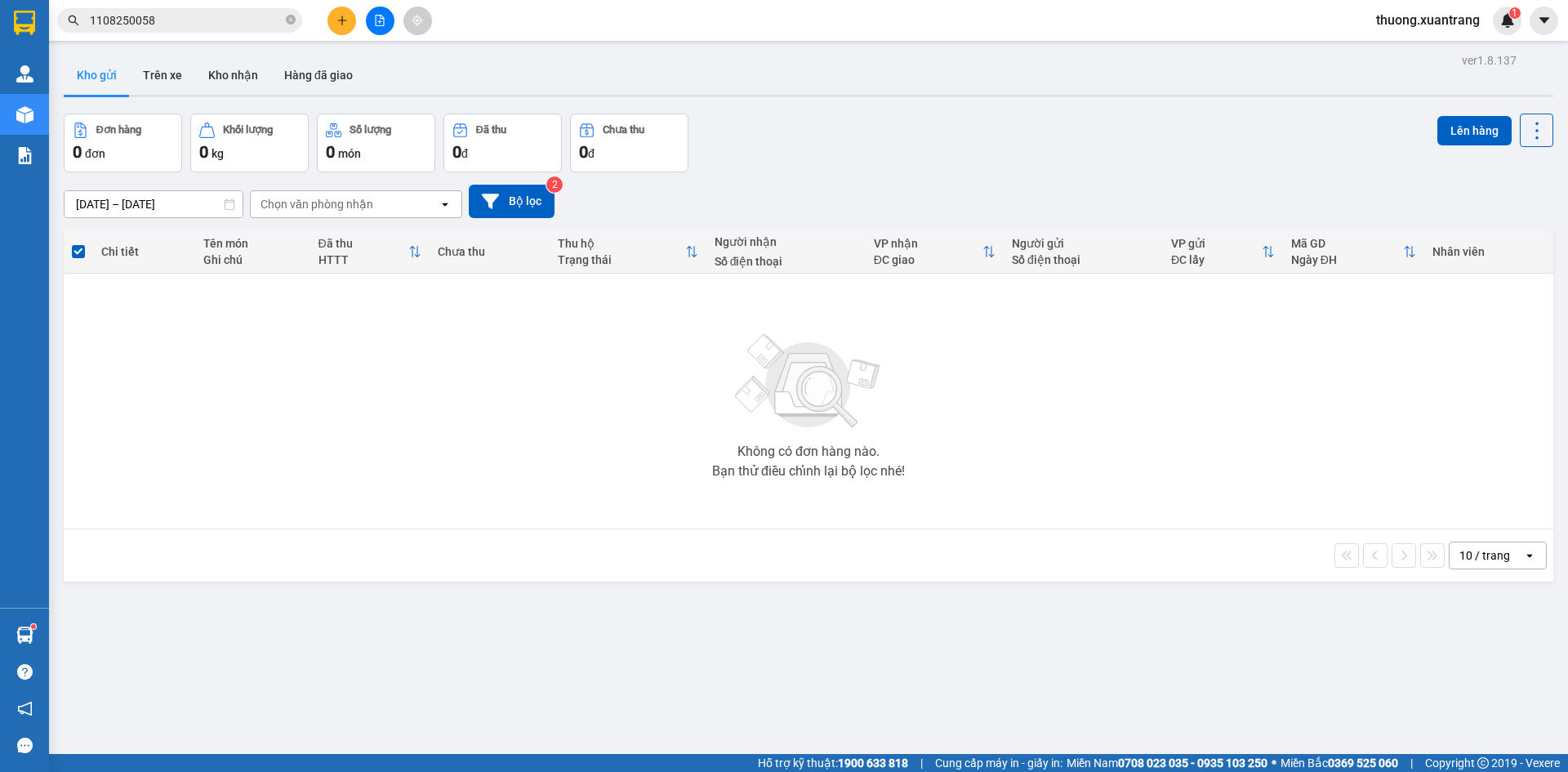
click at [377, 17] on icon "file-add" at bounding box center [379, 20] width 11 height 11
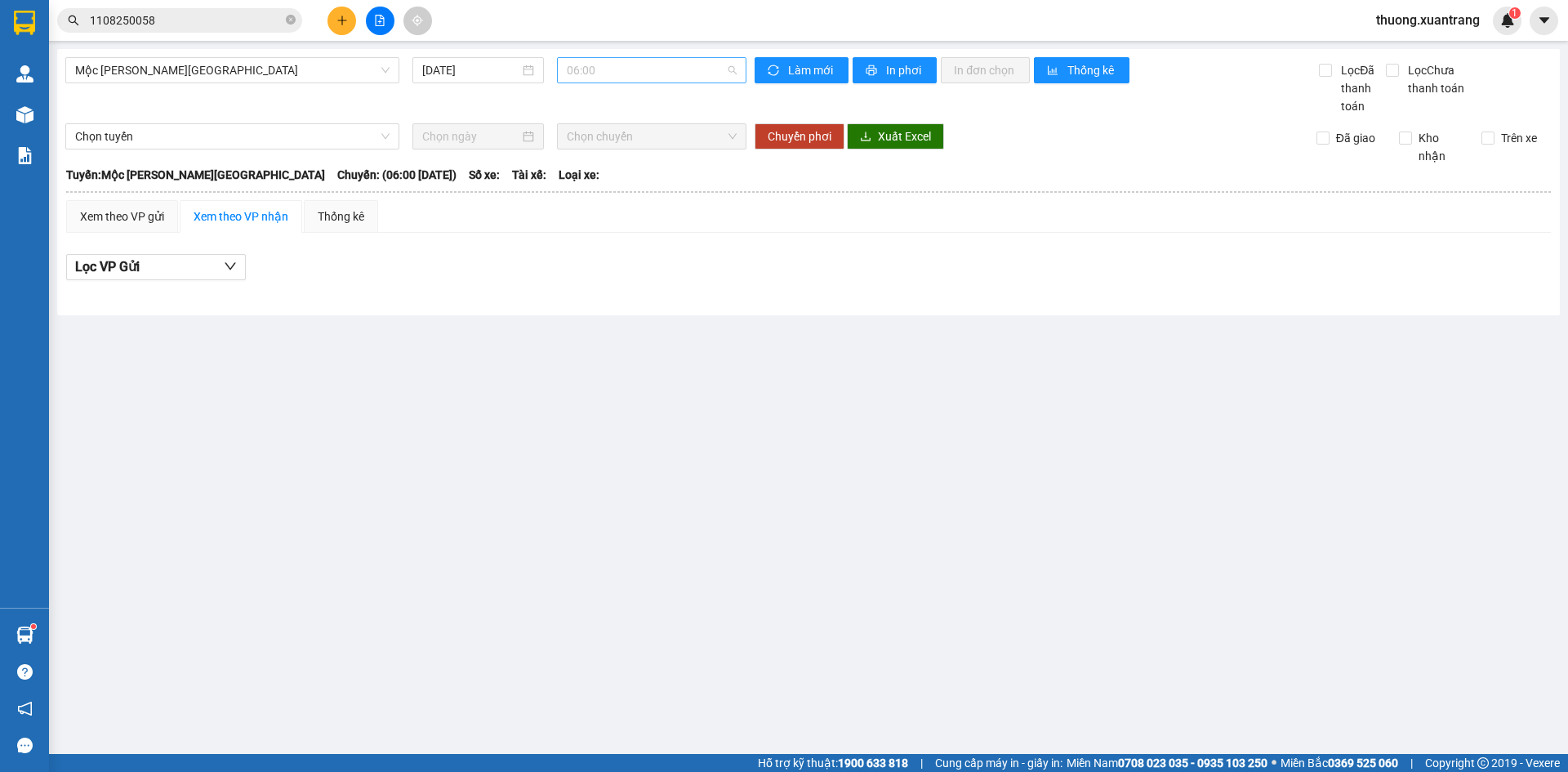
click at [586, 68] on span "06:00" at bounding box center [651, 70] width 169 height 24
